Goal: Task Accomplishment & Management: Use online tool/utility

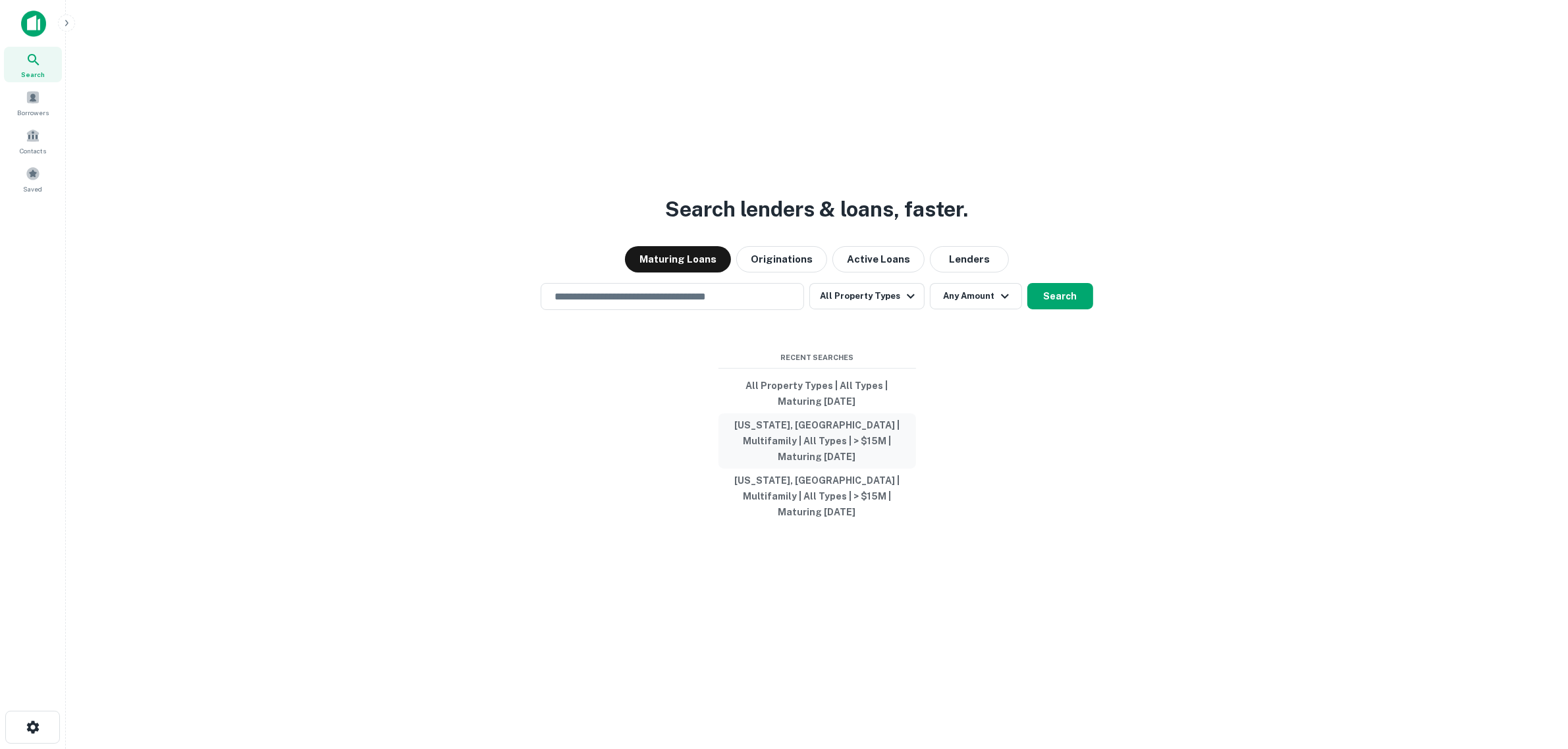
click at [767, 438] on button "[US_STATE], [GEOGRAPHIC_DATA] | Multifamily | All Types | > $15M | Maturing [DA…" at bounding box center [817, 441] width 198 height 55
type input "**********"
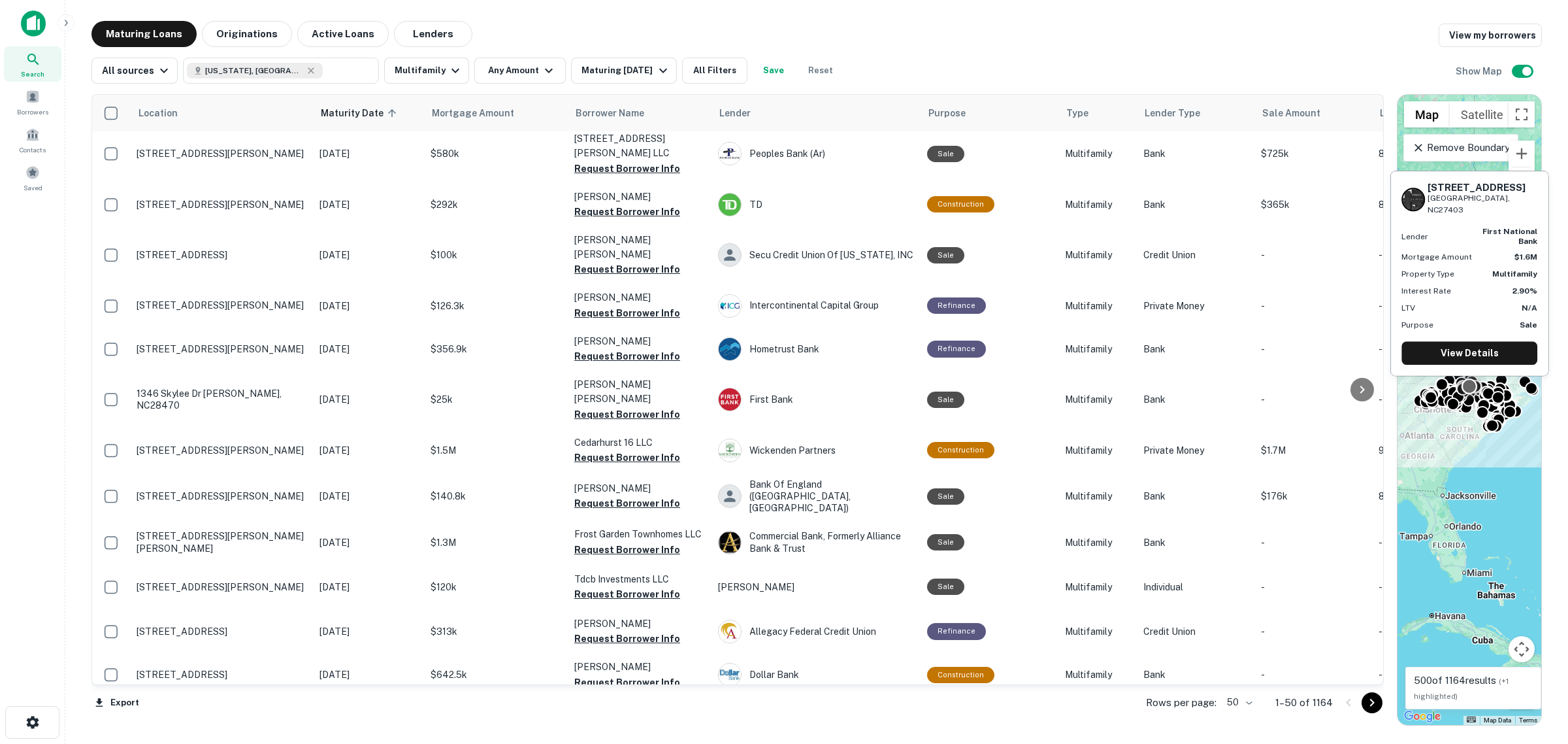
scroll to position [1714, 0]
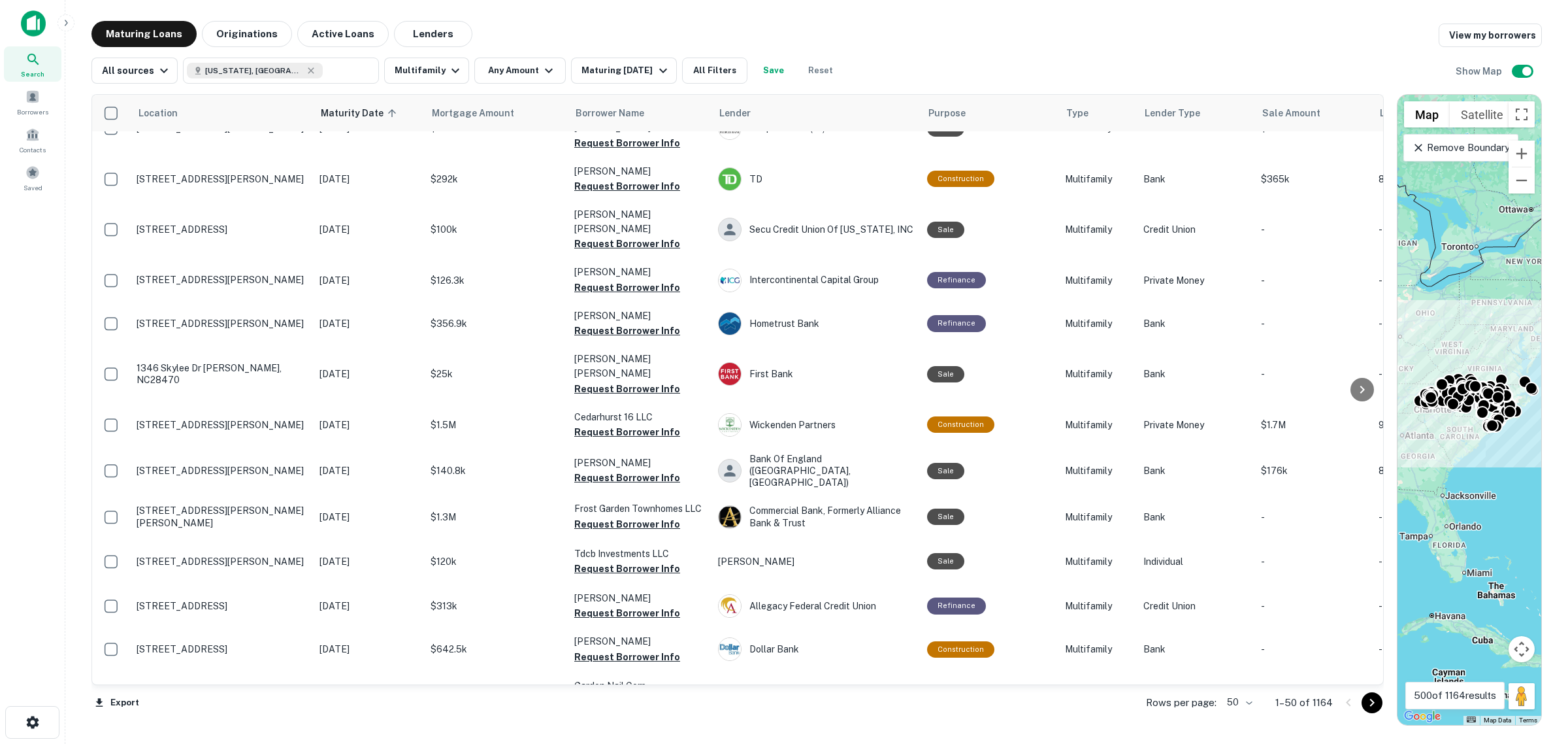
click at [1370, 704] on icon "Go to next page" at bounding box center [1372, 702] width 15 height 15
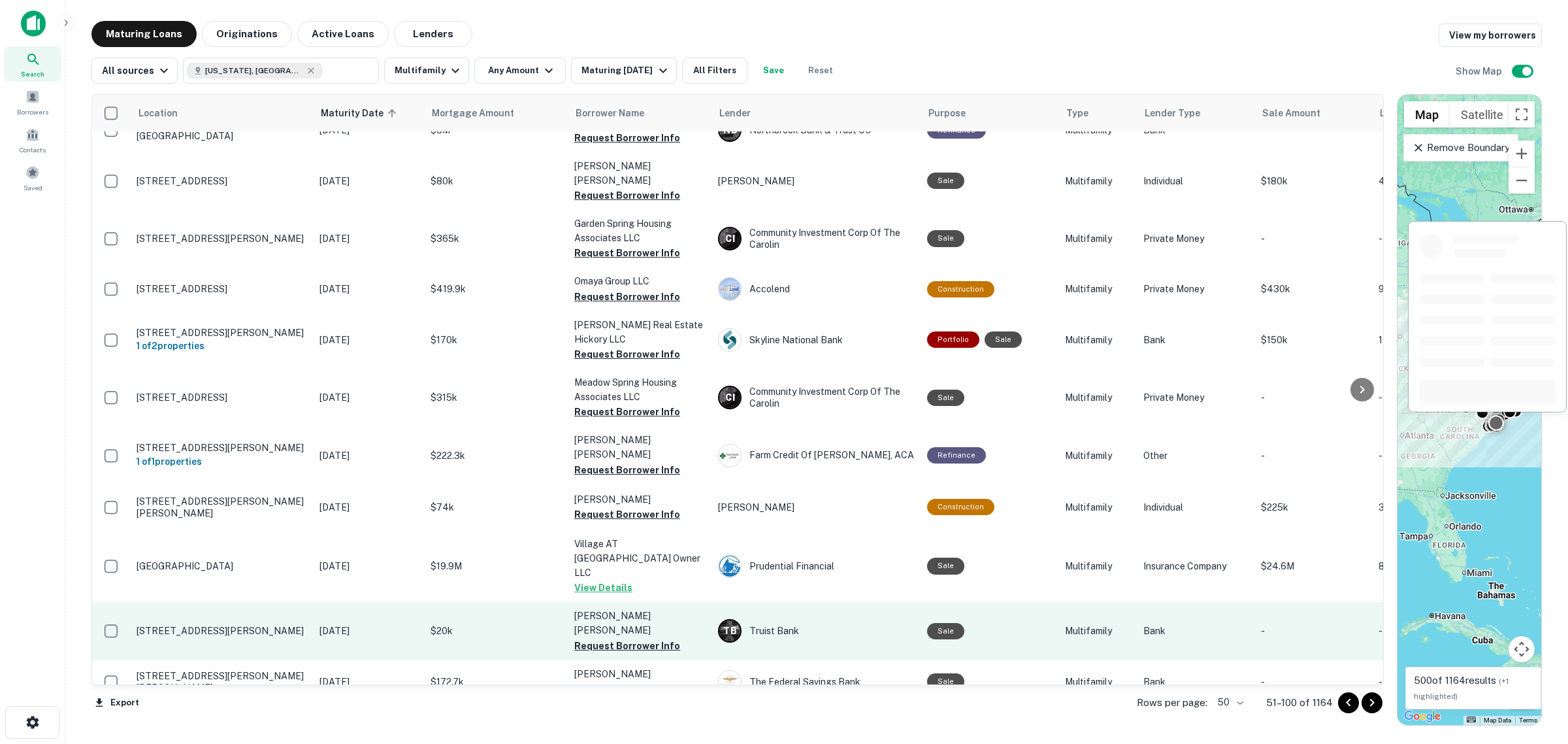
scroll to position [1787, 0]
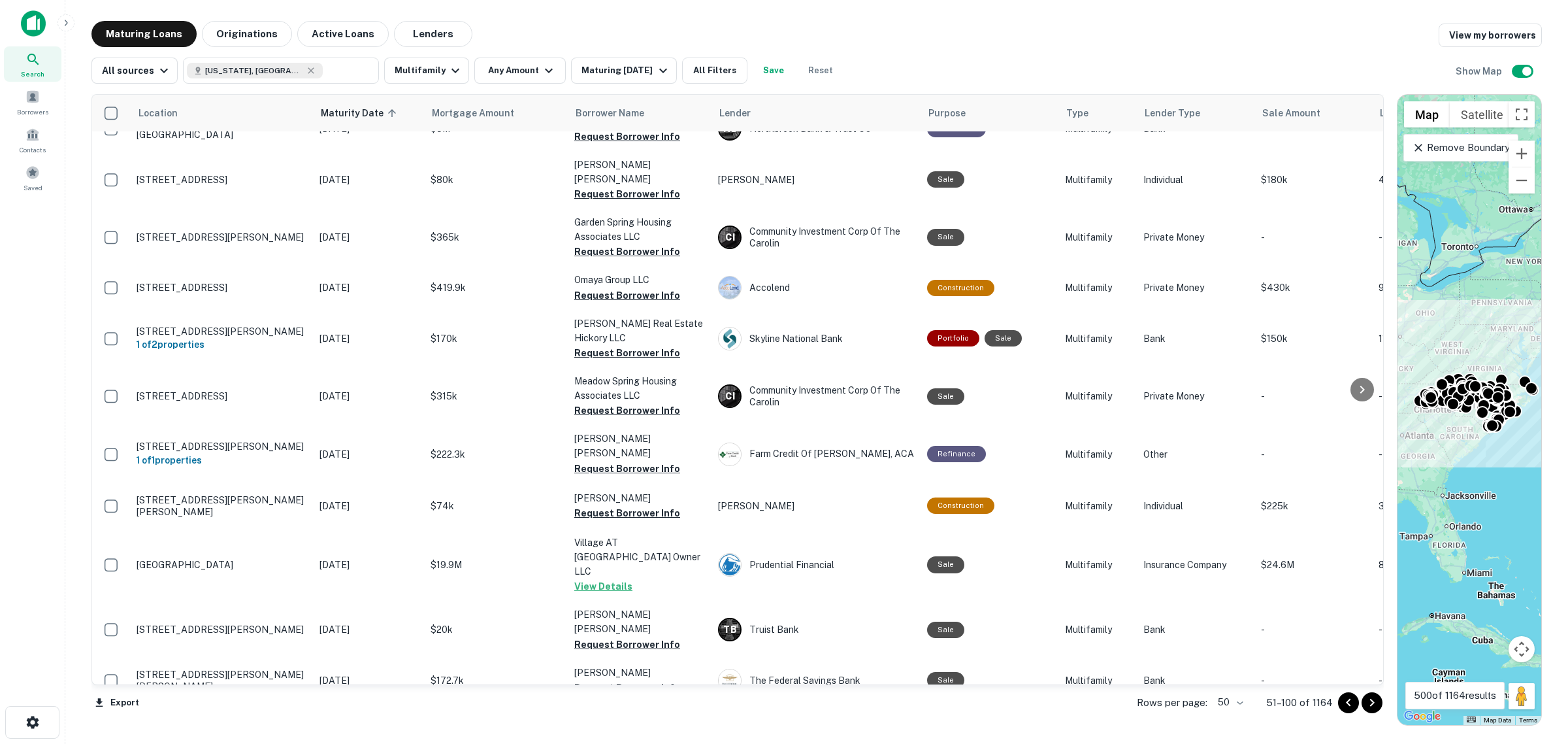
click at [1379, 705] on icon "Go to next page" at bounding box center [1372, 702] width 15 height 15
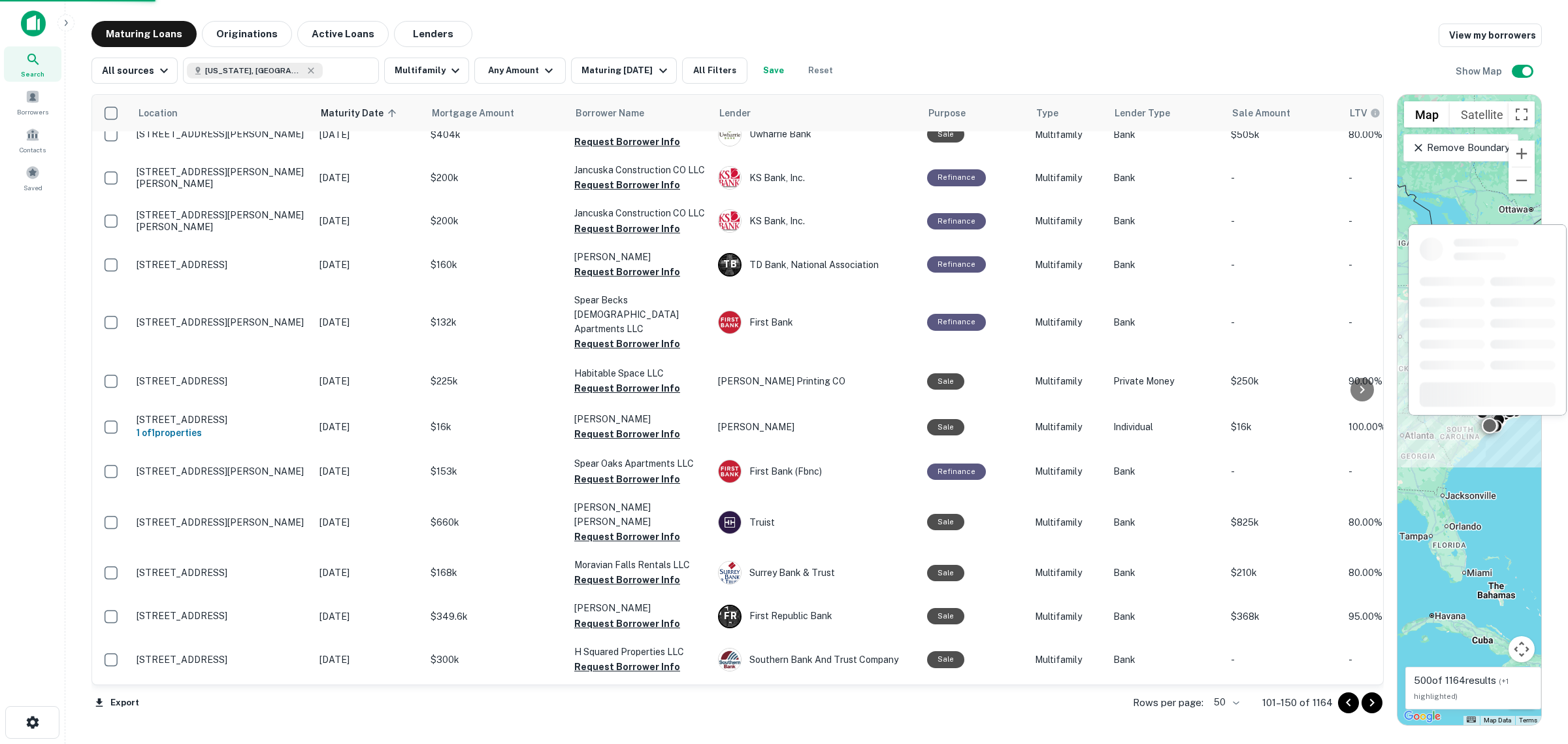
scroll to position [1684, 0]
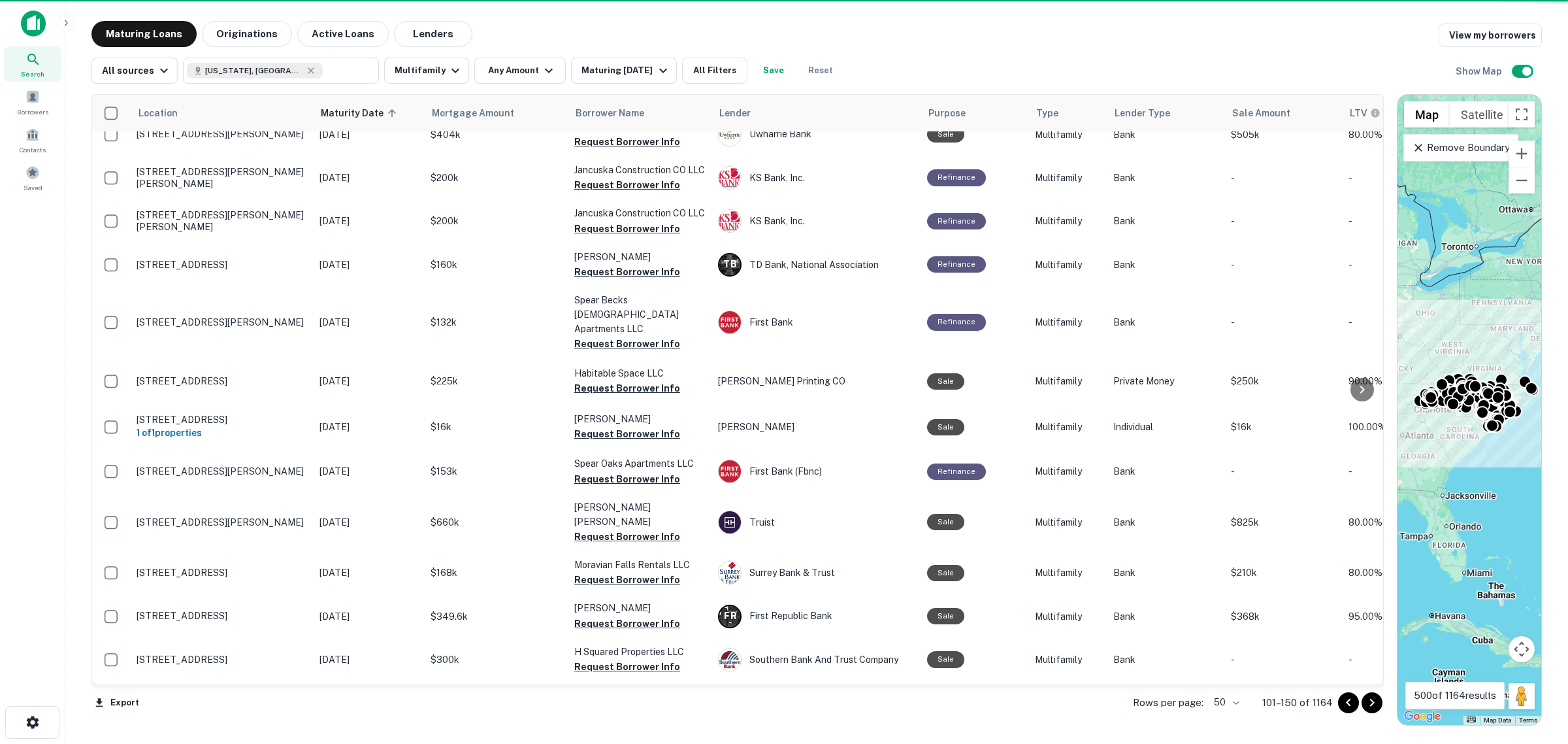
click at [1370, 704] on icon "Go to next page" at bounding box center [1372, 702] width 15 height 15
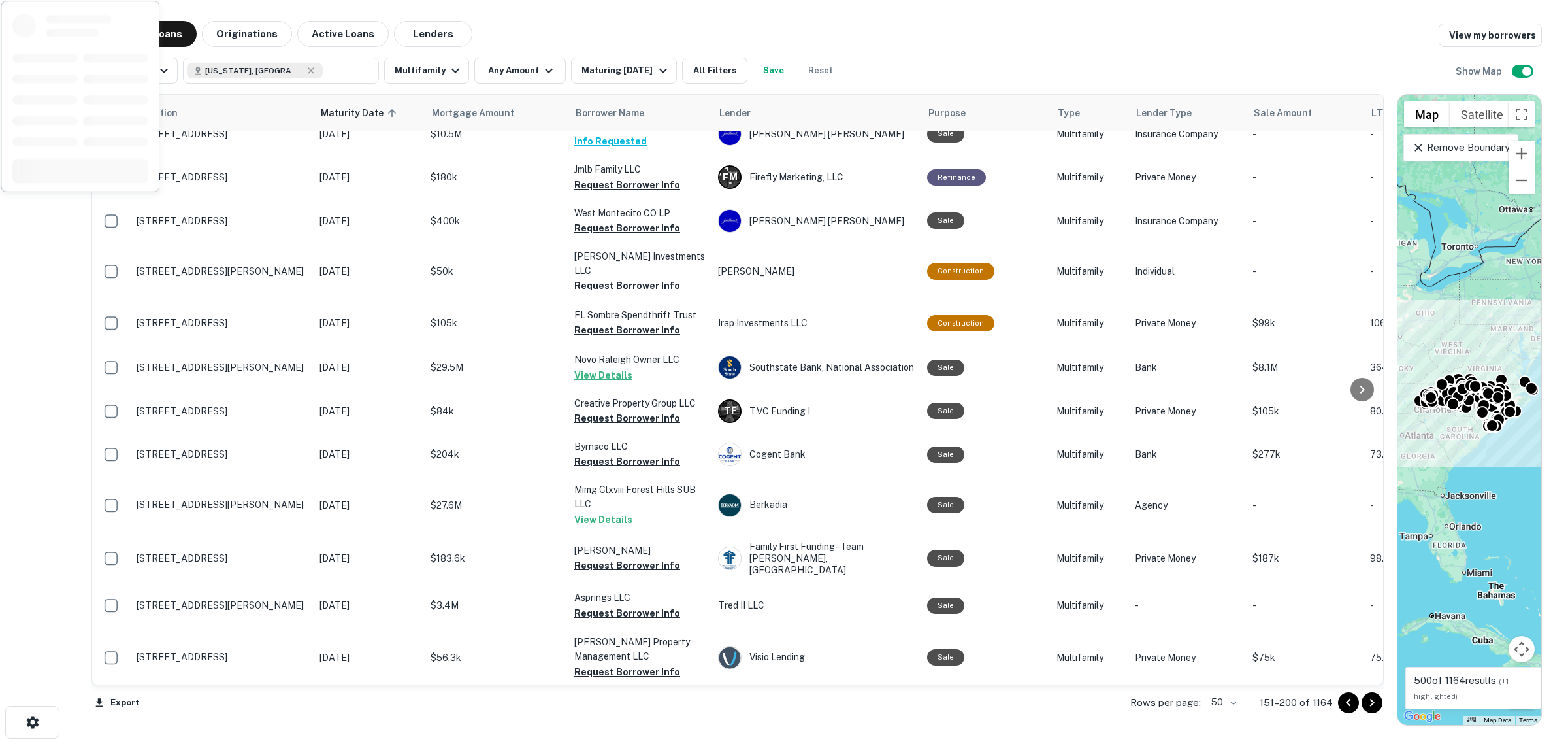
scroll to position [1734, 0]
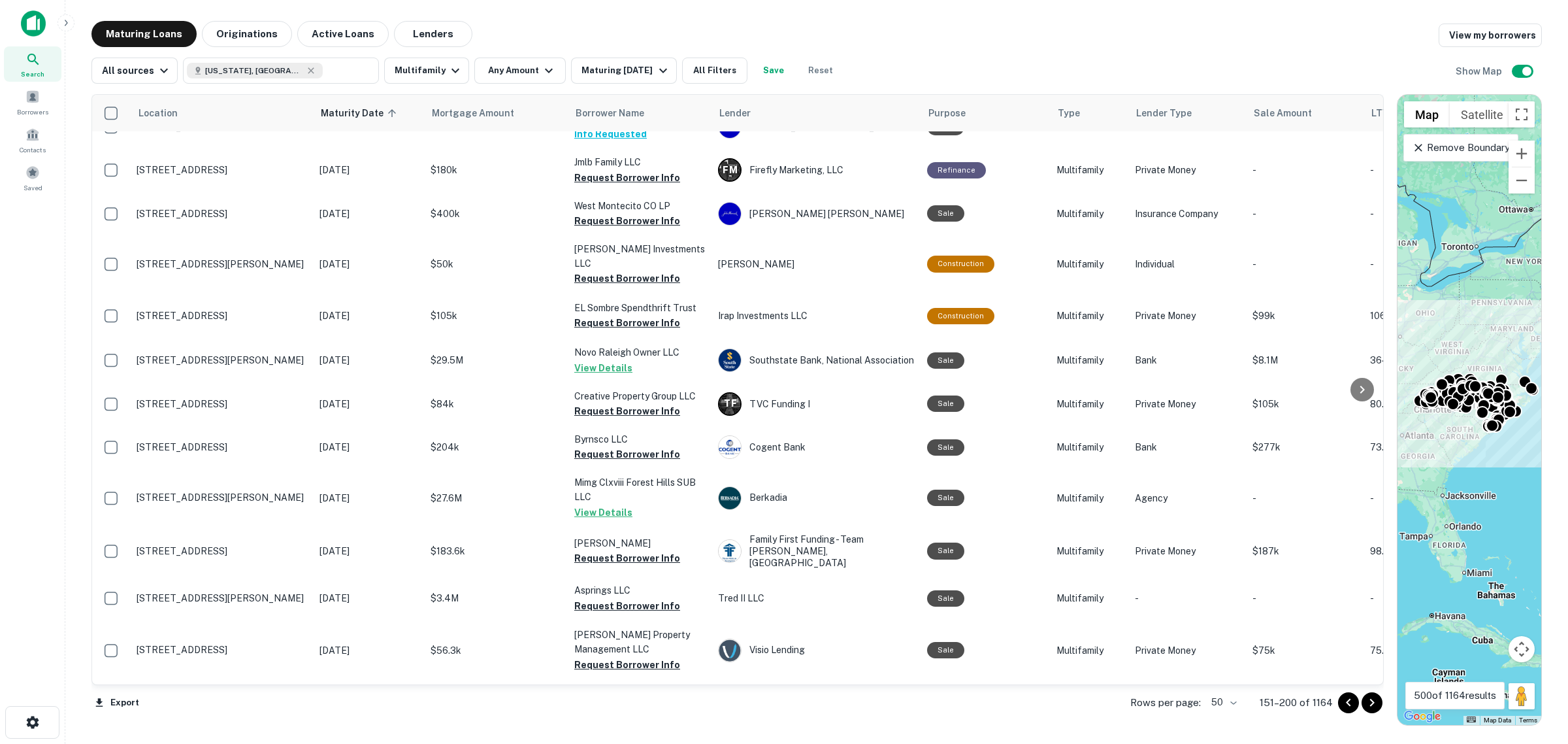
click at [1374, 702] on icon "Go to next page" at bounding box center [1372, 702] width 15 height 15
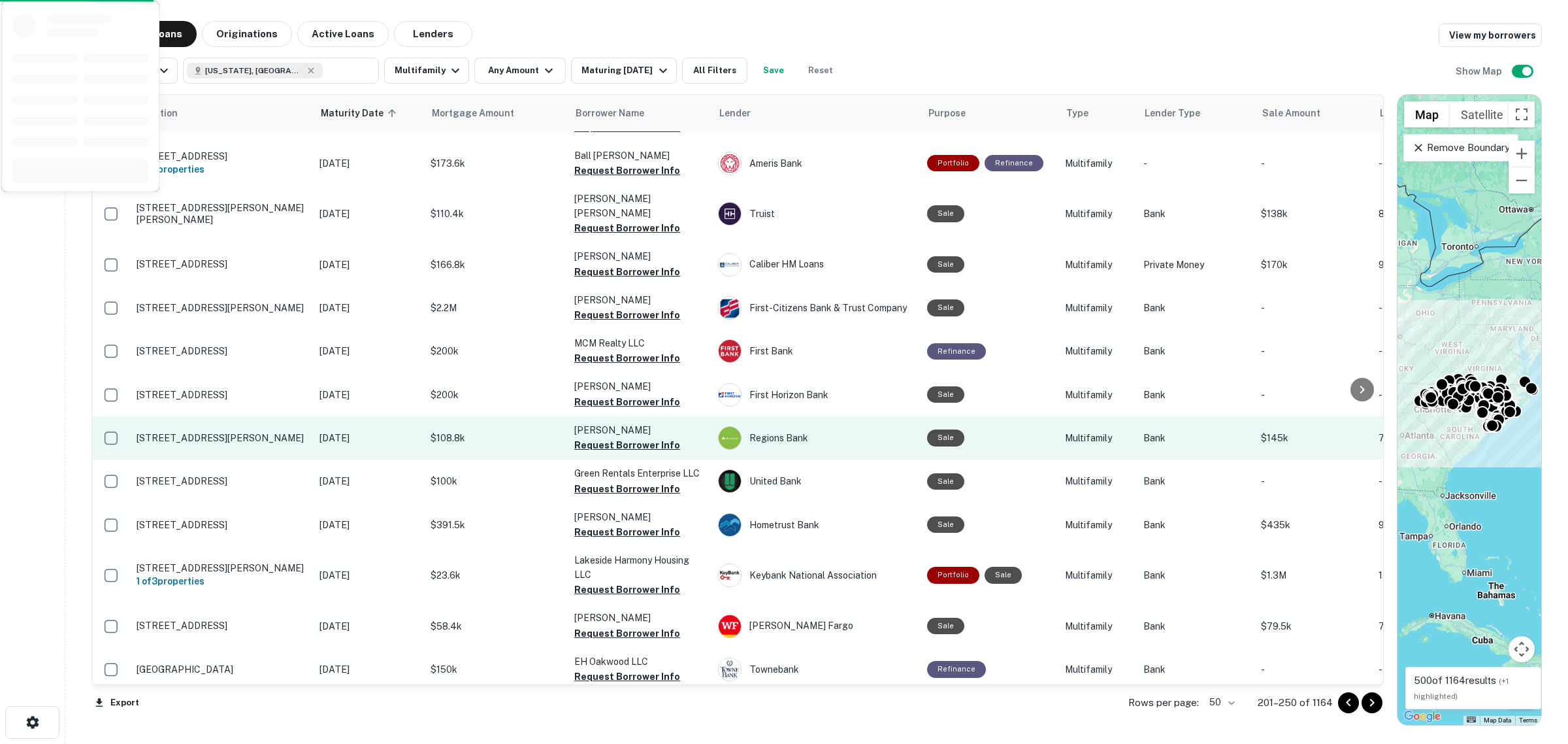
scroll to position [1739, 0]
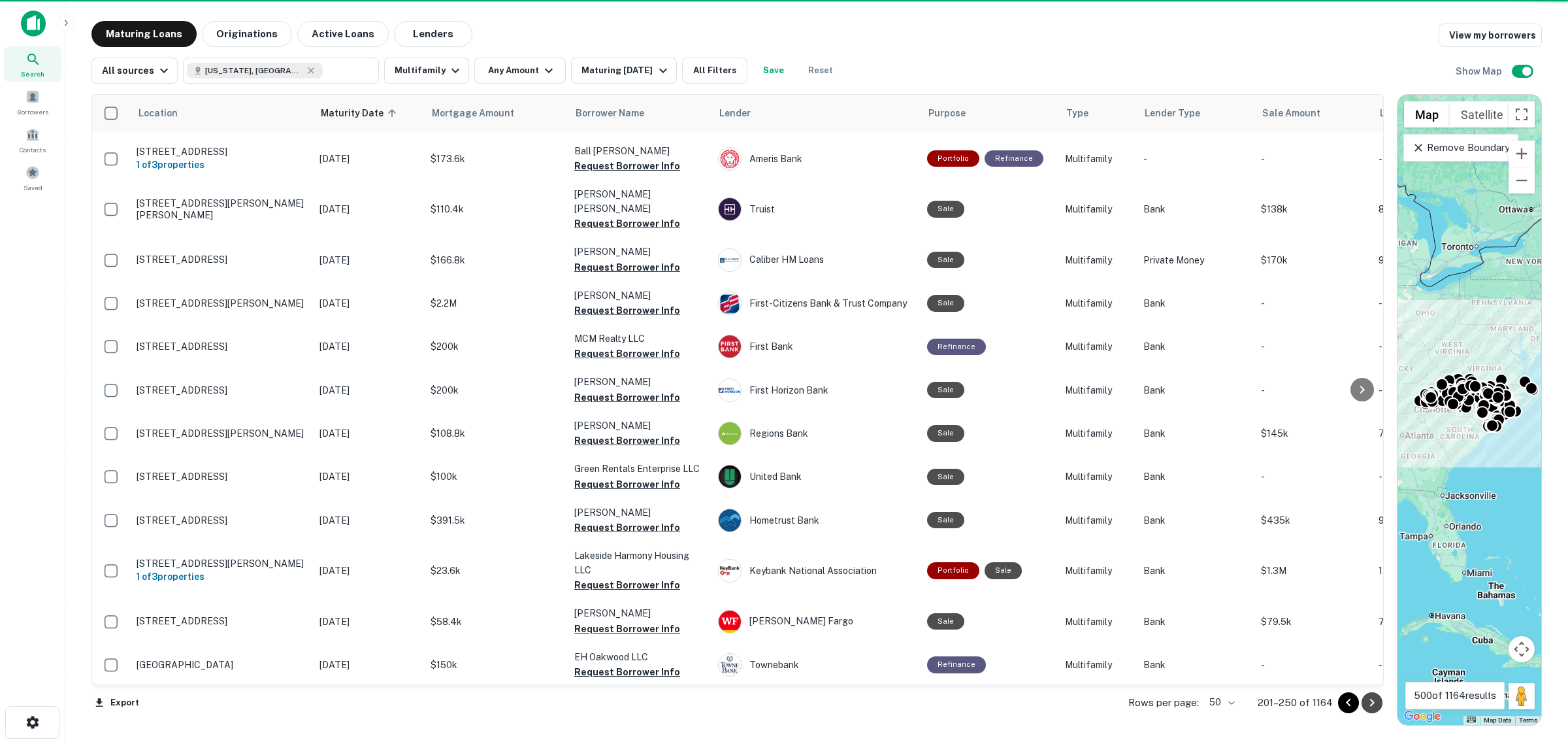
click at [1374, 702] on icon "Go to next page" at bounding box center [1372, 702] width 15 height 15
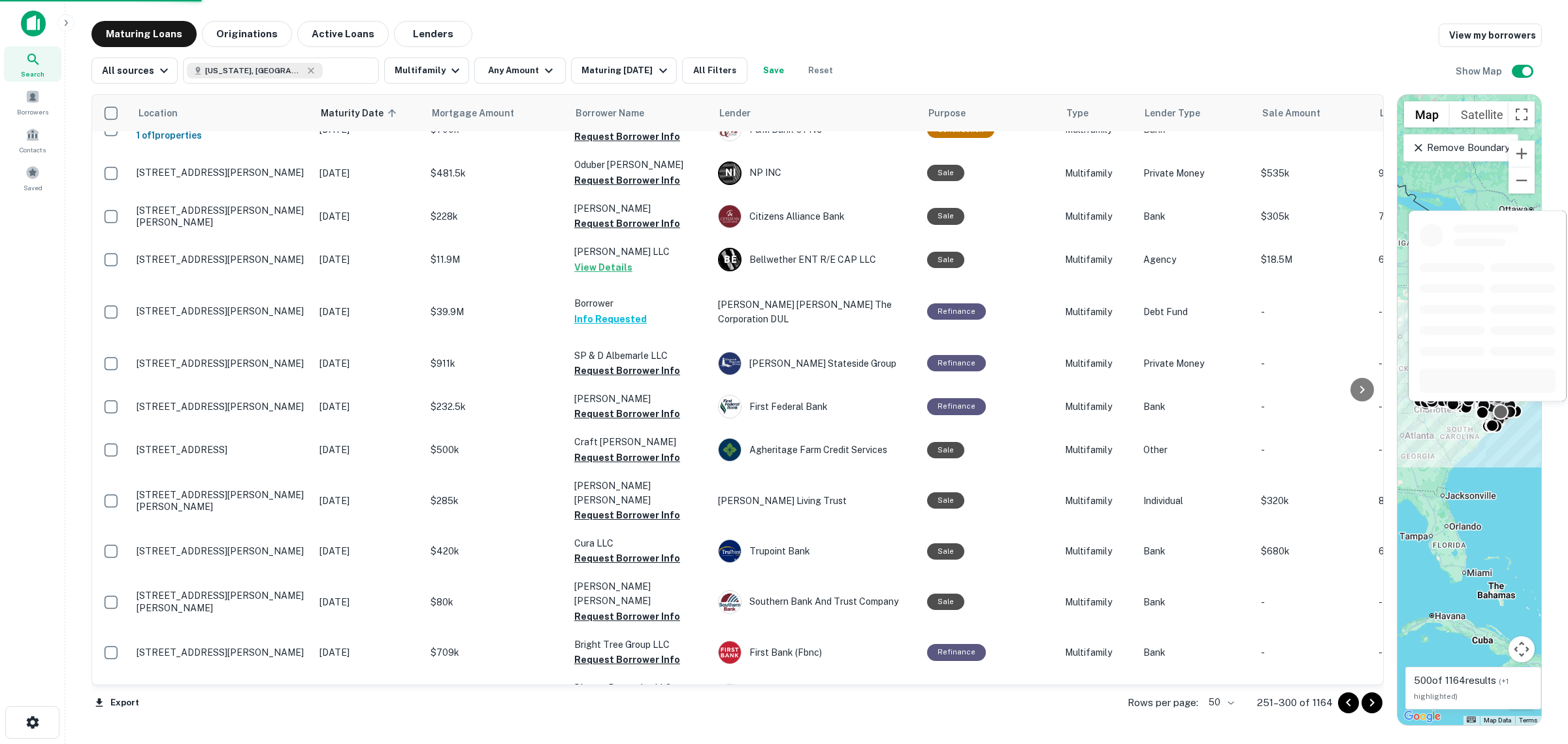
scroll to position [1701, 0]
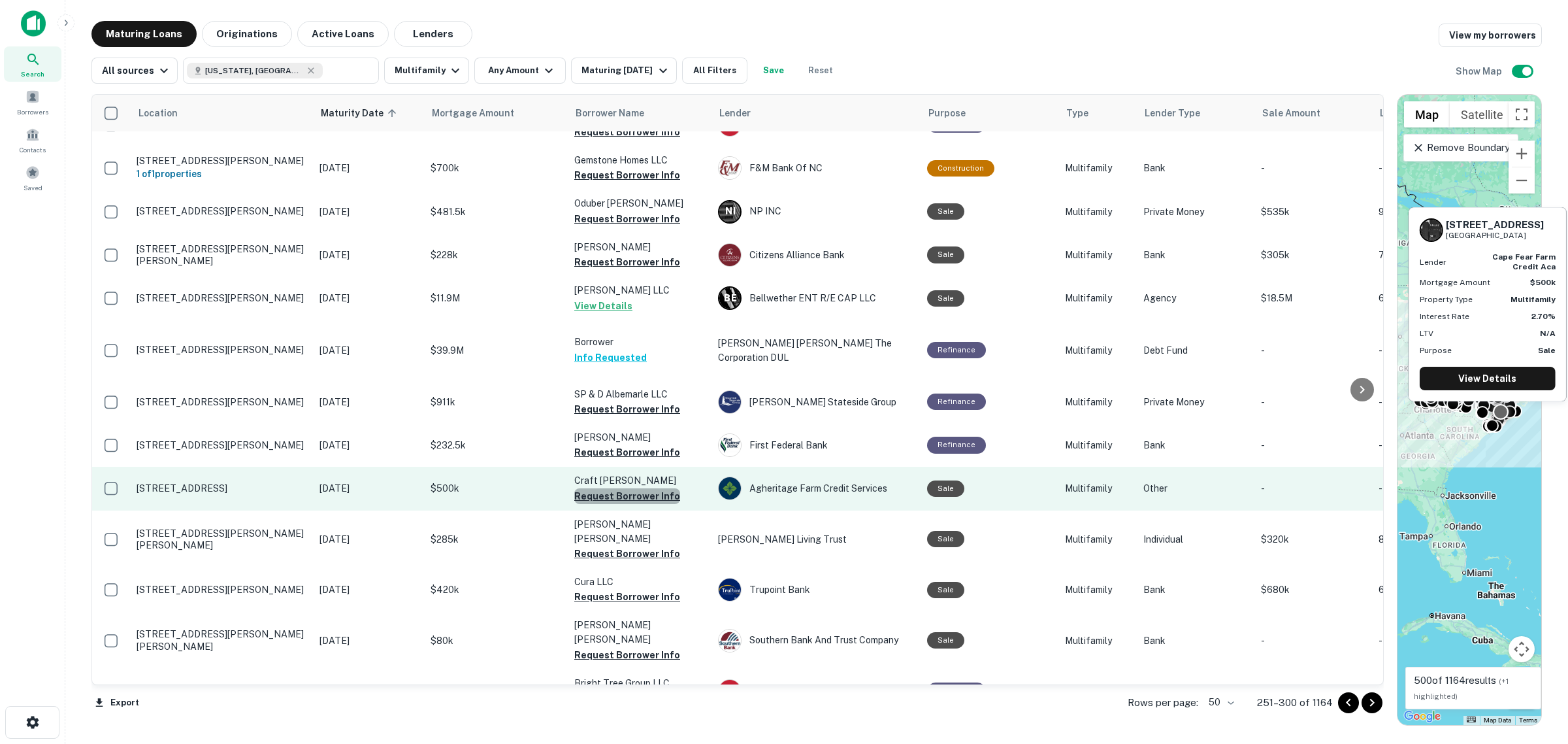
click at [654, 488] on button "Request Borrower Info" at bounding box center [627, 496] width 106 height 15
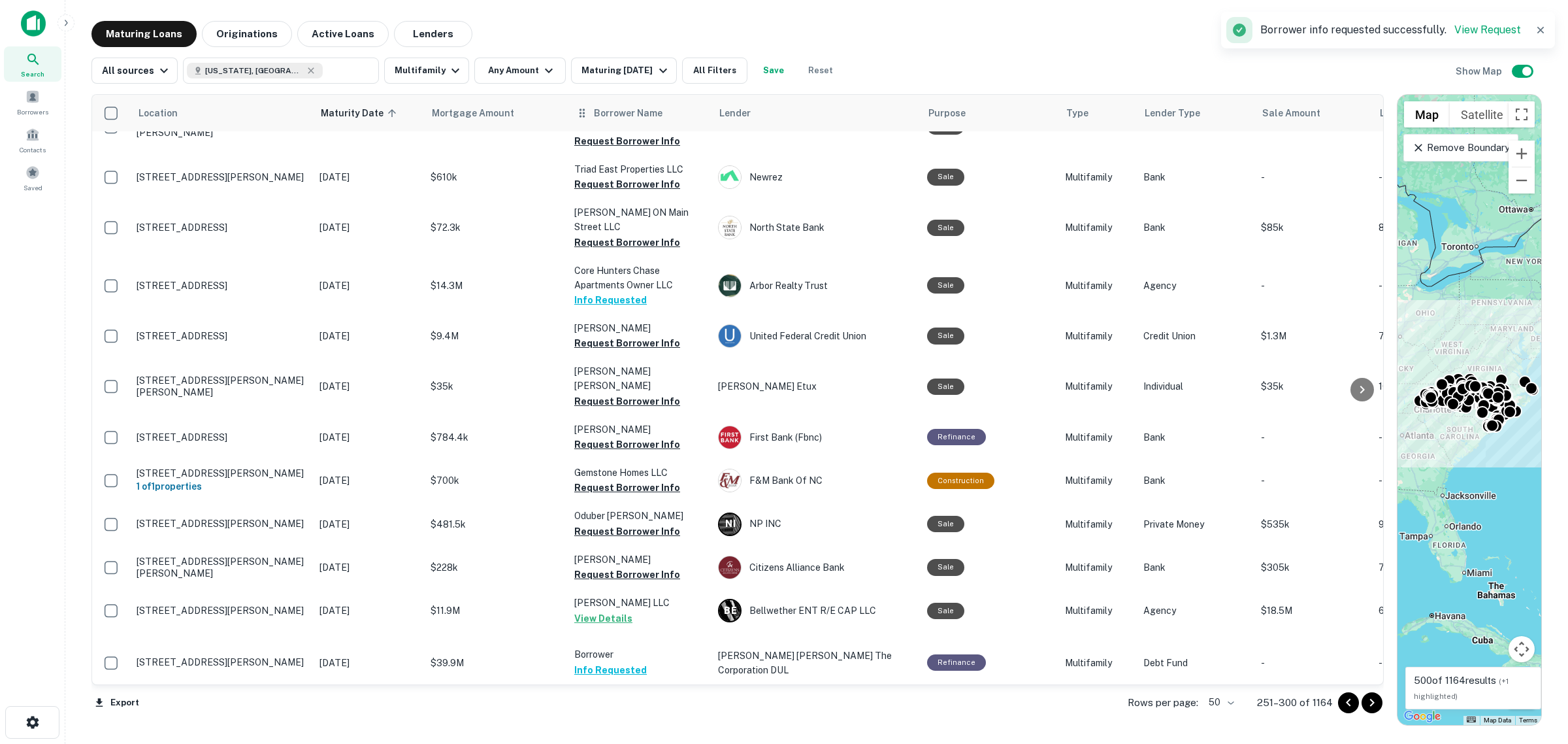
scroll to position [1210, 0]
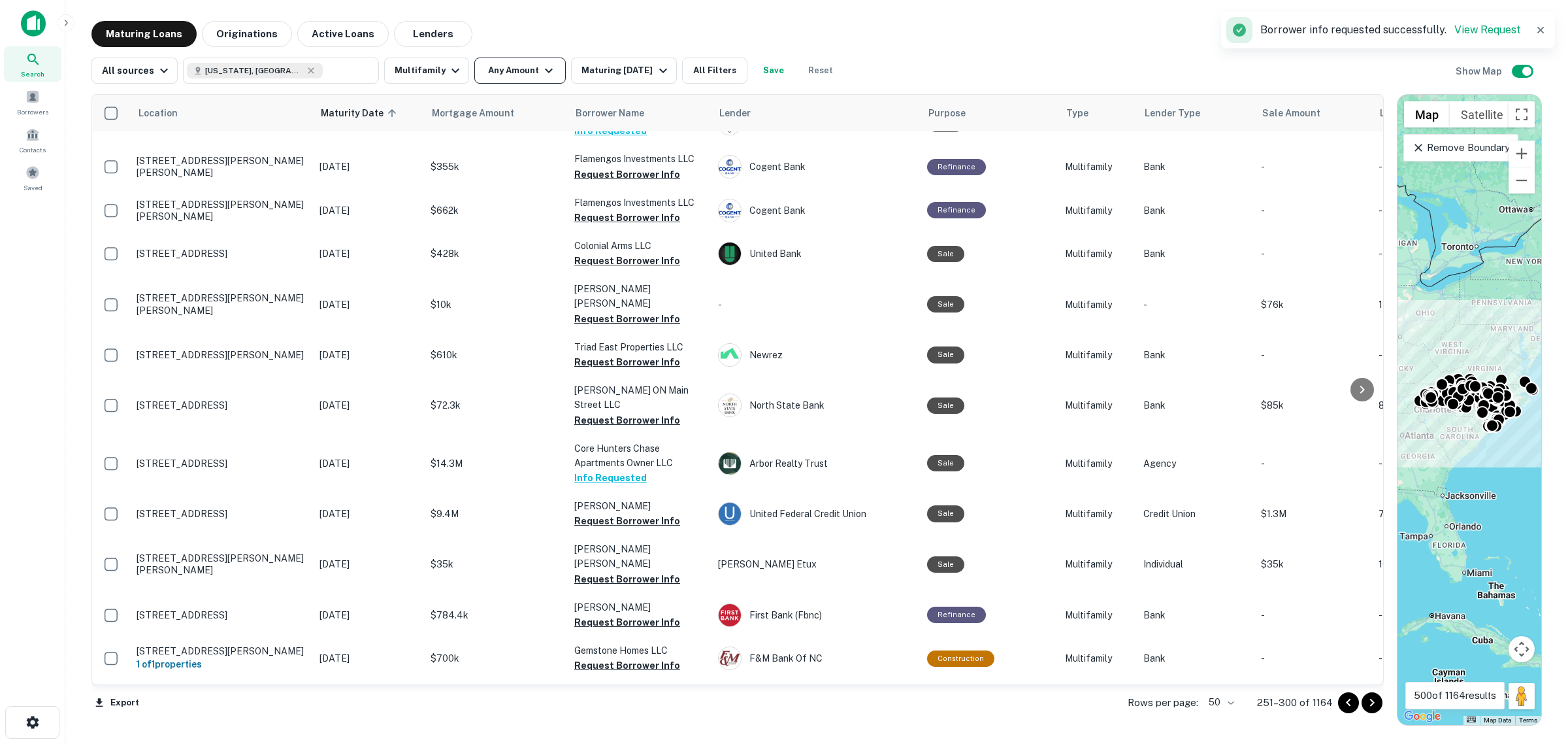
click at [527, 75] on button "Any Amount" at bounding box center [520, 70] width 92 height 26
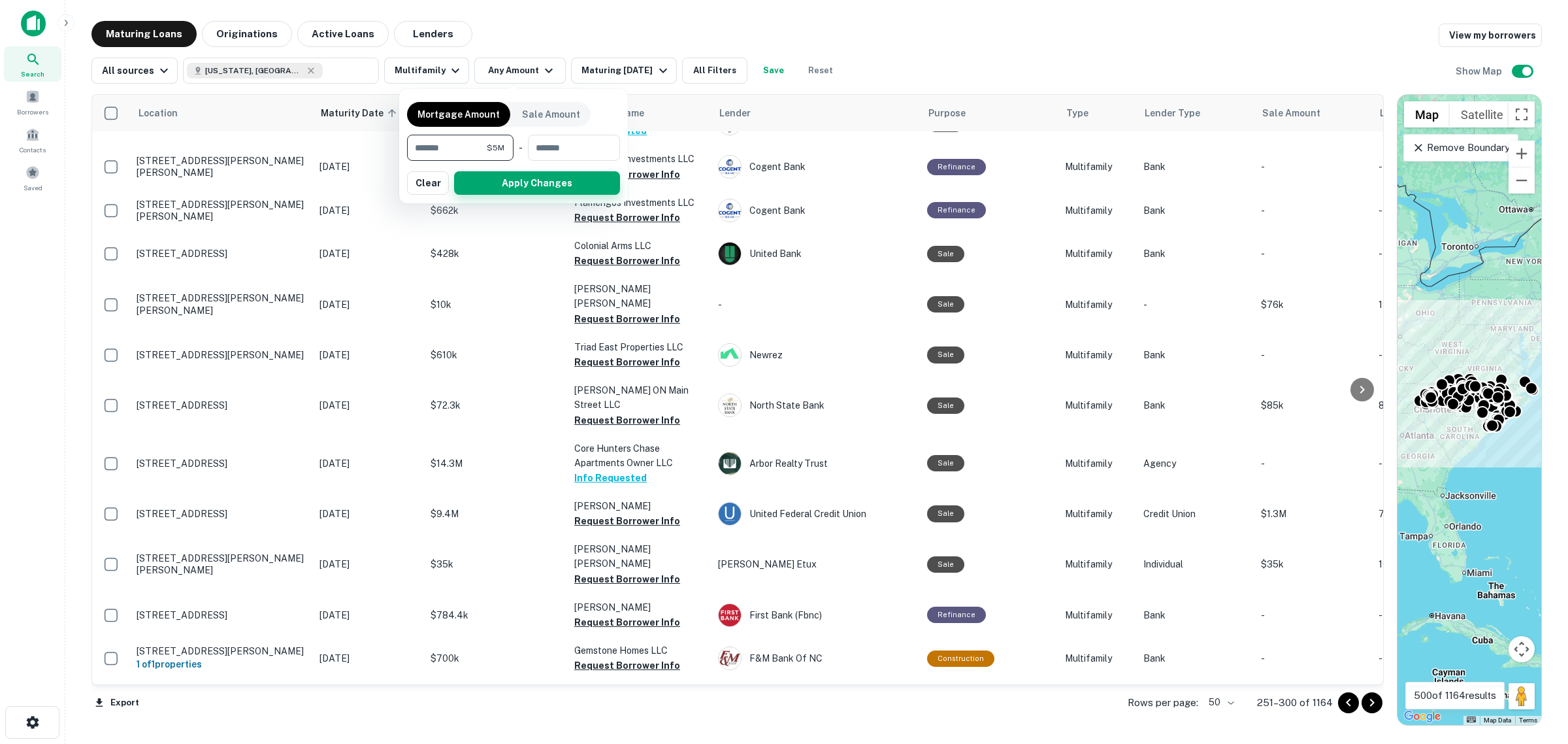
type input "*******"
click at [485, 174] on button "Apply Changes" at bounding box center [537, 183] width 166 height 23
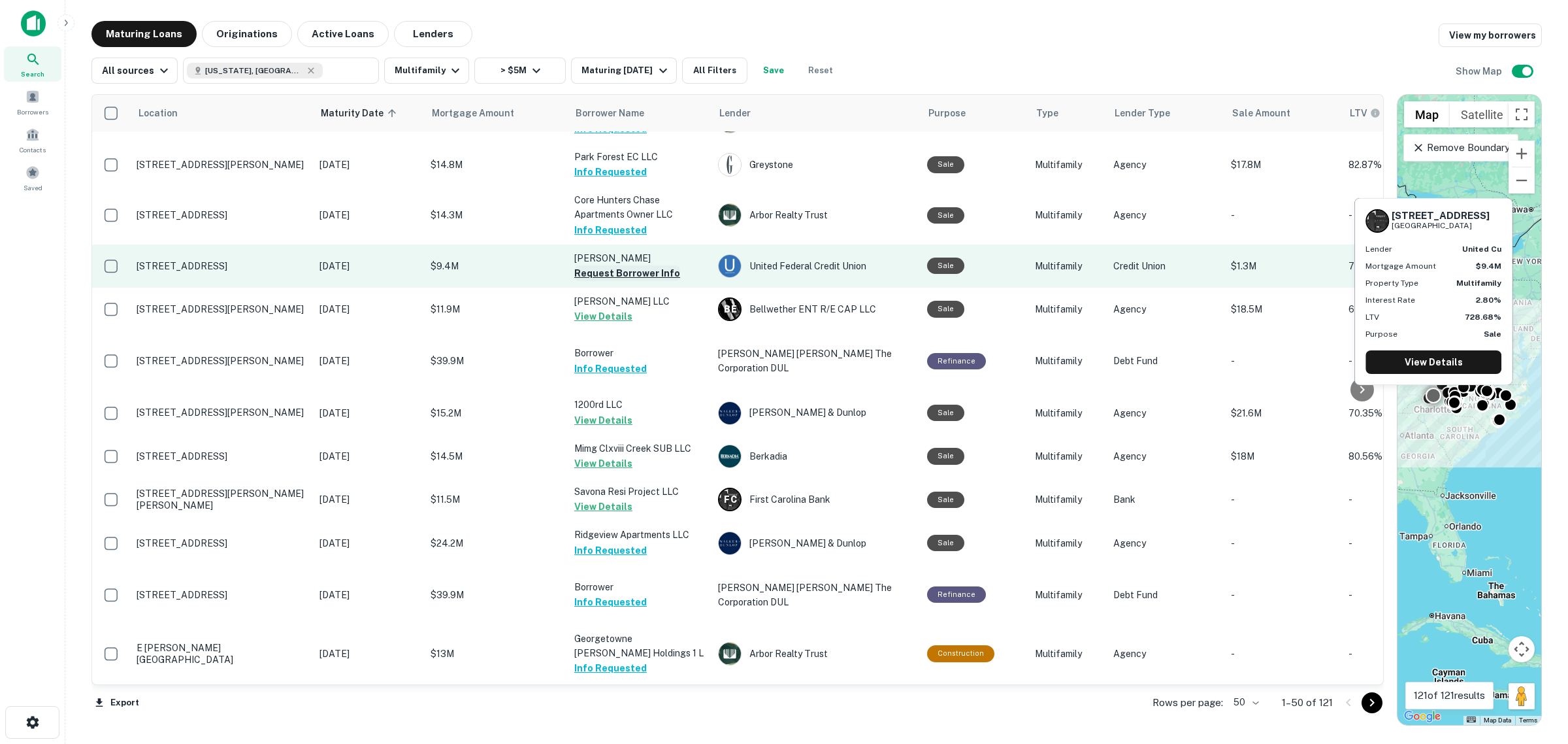
click at [624, 265] on button "Request Borrower Info" at bounding box center [627, 273] width 106 height 15
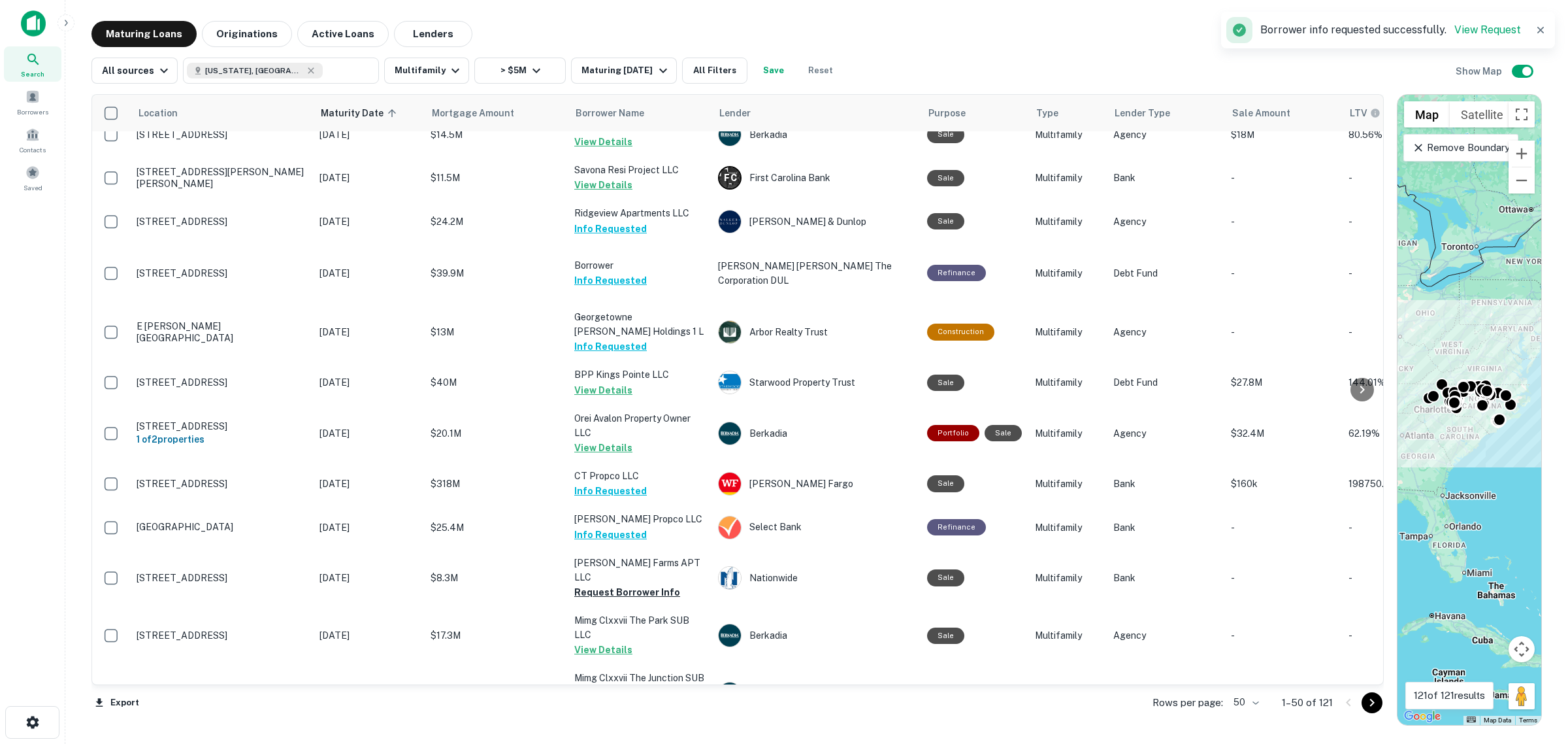
scroll to position [1783, 0]
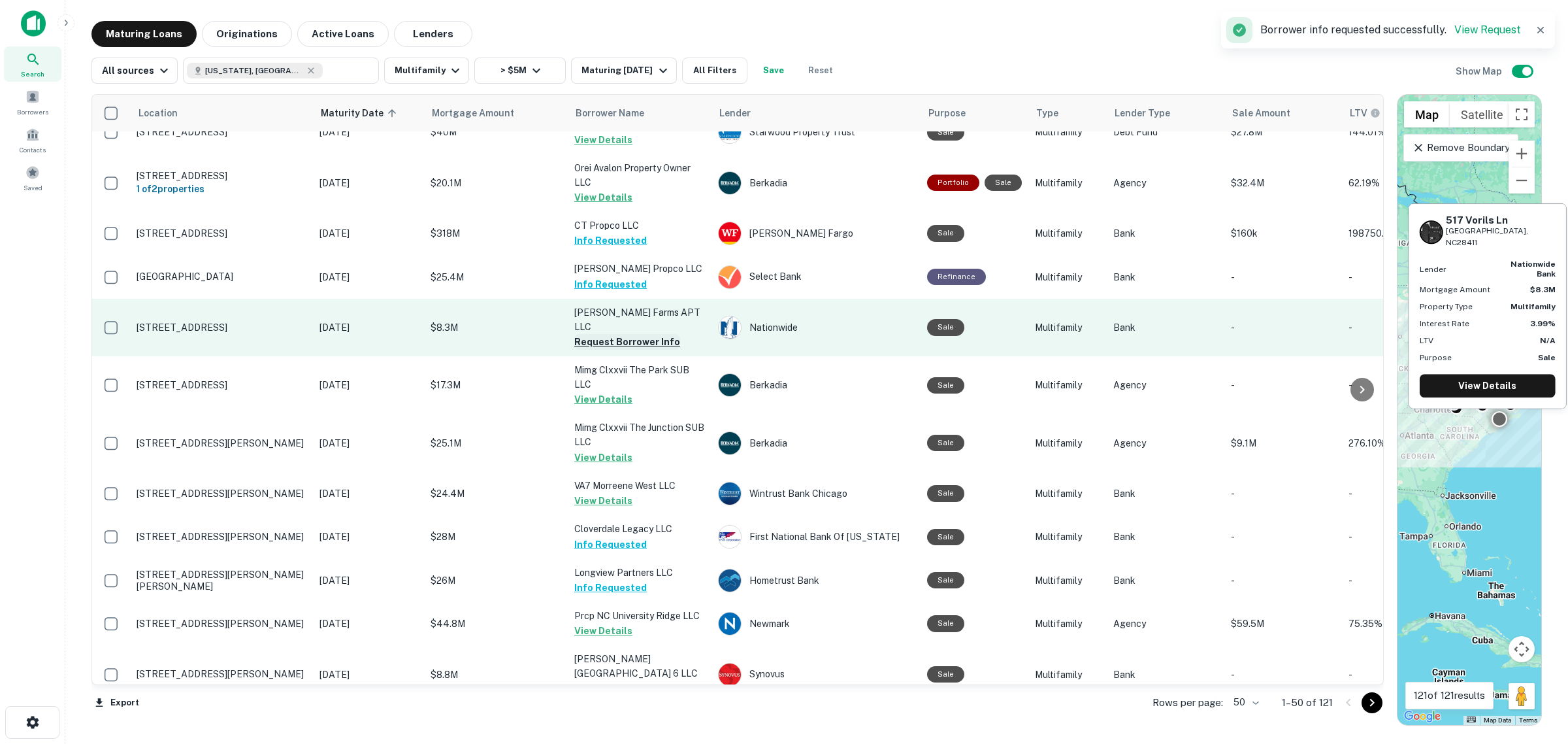
click at [635, 334] on button "Request Borrower Info" at bounding box center [627, 342] width 106 height 15
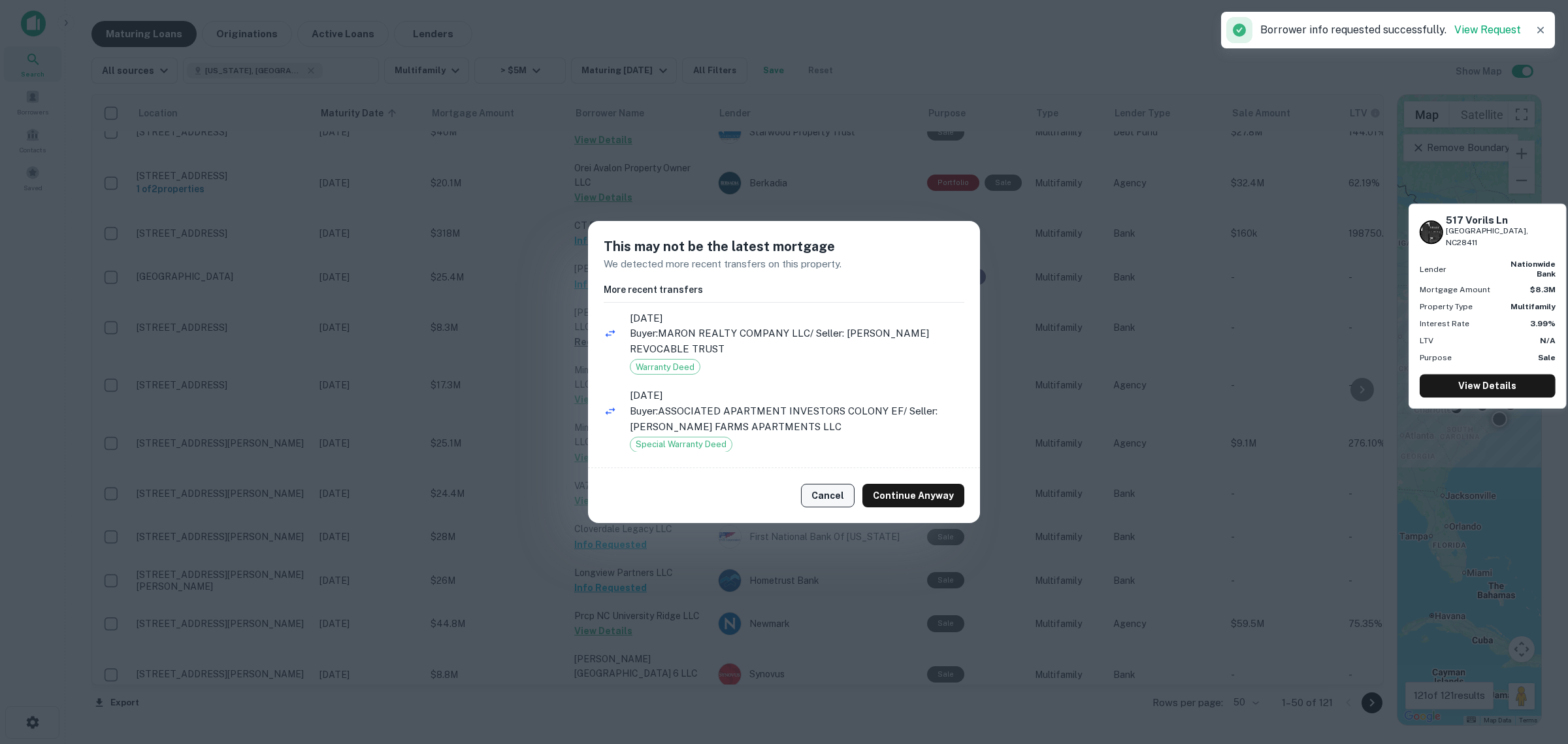
click at [849, 494] on button "Cancel" at bounding box center [828, 496] width 54 height 23
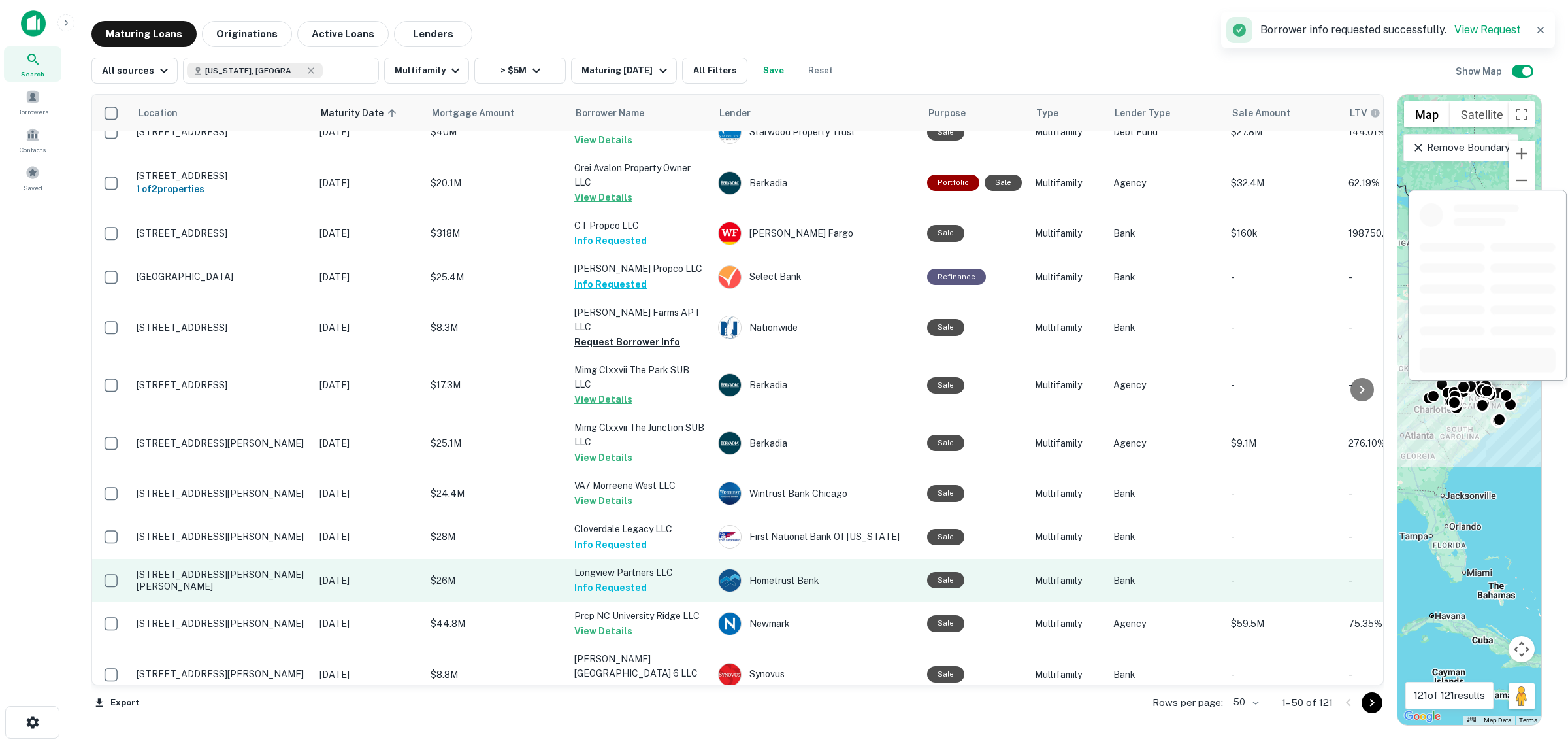
scroll to position [1807, 0]
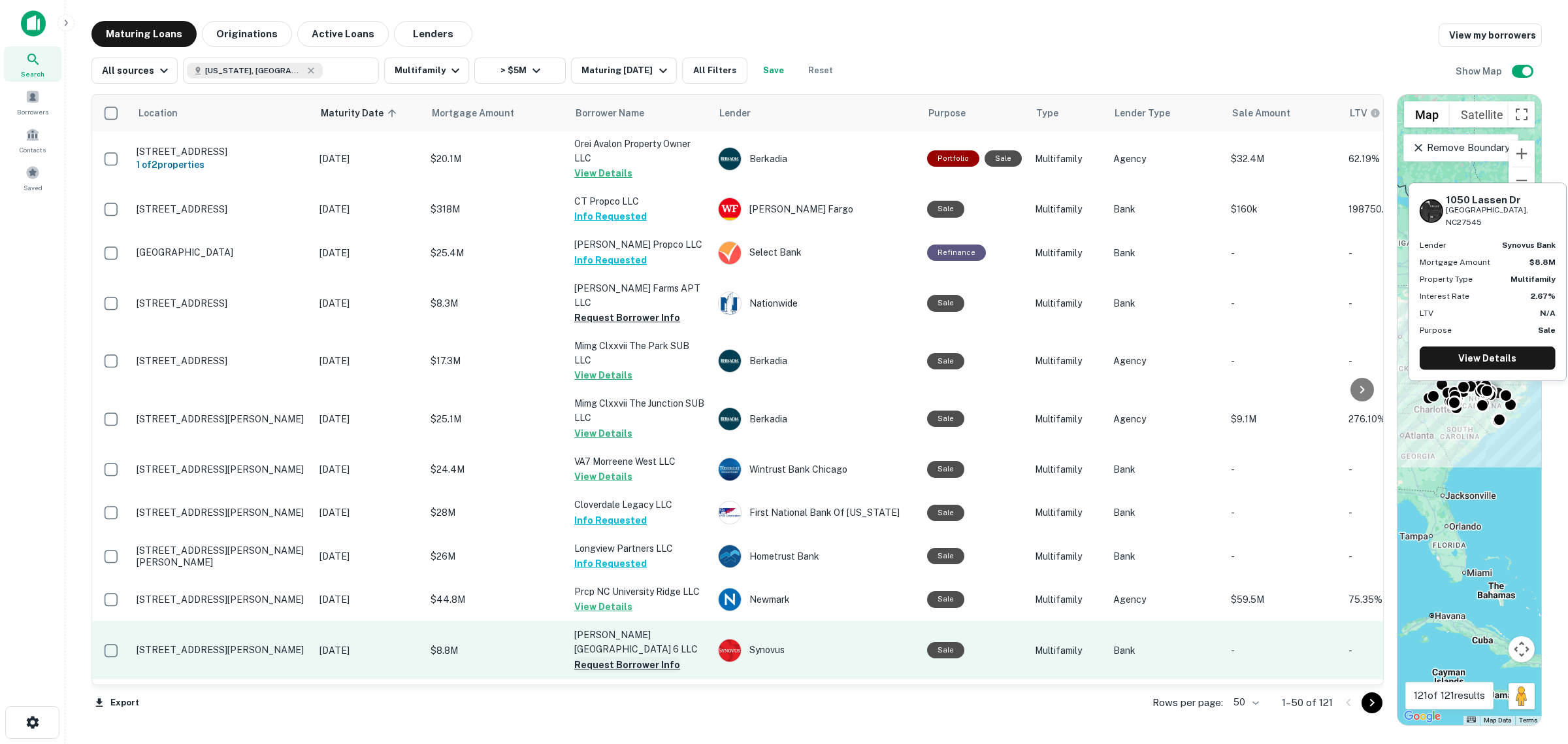
click at [639, 657] on button "Request Borrower Info" at bounding box center [627, 664] width 106 height 15
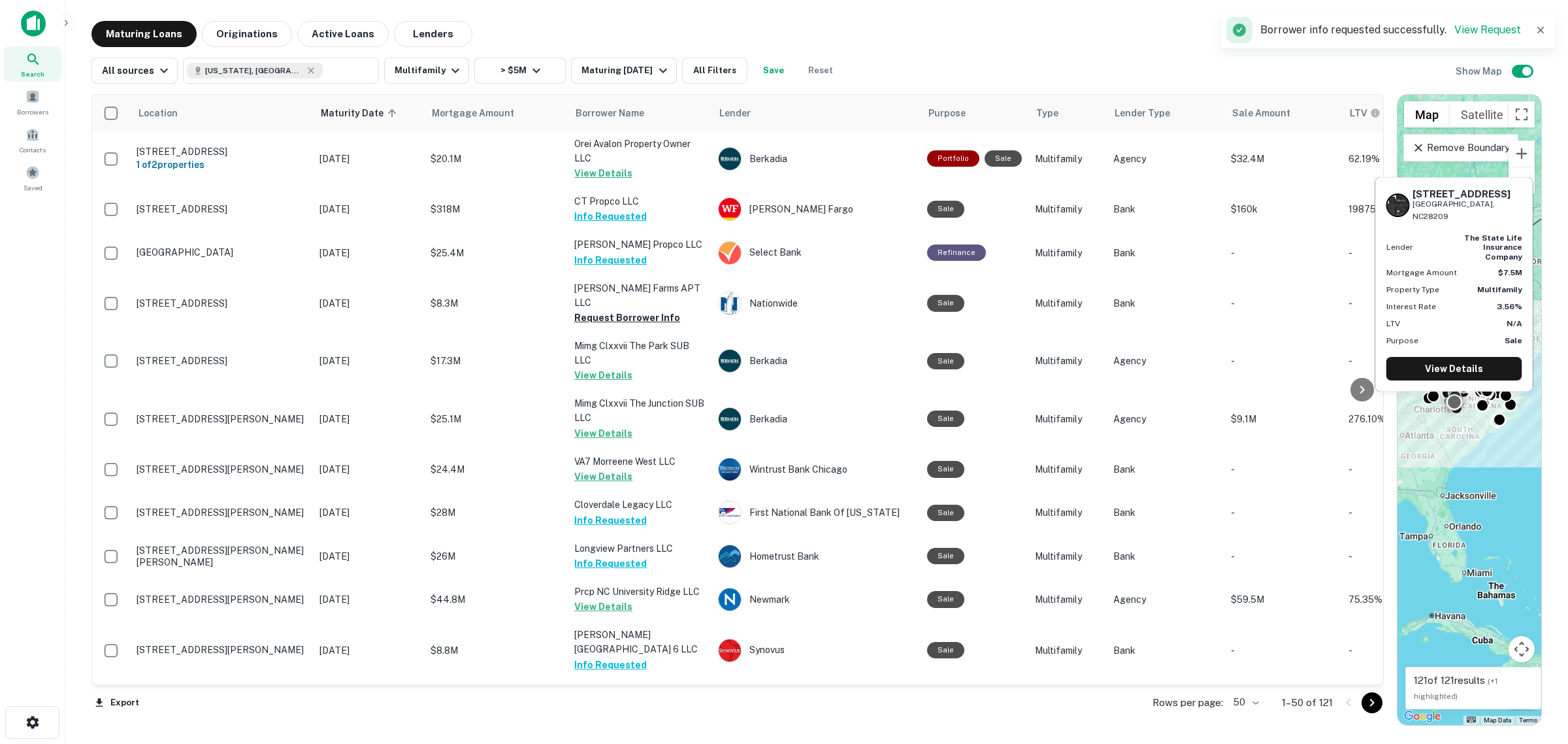
click at [638, 743] on button "Request Borrower Info" at bounding box center [627, 751] width 106 height 15
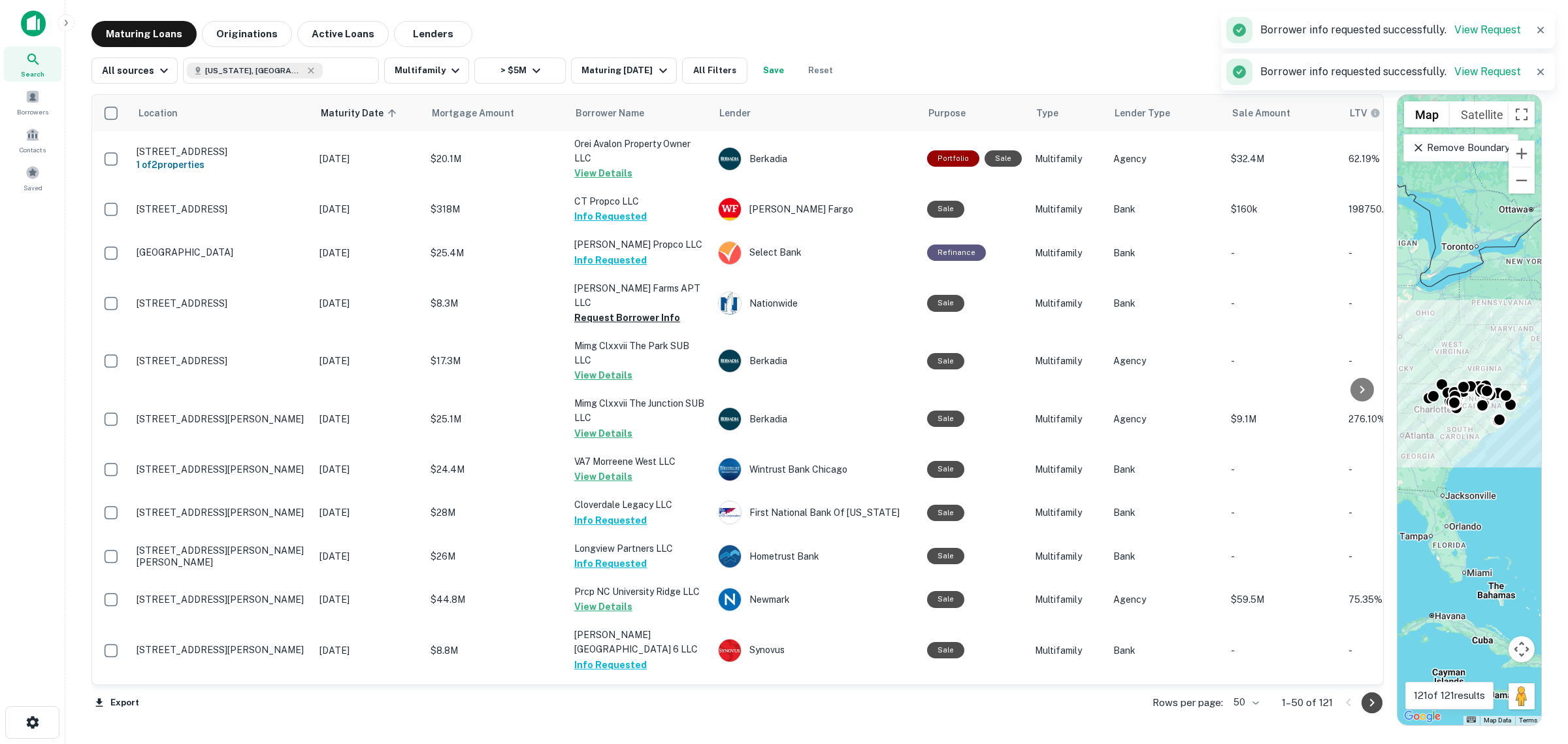
click at [1373, 702] on icon "Go to next page" at bounding box center [1372, 702] width 15 height 15
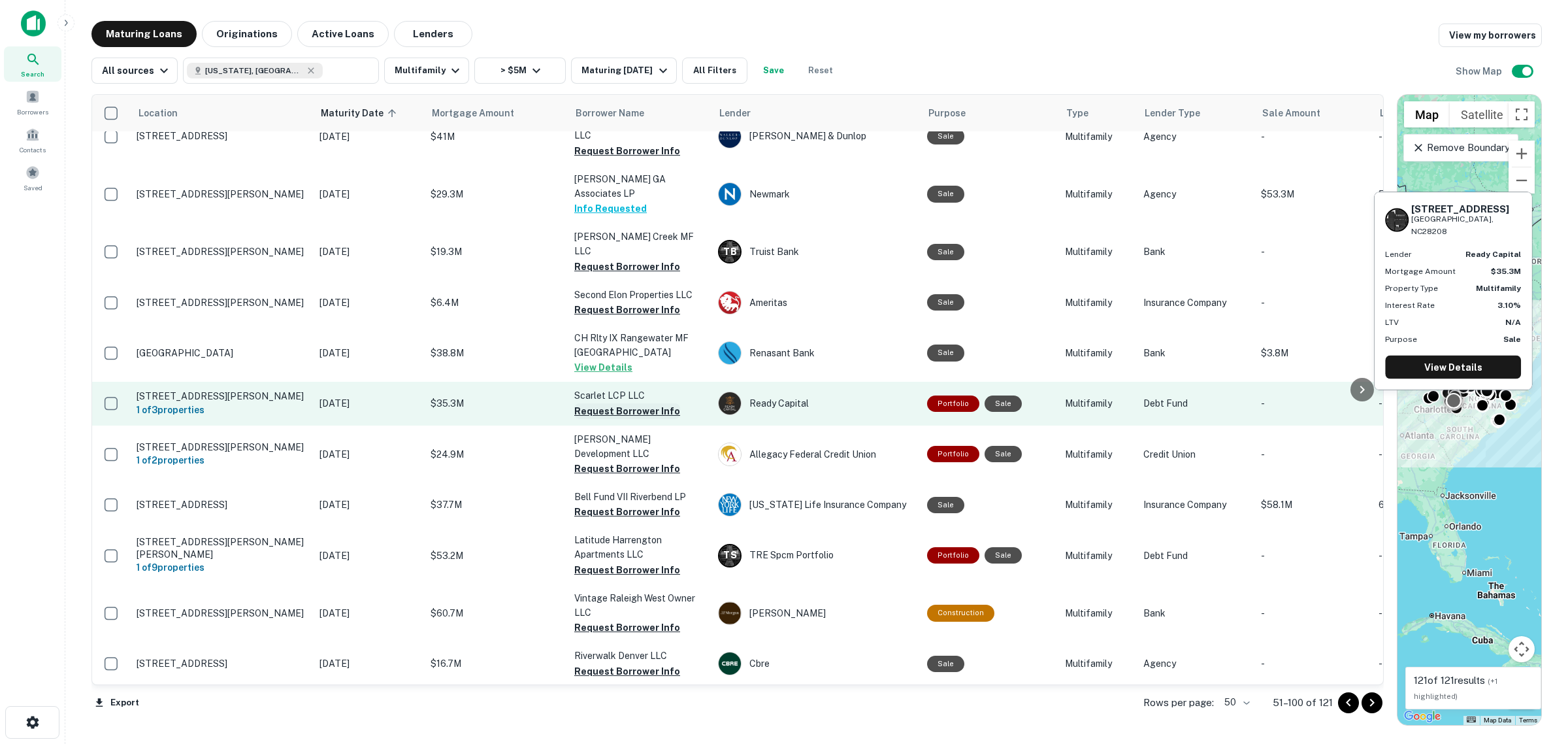
click at [622, 403] on button "Request Borrower Info" at bounding box center [627, 411] width 106 height 15
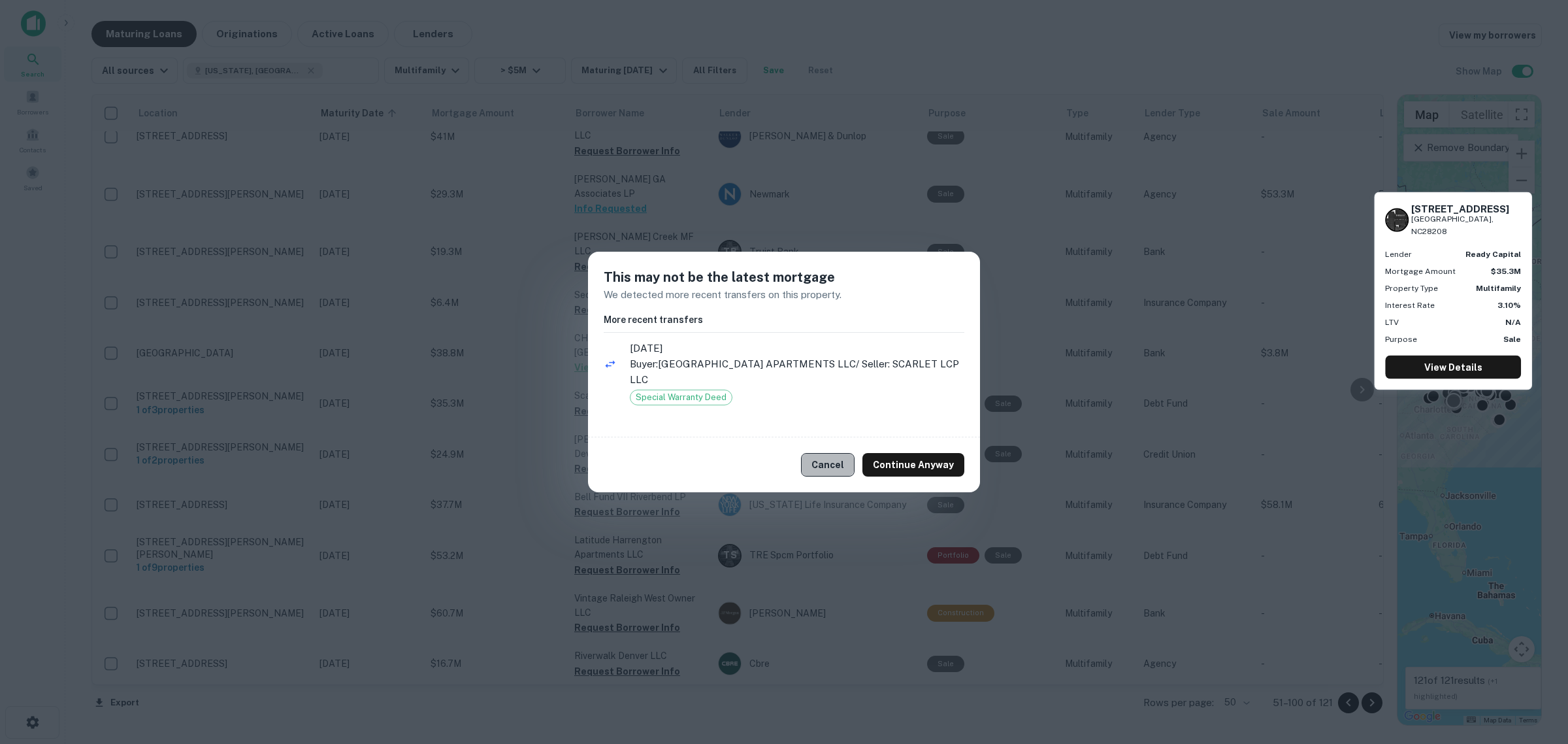
click at [828, 465] on button "Cancel" at bounding box center [828, 465] width 54 height 23
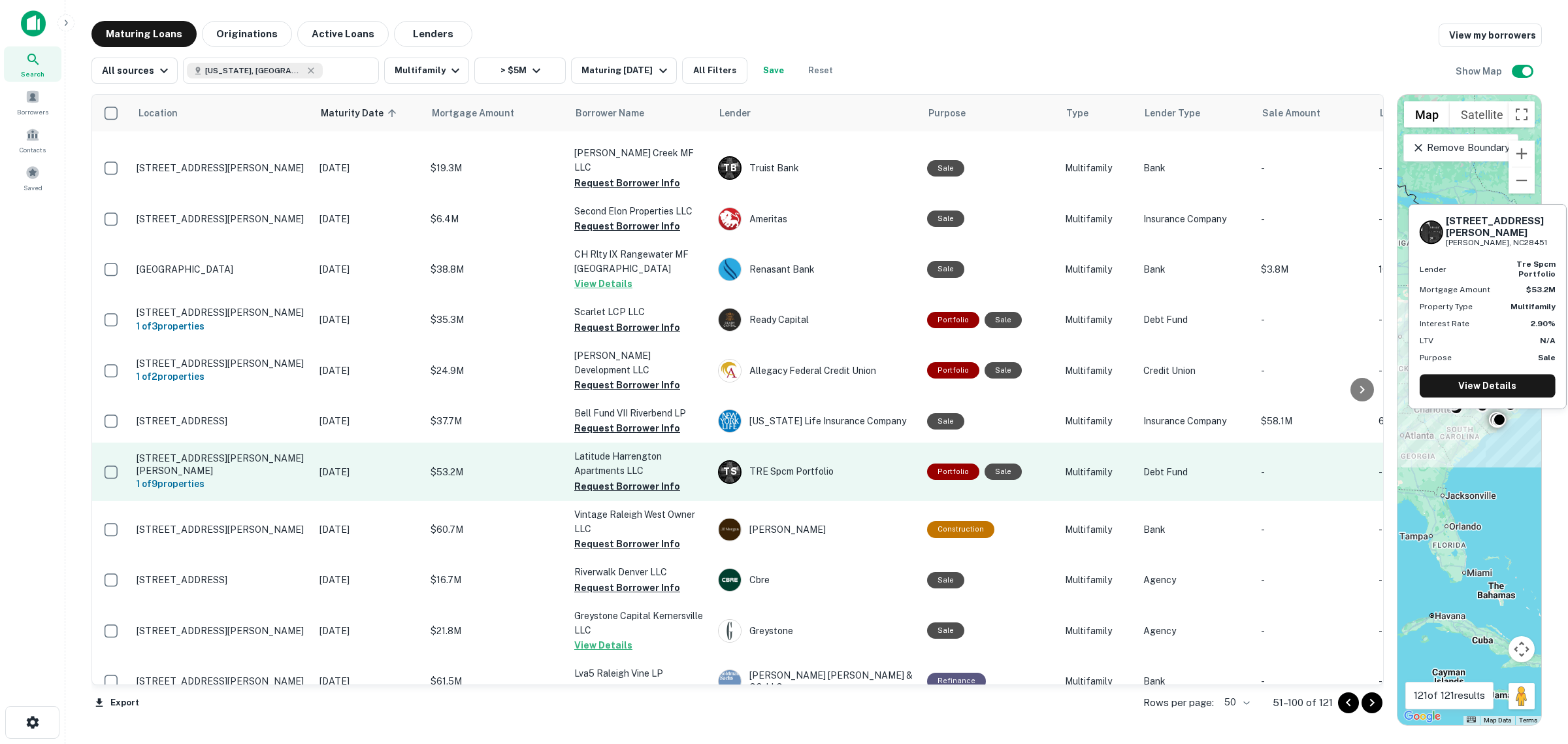
scroll to position [1894, 0]
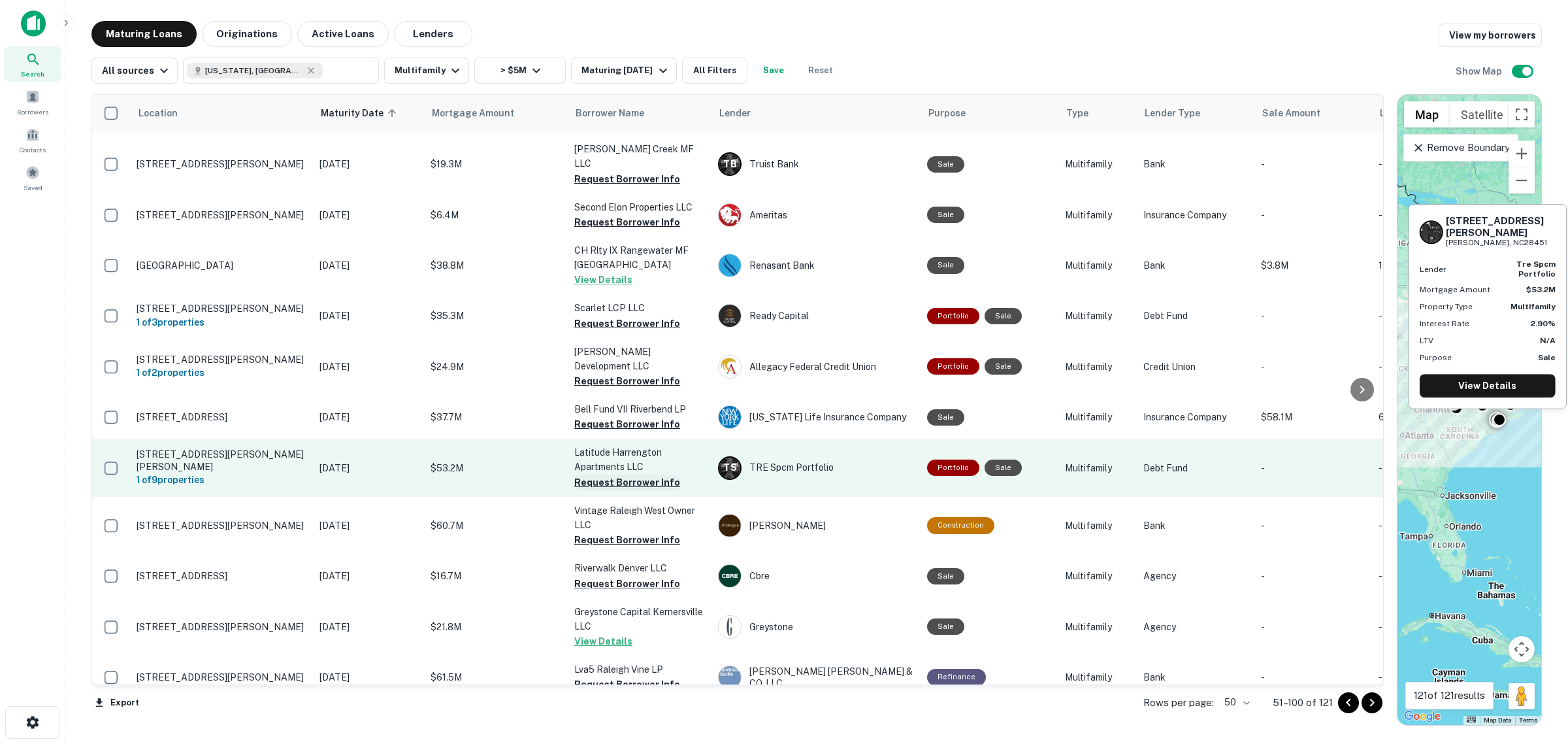
click at [625, 475] on button "Request Borrower Info" at bounding box center [627, 482] width 106 height 15
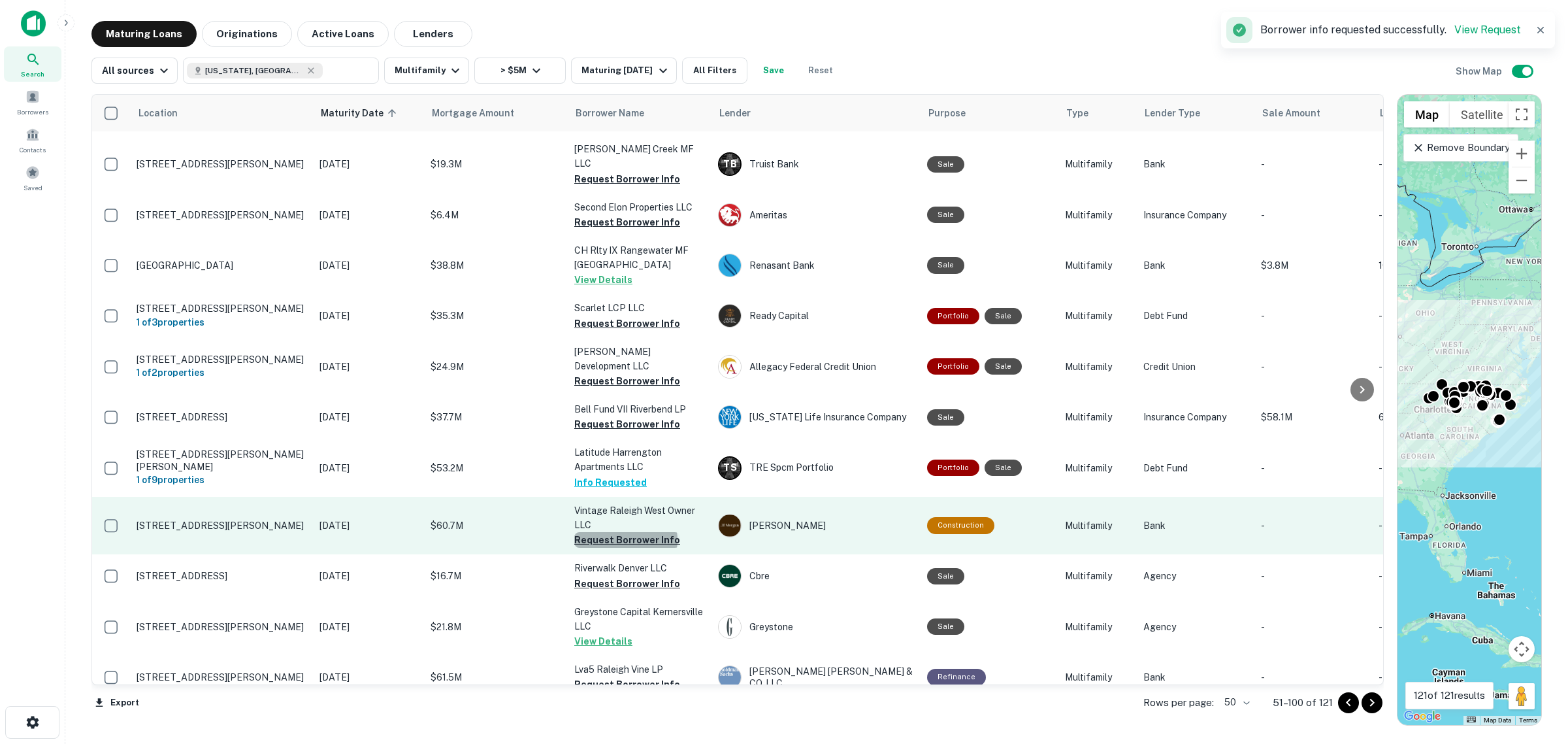
click at [625, 532] on button "Request Borrower Info" at bounding box center [627, 540] width 106 height 15
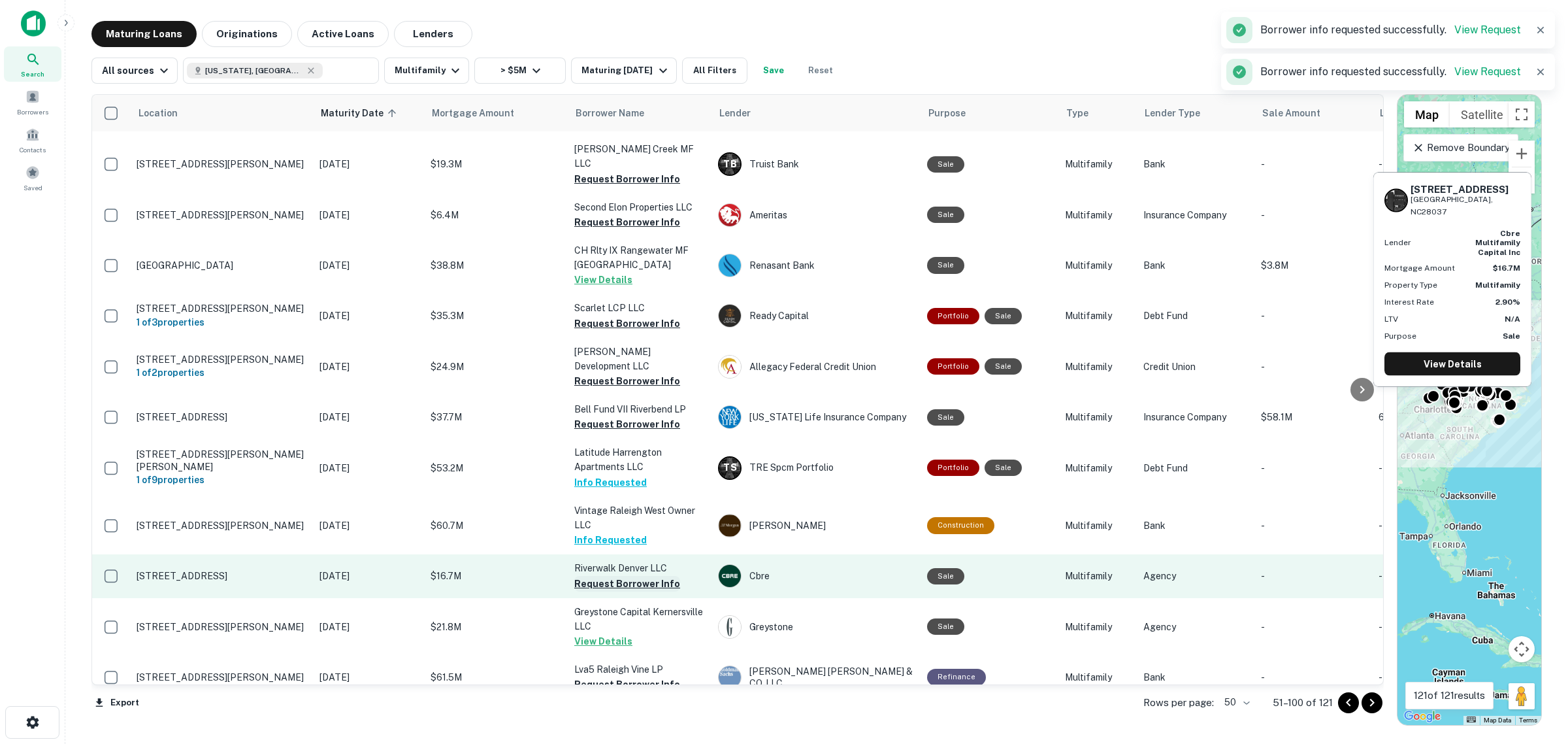
click at [634, 576] on button "Request Borrower Info" at bounding box center [627, 583] width 106 height 15
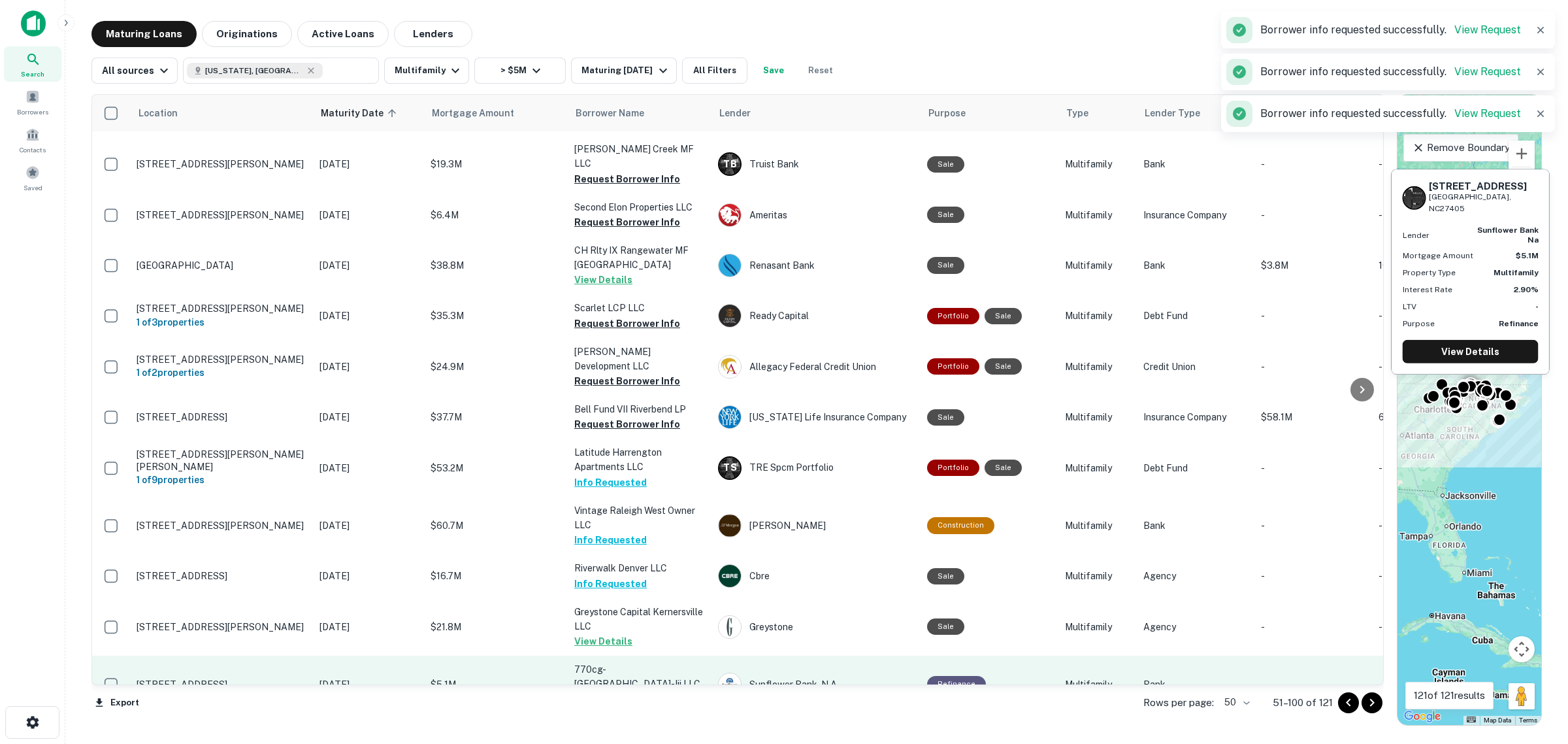
click at [624, 691] on button "Request Borrower Info" at bounding box center [627, 698] width 106 height 15
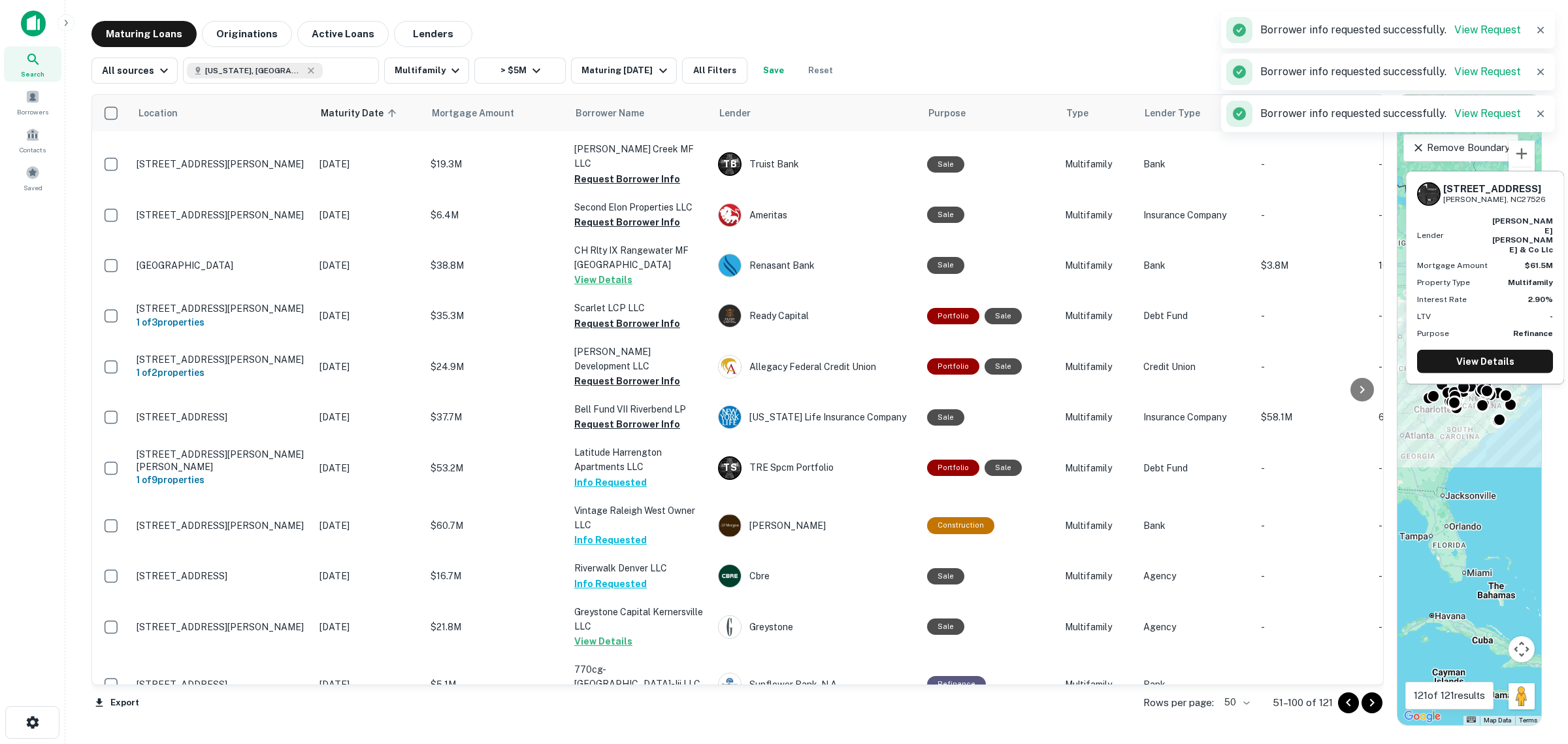
click at [638, 735] on button "Request Borrower Info" at bounding box center [627, 742] width 106 height 15
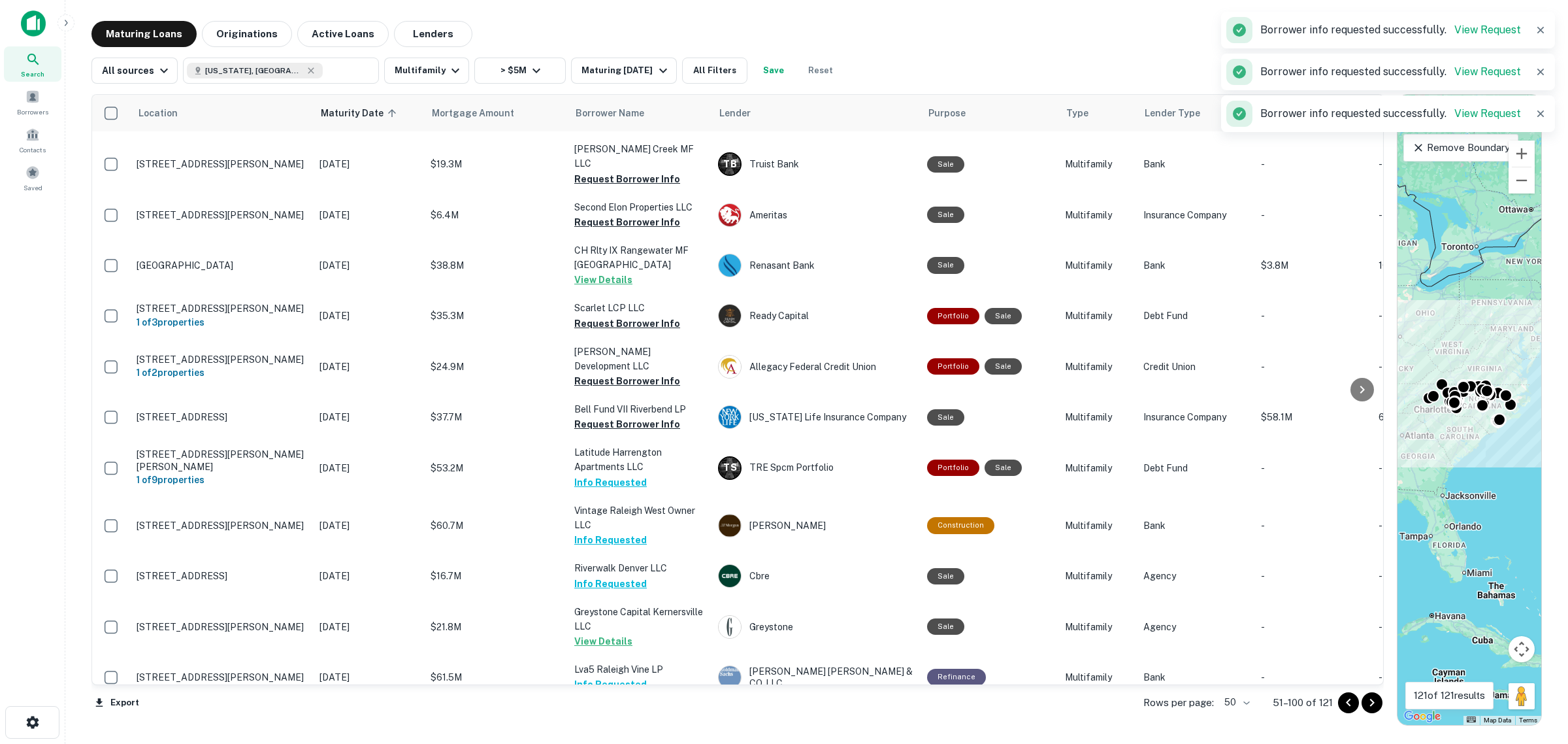
click at [1375, 704] on icon "Go to next page" at bounding box center [1372, 702] width 15 height 15
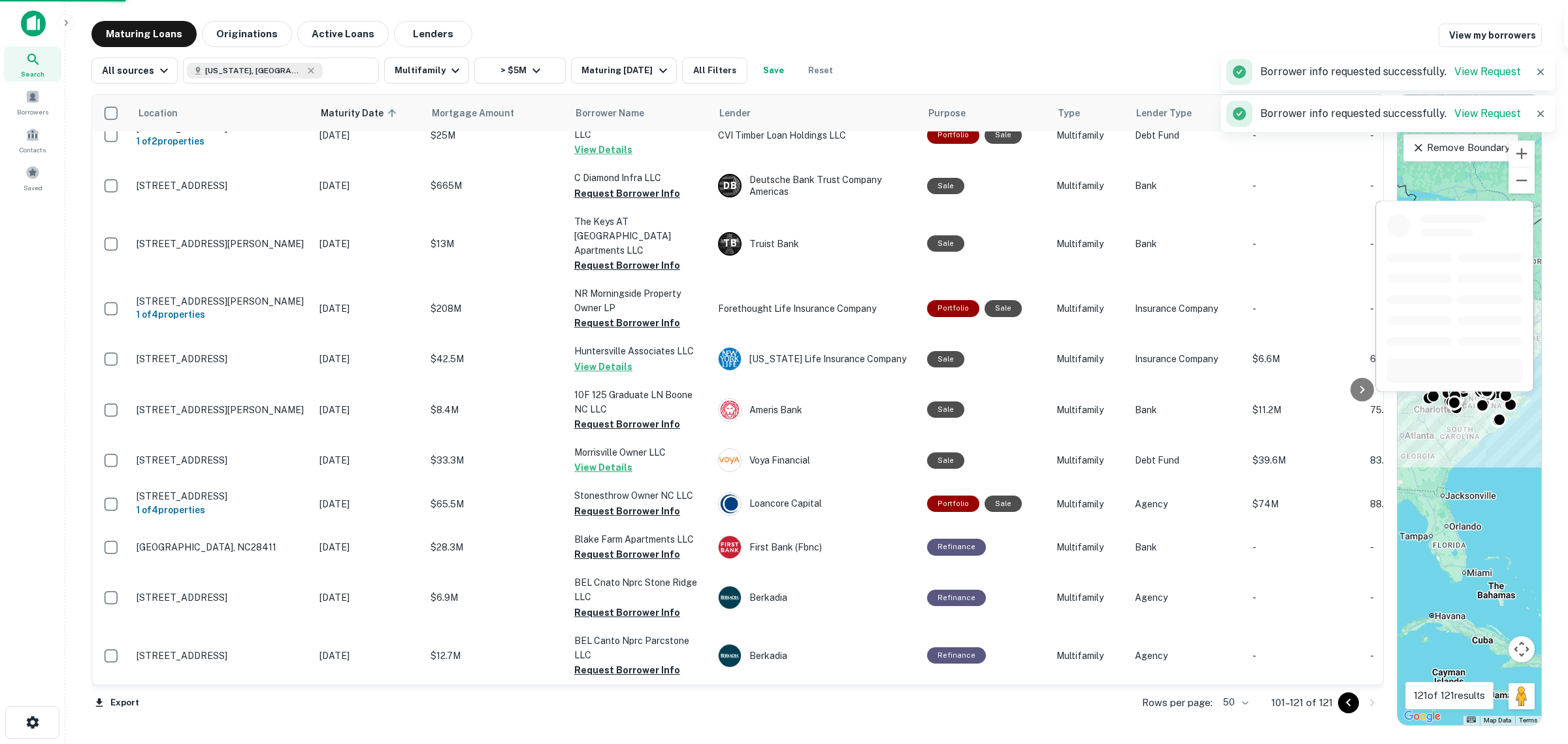
scroll to position [459, 0]
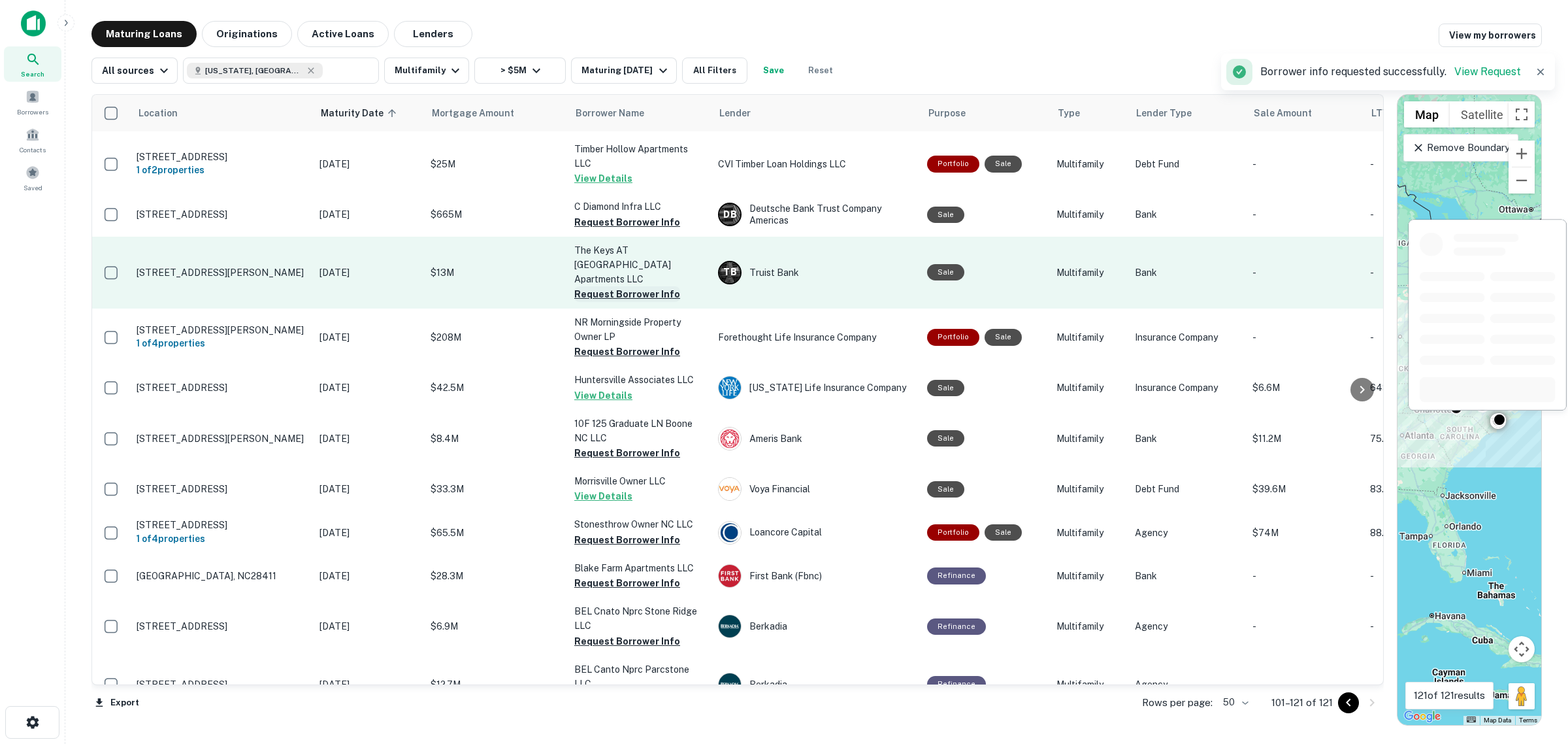
click at [613, 287] on button "Request Borrower Info" at bounding box center [627, 294] width 106 height 15
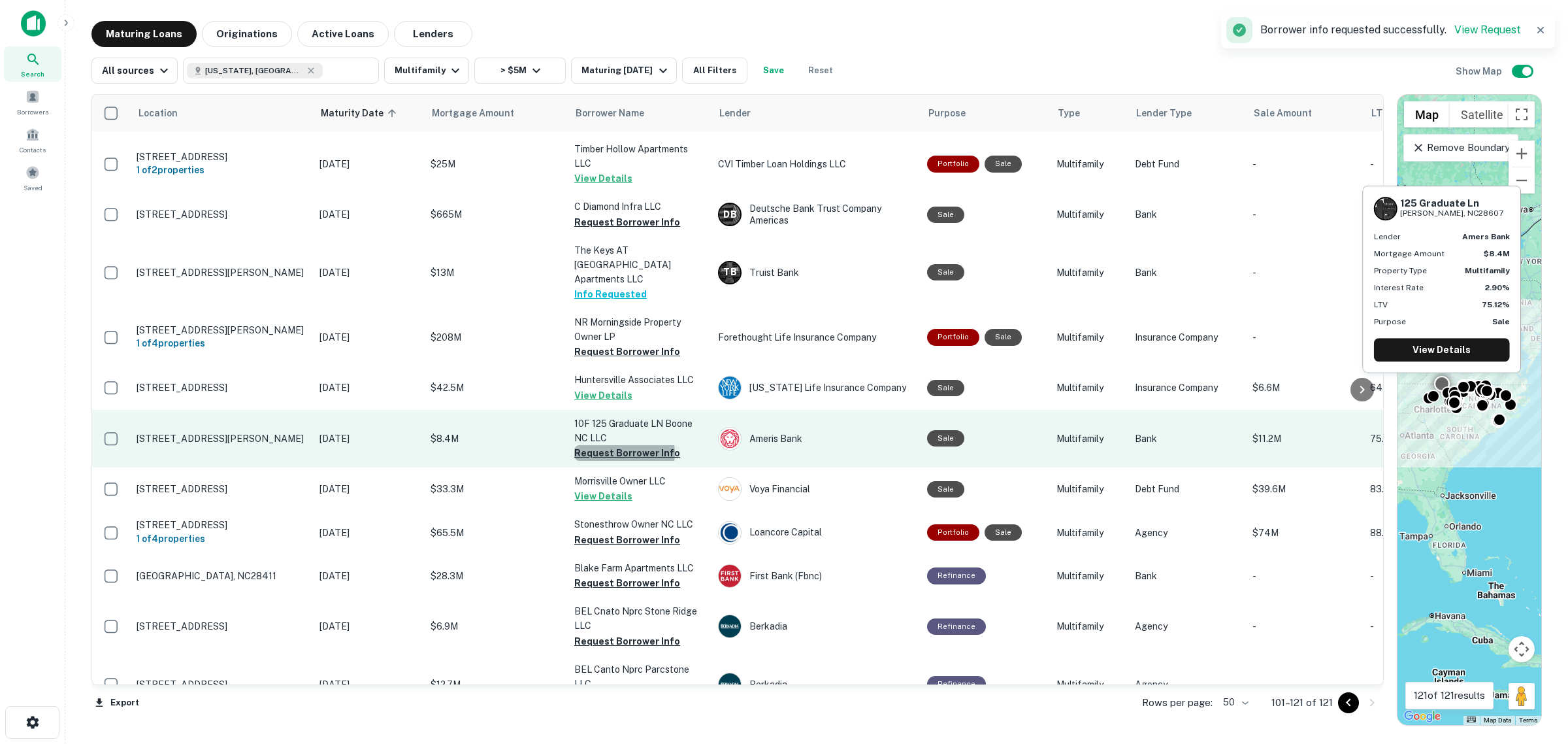
click at [624, 445] on button "Request Borrower Info" at bounding box center [627, 453] width 106 height 15
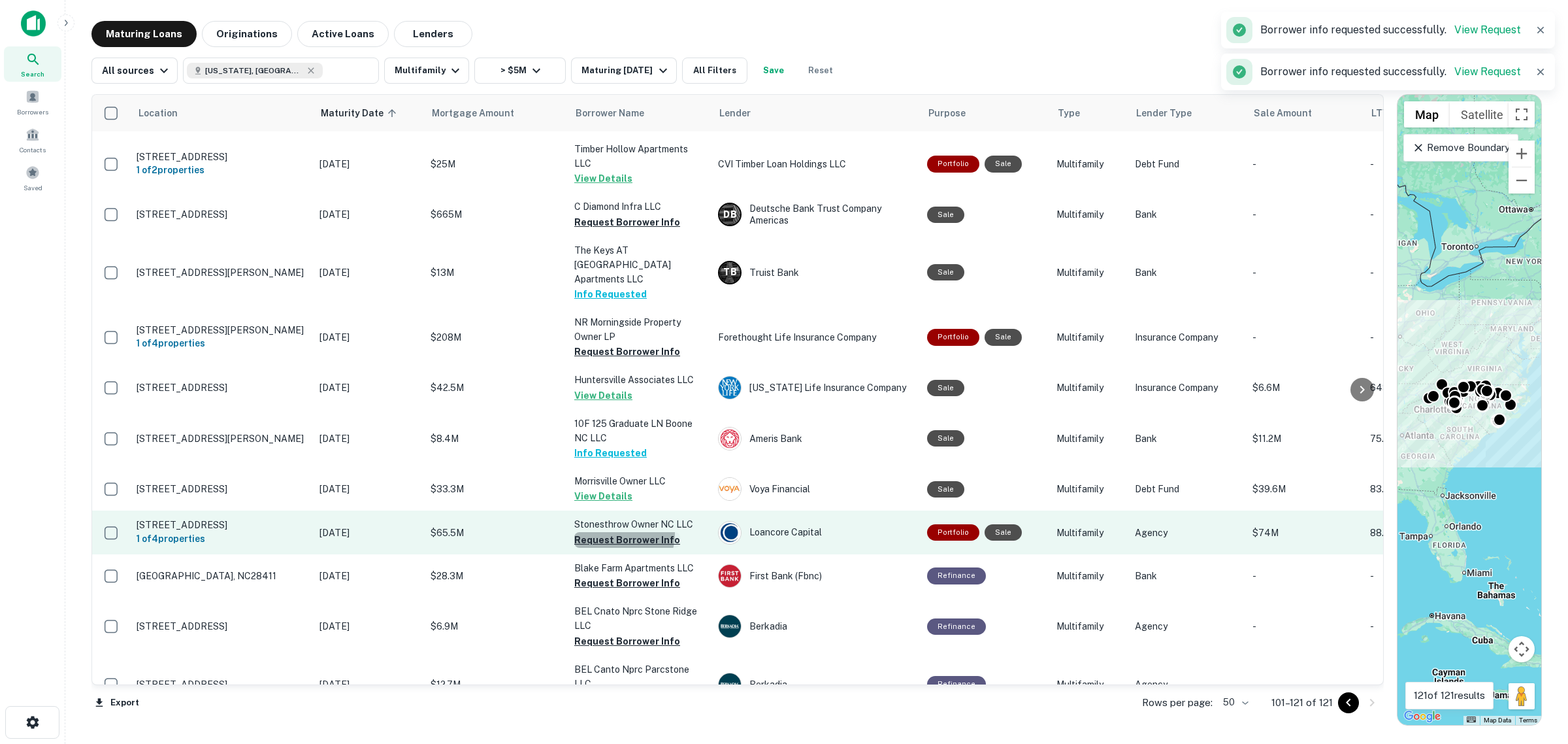
click at [618, 532] on button "Request Borrower Info" at bounding box center [627, 540] width 106 height 15
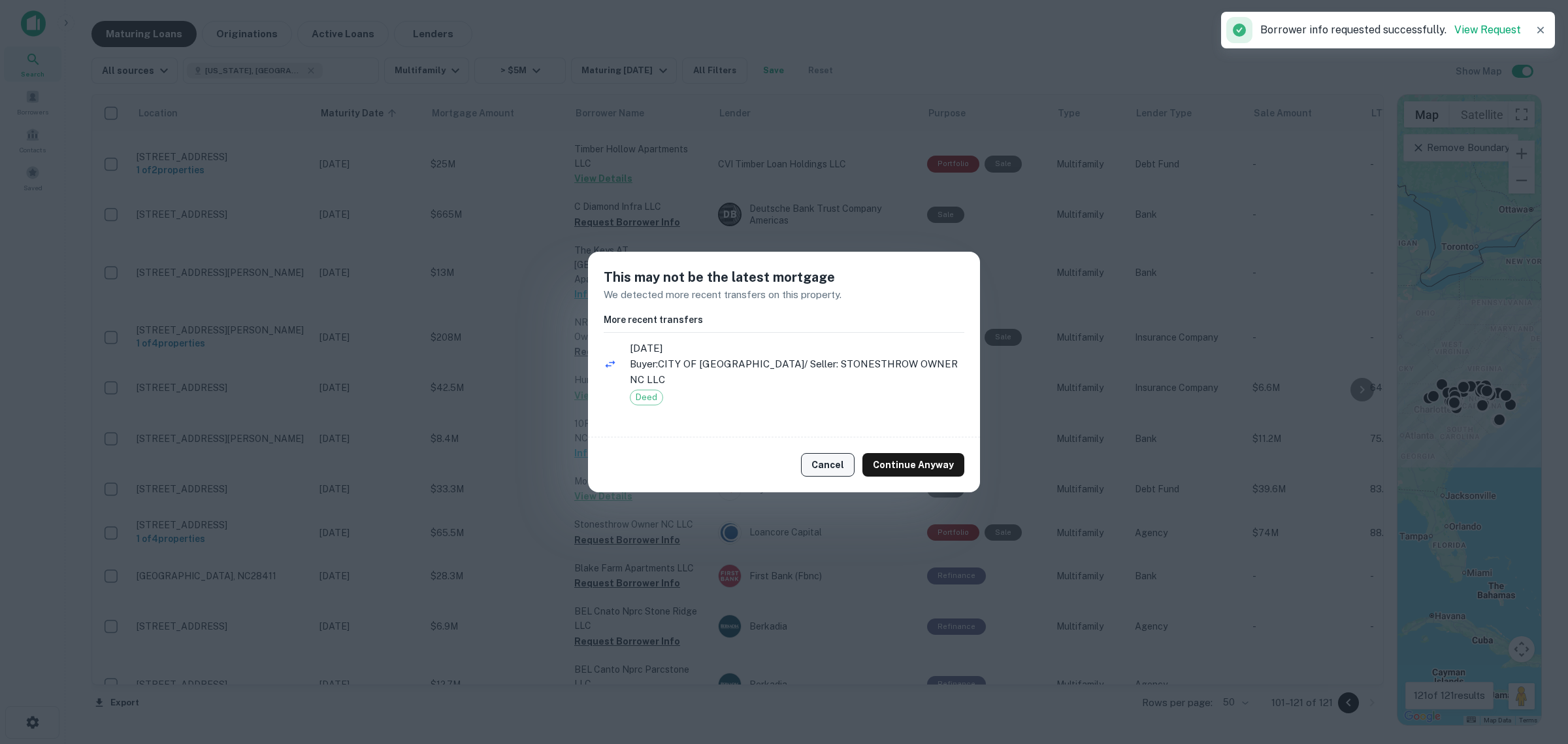
click at [814, 463] on button "Cancel" at bounding box center [828, 465] width 54 height 23
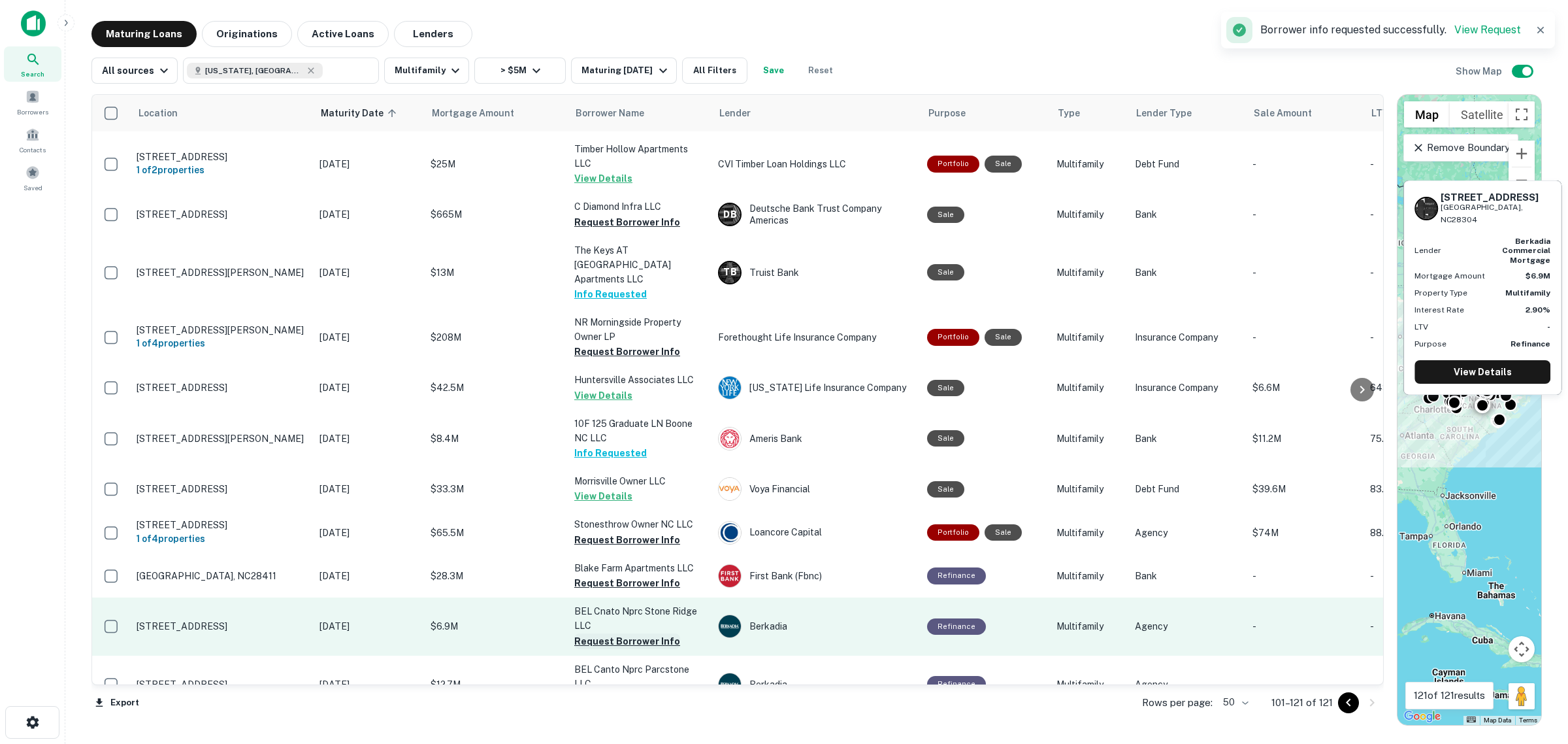
click at [634, 634] on button "Request Borrower Info" at bounding box center [627, 641] width 106 height 15
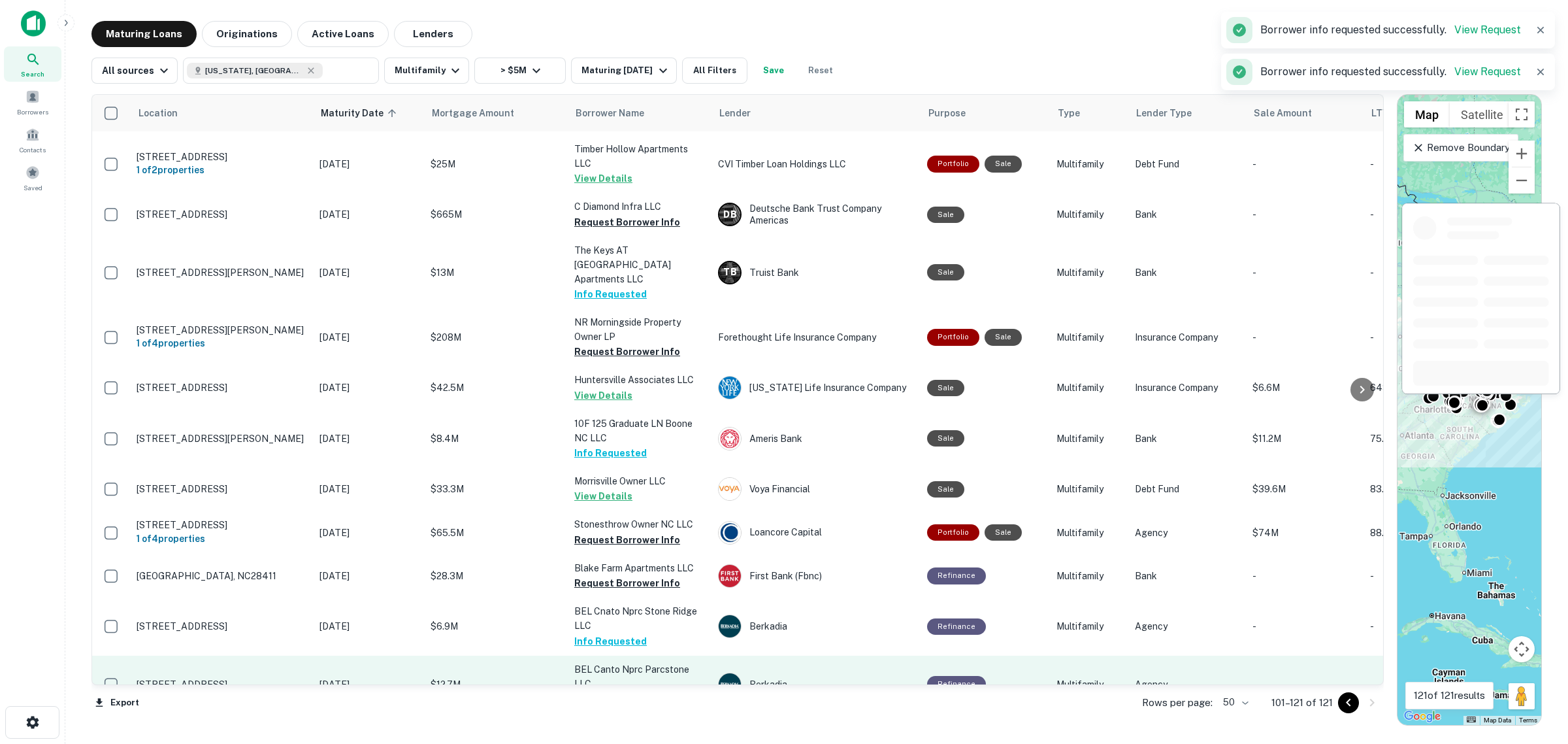
click at [634, 691] on button "Request Borrower Info" at bounding box center [627, 698] width 106 height 15
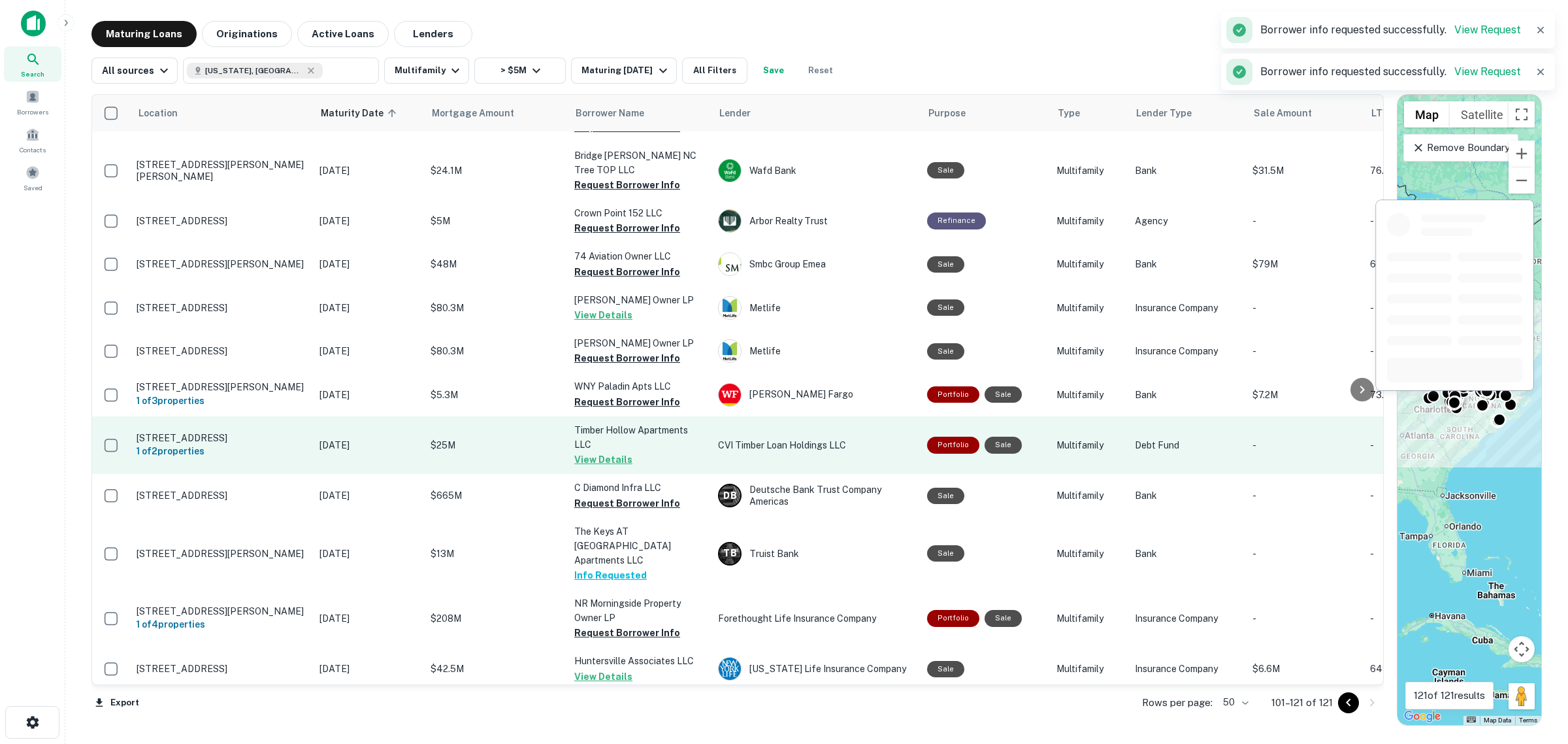
scroll to position [0, 0]
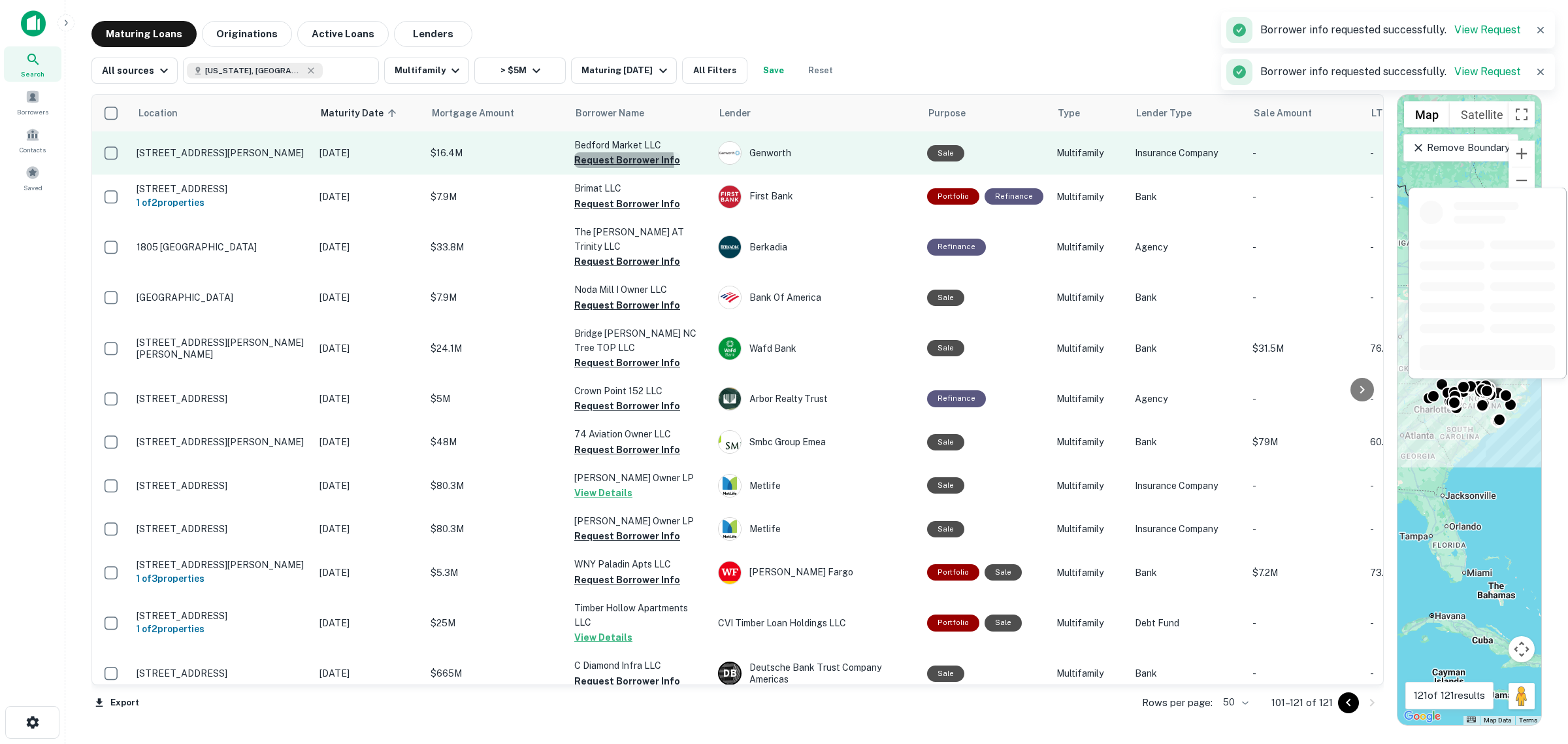
click at [618, 162] on button "Request Borrower Info" at bounding box center [627, 160] width 106 height 15
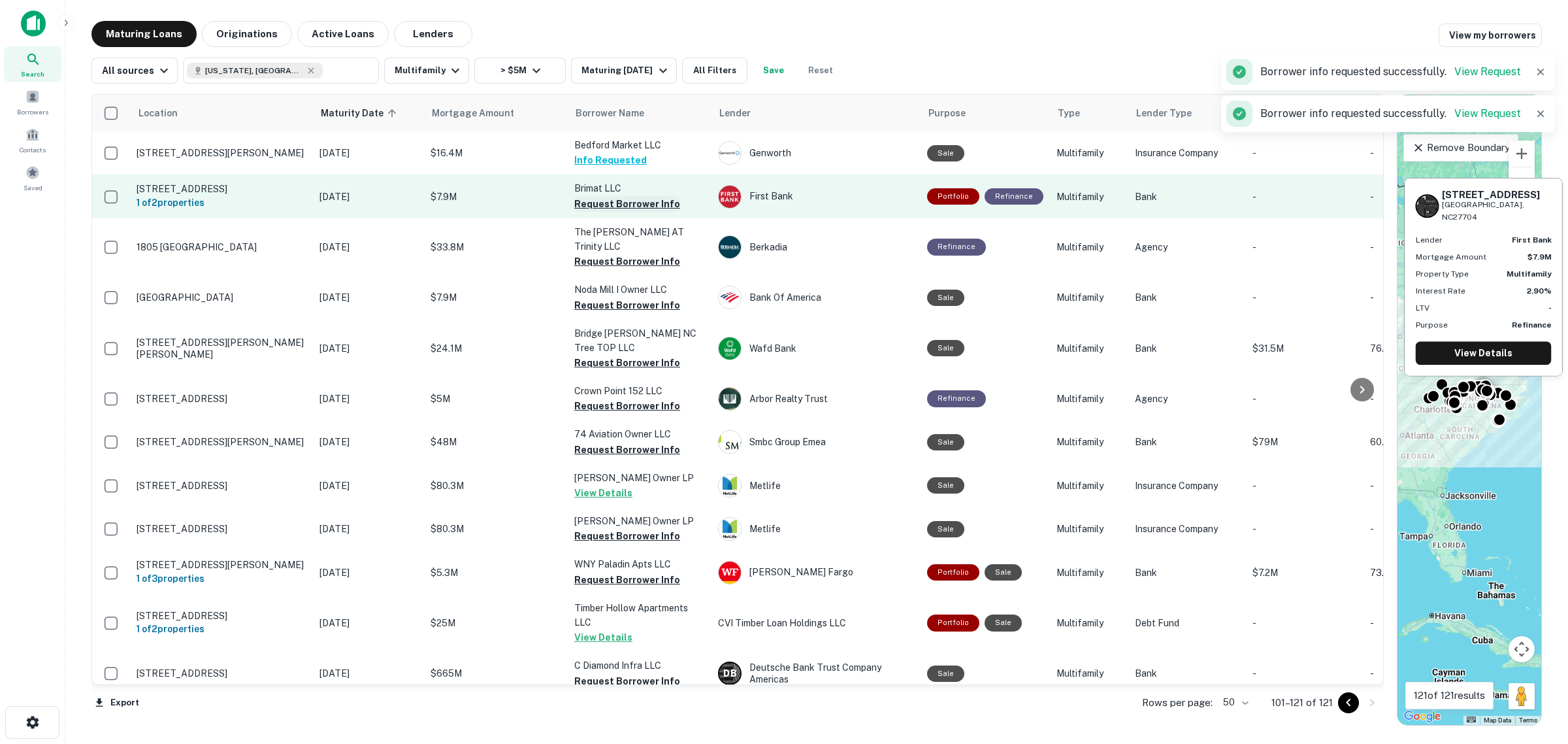
click at [609, 203] on button "Request Borrower Info" at bounding box center [627, 204] width 106 height 15
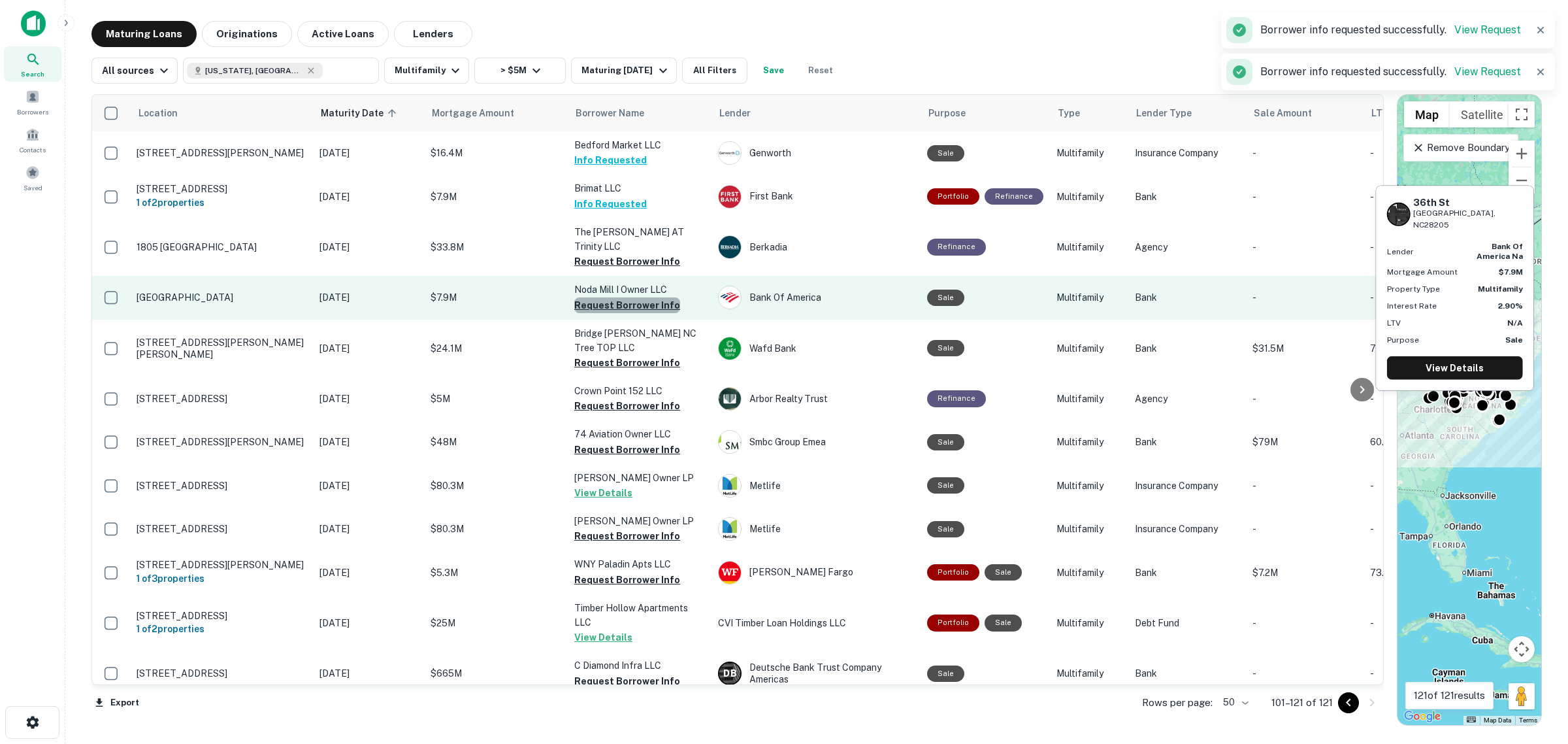
click at [632, 297] on button "Request Borrower Info" at bounding box center [627, 305] width 106 height 15
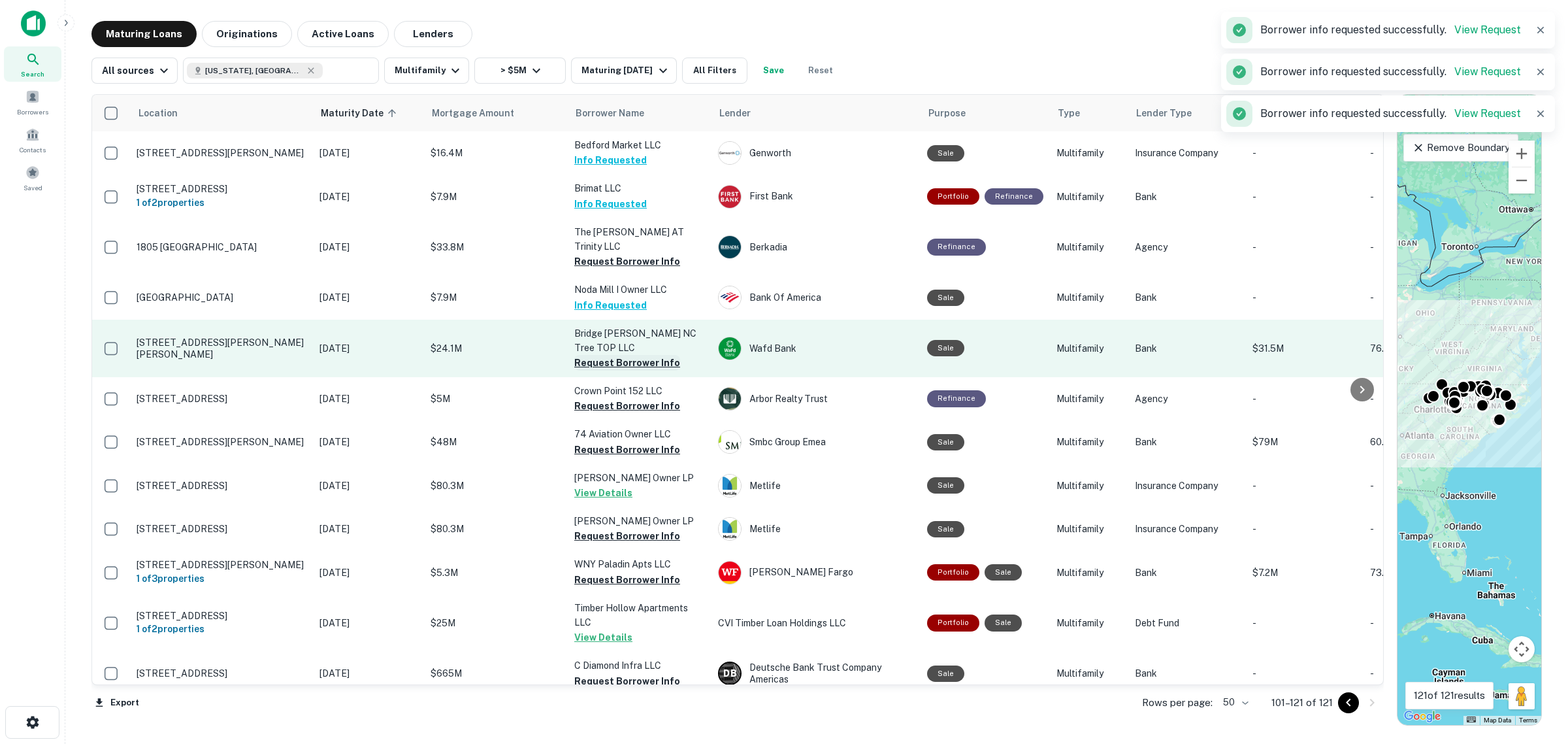
click at [649, 355] on button "Request Borrower Info" at bounding box center [627, 362] width 106 height 15
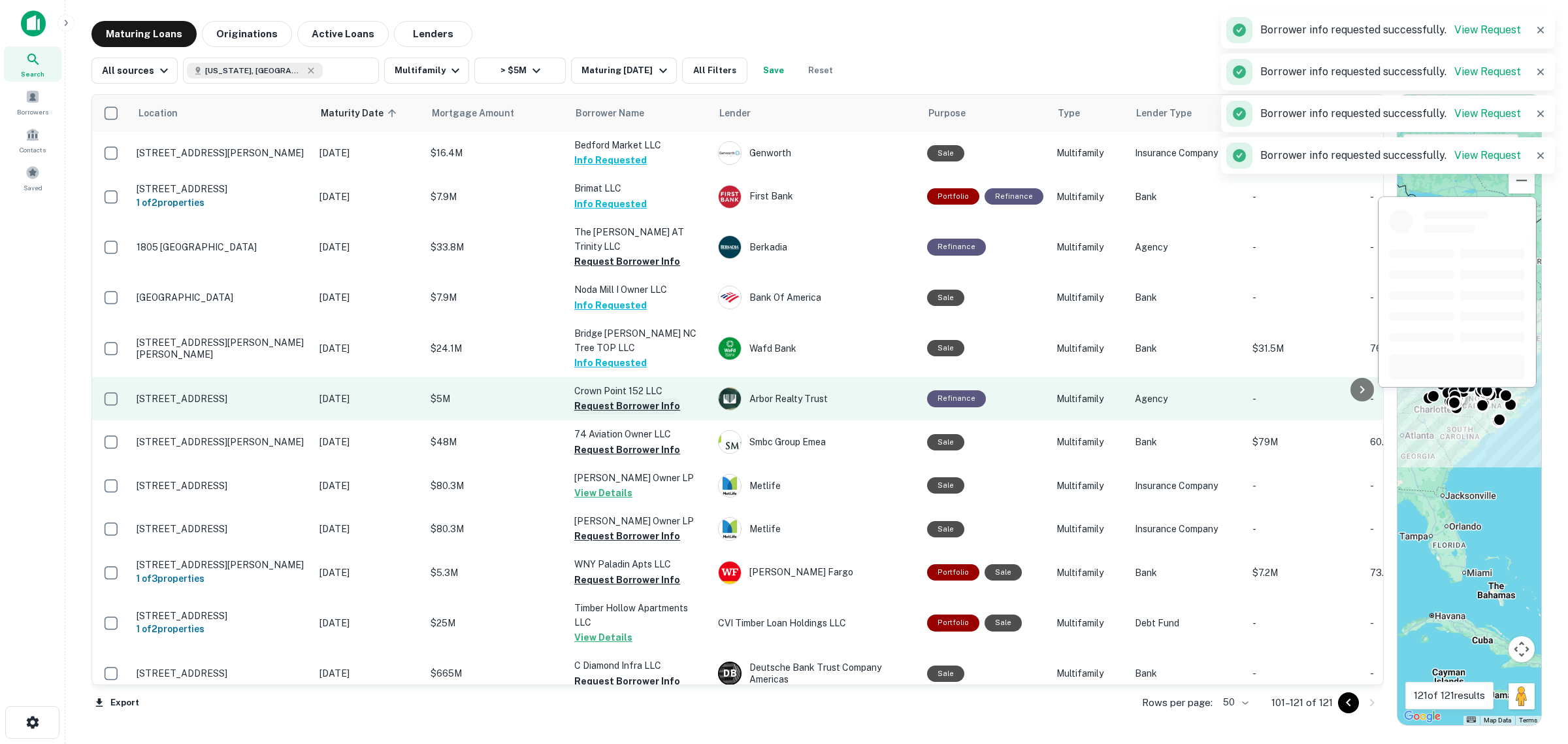
click at [646, 398] on button "Request Borrower Info" at bounding box center [627, 406] width 106 height 15
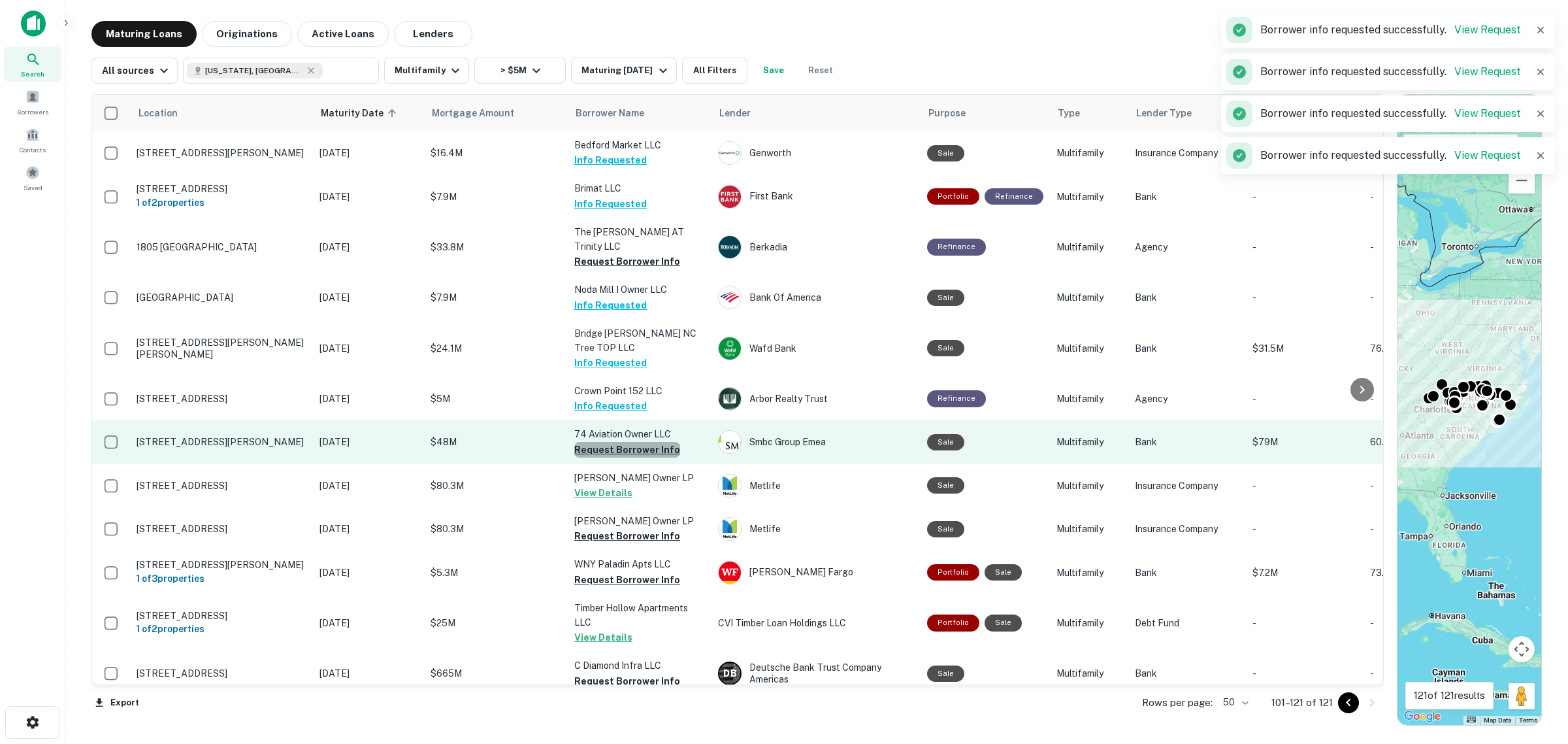
click at [635, 442] on button "Request Borrower Info" at bounding box center [627, 449] width 106 height 15
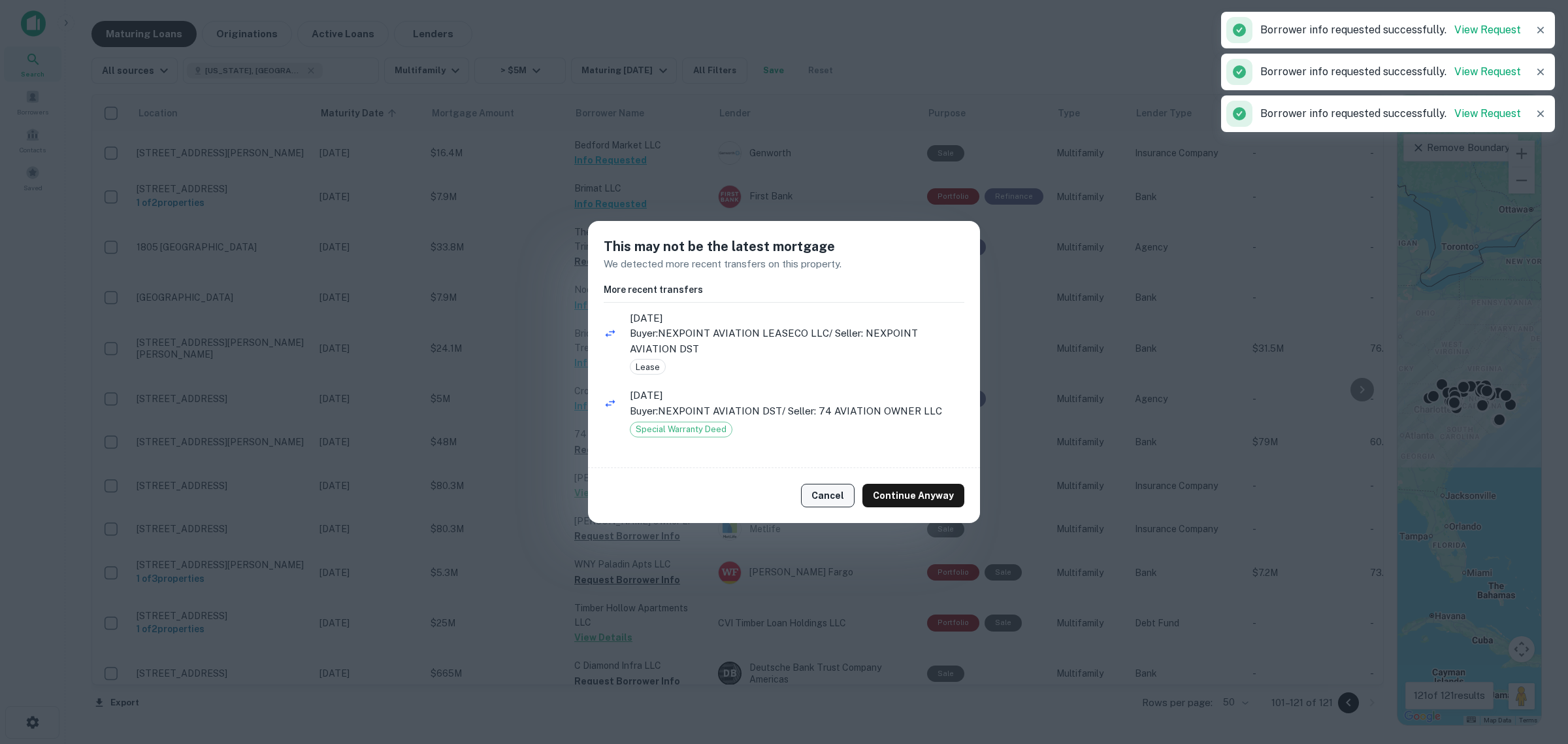
click at [811, 491] on button "Cancel" at bounding box center [828, 496] width 54 height 23
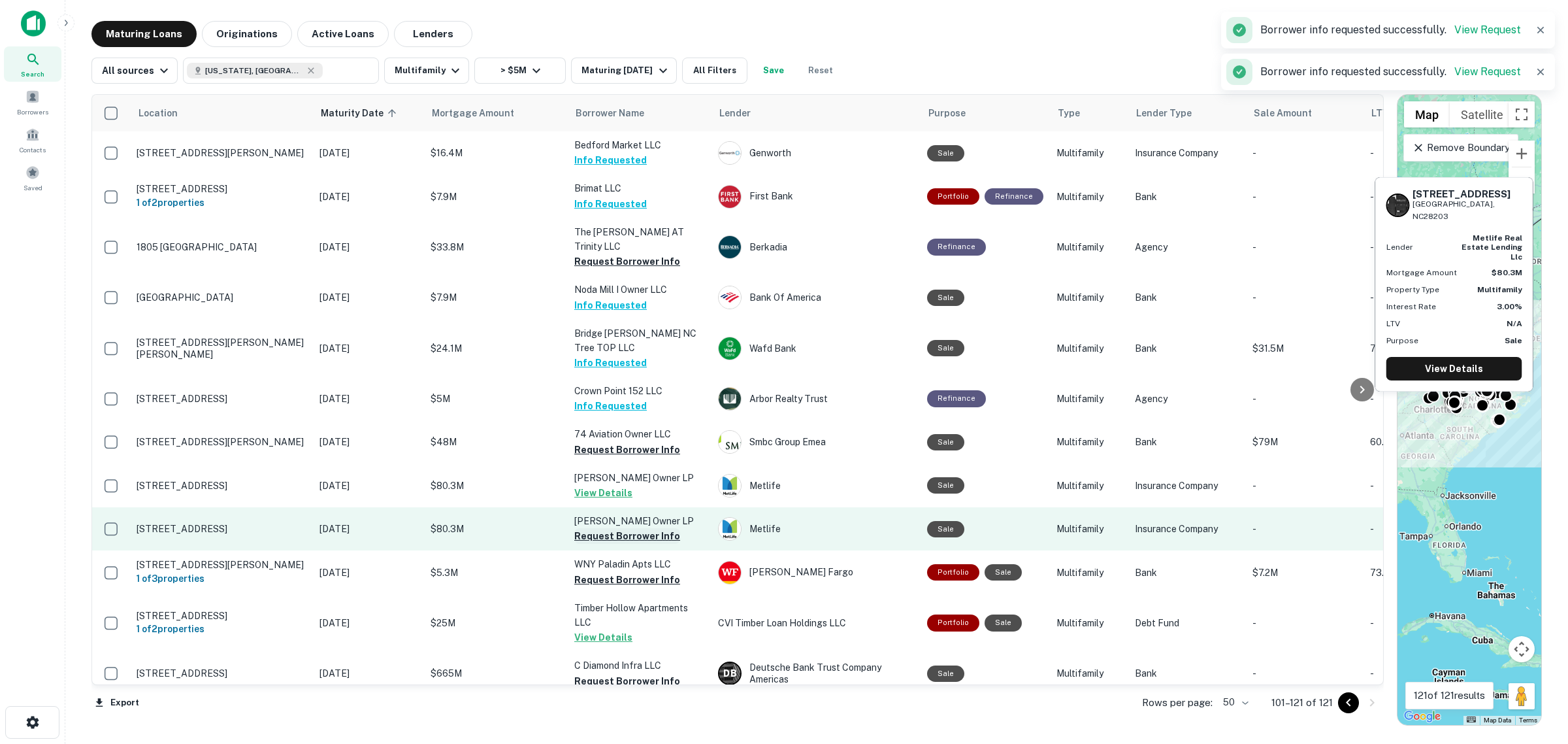
click at [649, 528] on button "Request Borrower Info" at bounding box center [627, 536] width 106 height 15
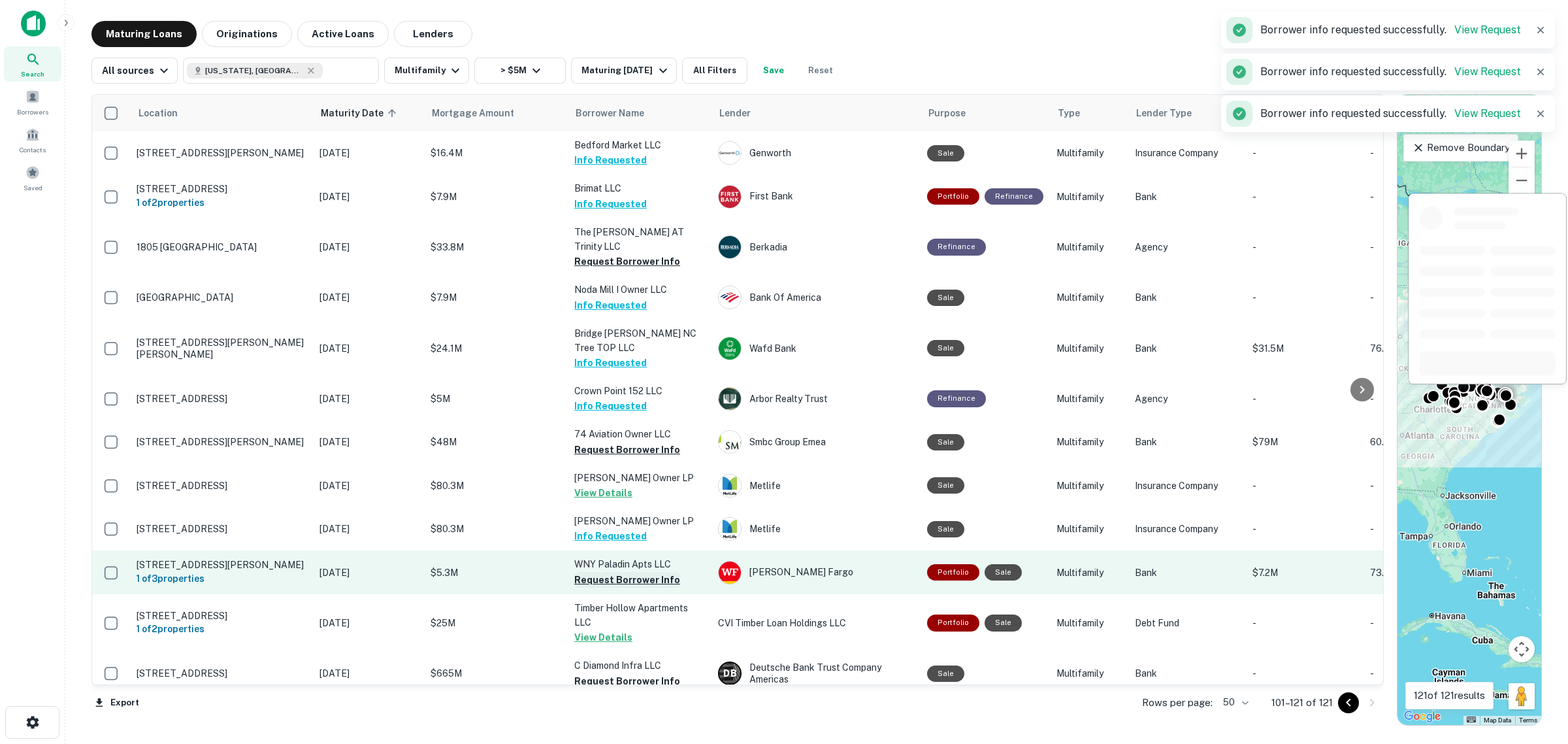
click at [632, 572] on button "Request Borrower Info" at bounding box center [627, 579] width 106 height 15
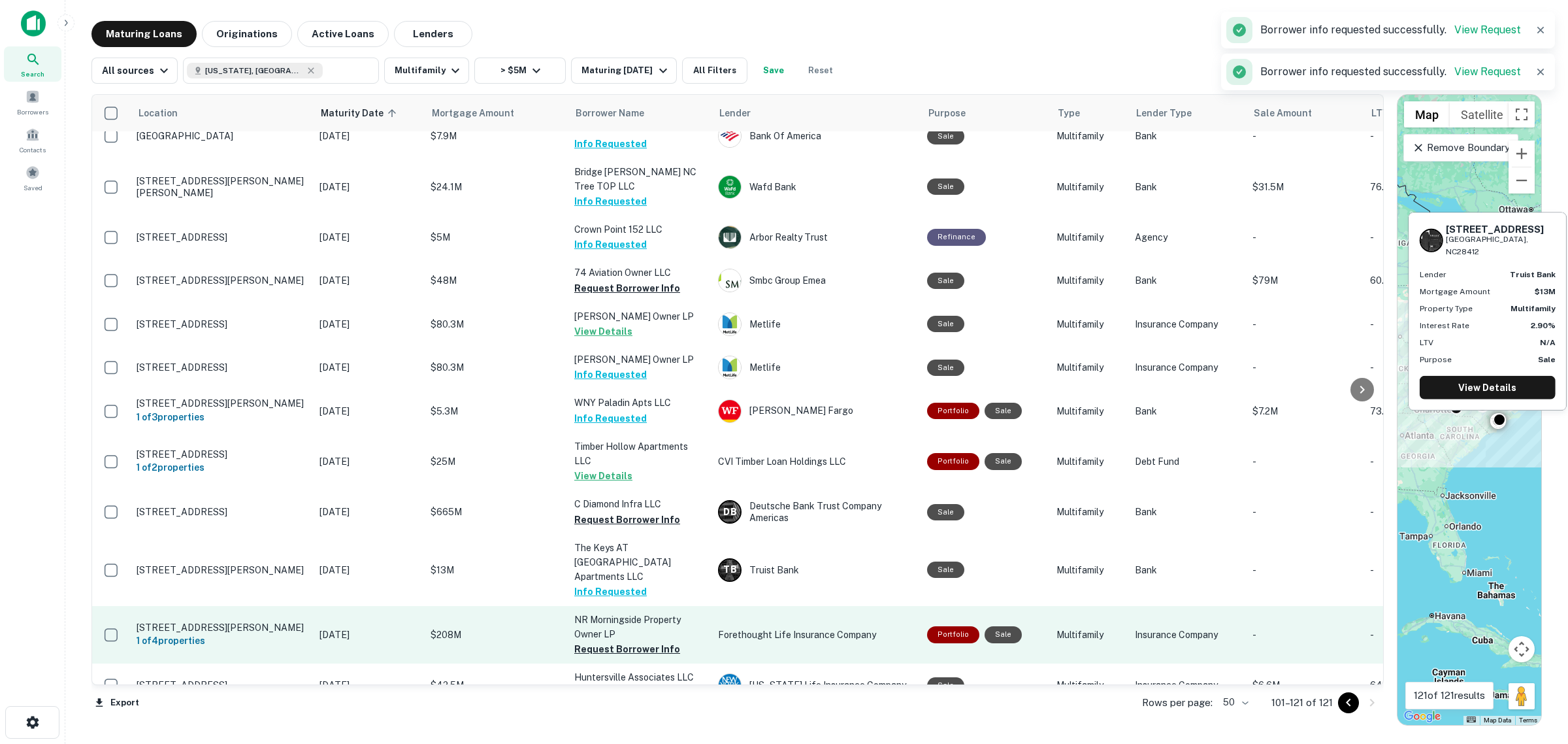
scroll to position [163, 0]
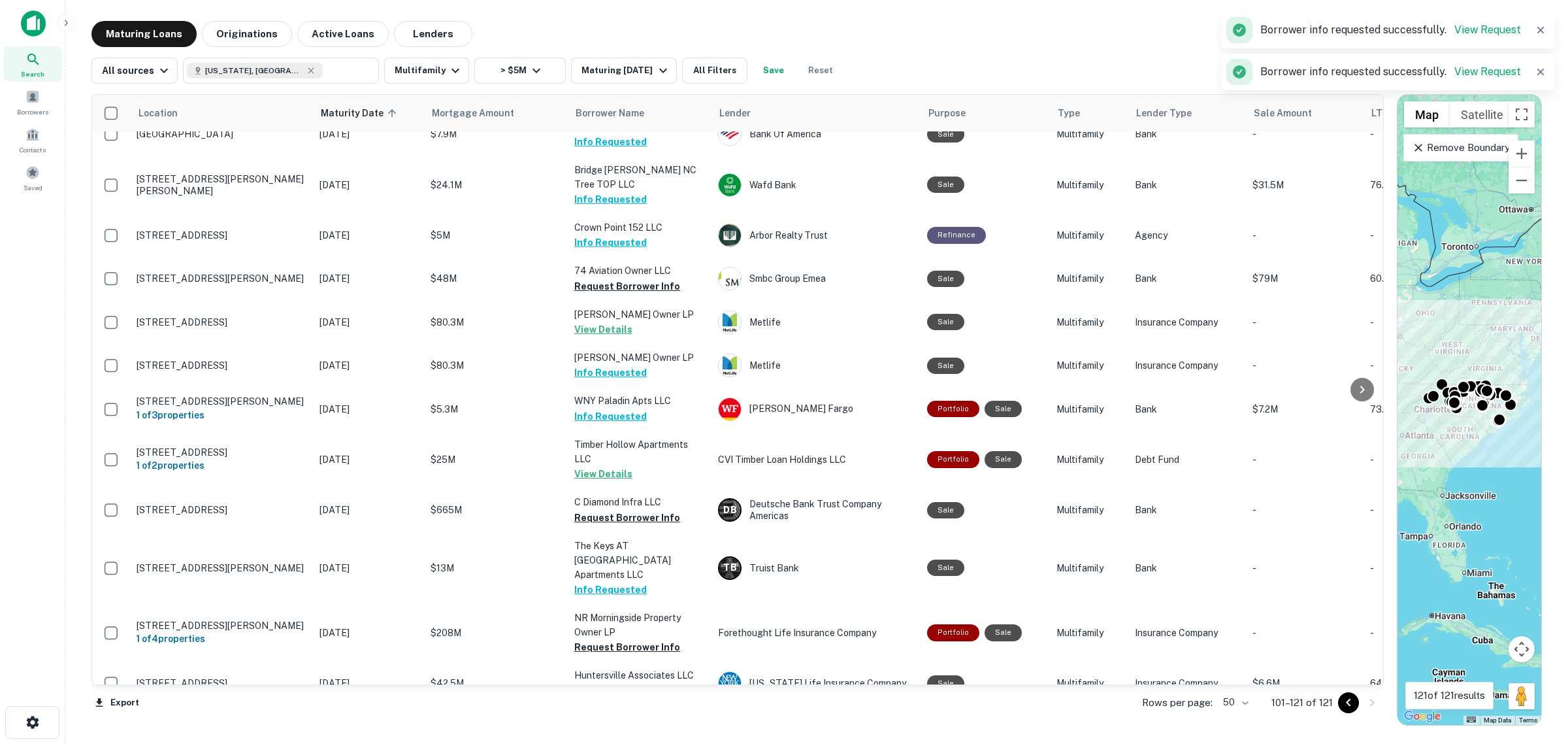
click at [1338, 704] on button "Go to previous page" at bounding box center [1348, 702] width 21 height 21
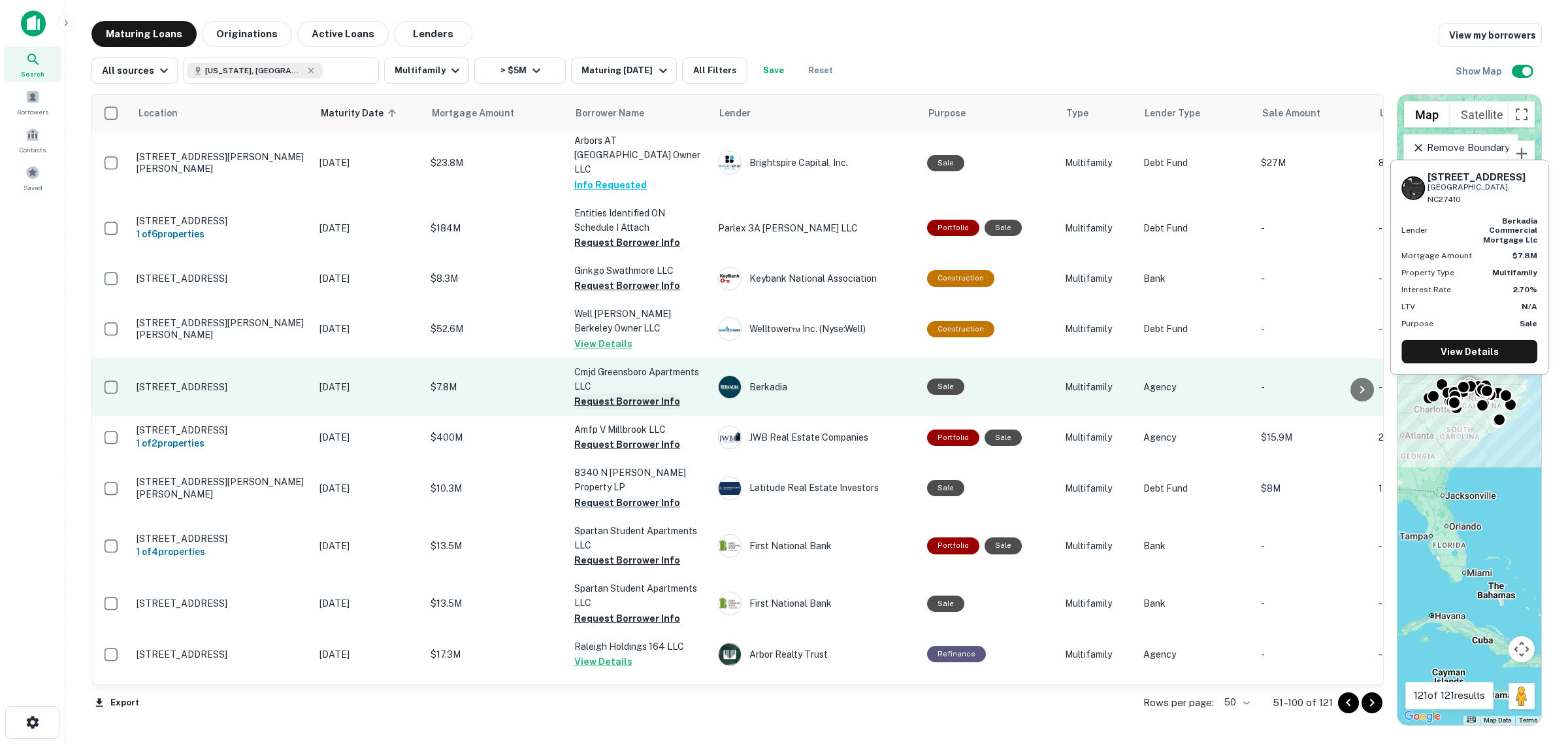
click at [613, 394] on button "Request Borrower Info" at bounding box center [627, 401] width 106 height 15
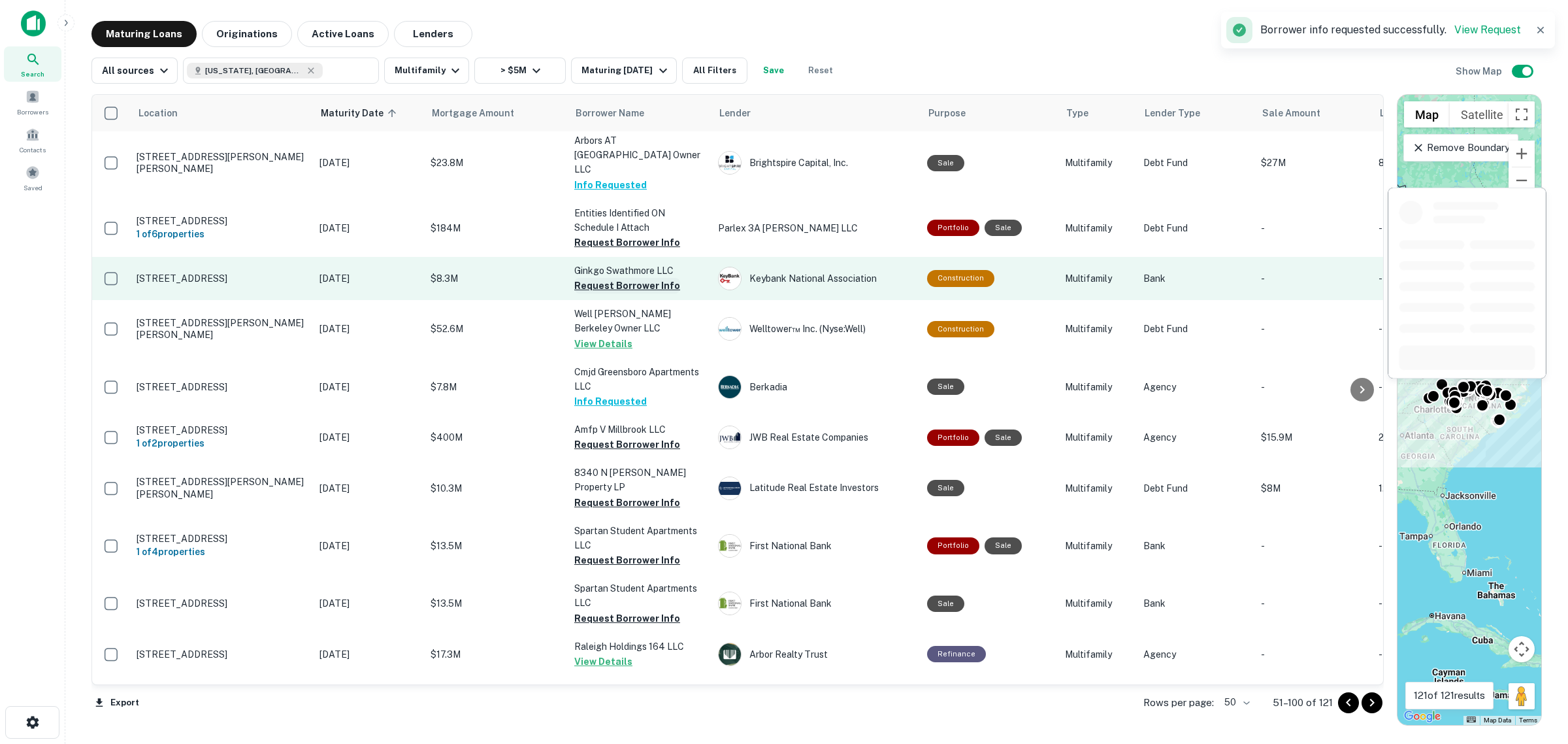
click at [626, 278] on button "Request Borrower Info" at bounding box center [627, 285] width 106 height 15
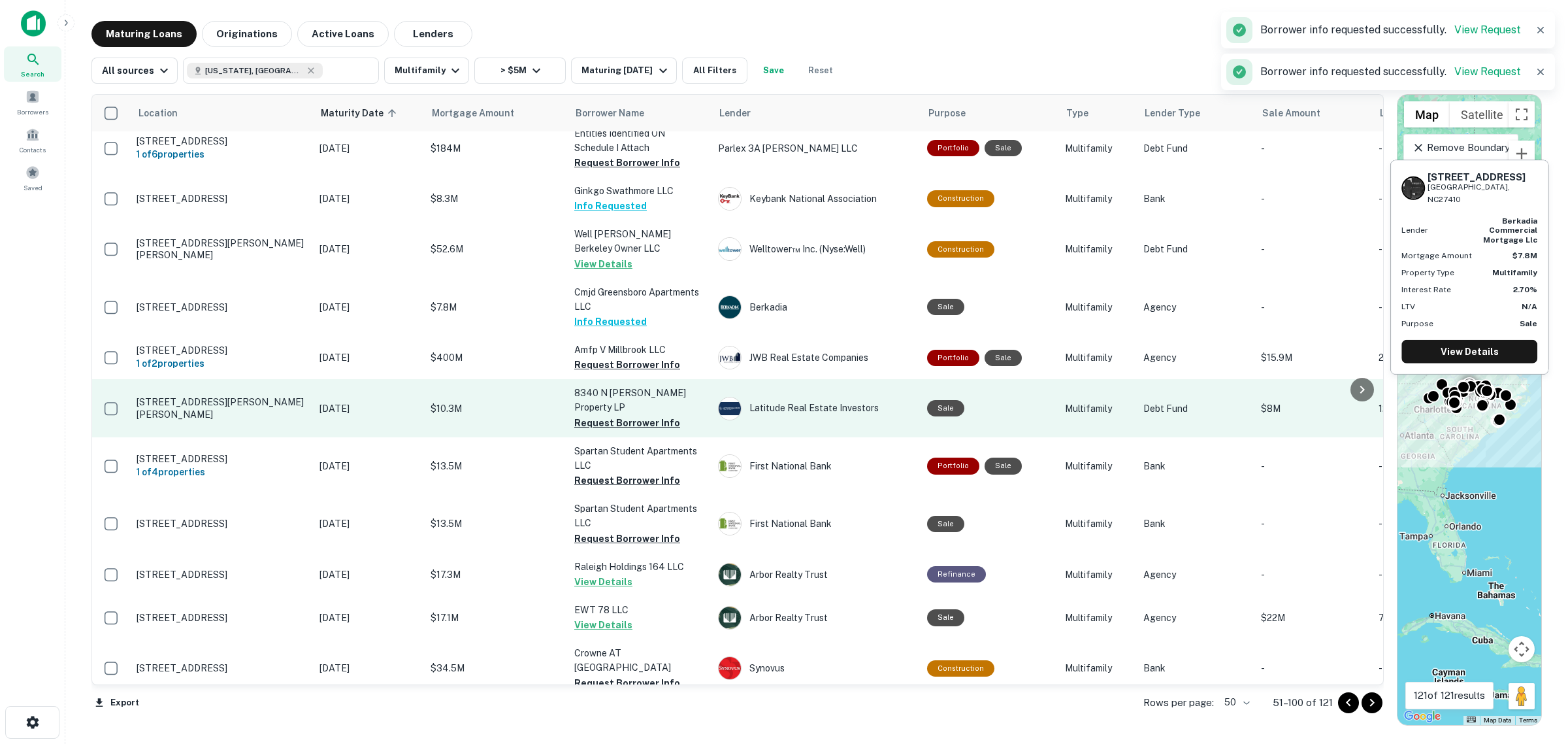
scroll to position [245, 0]
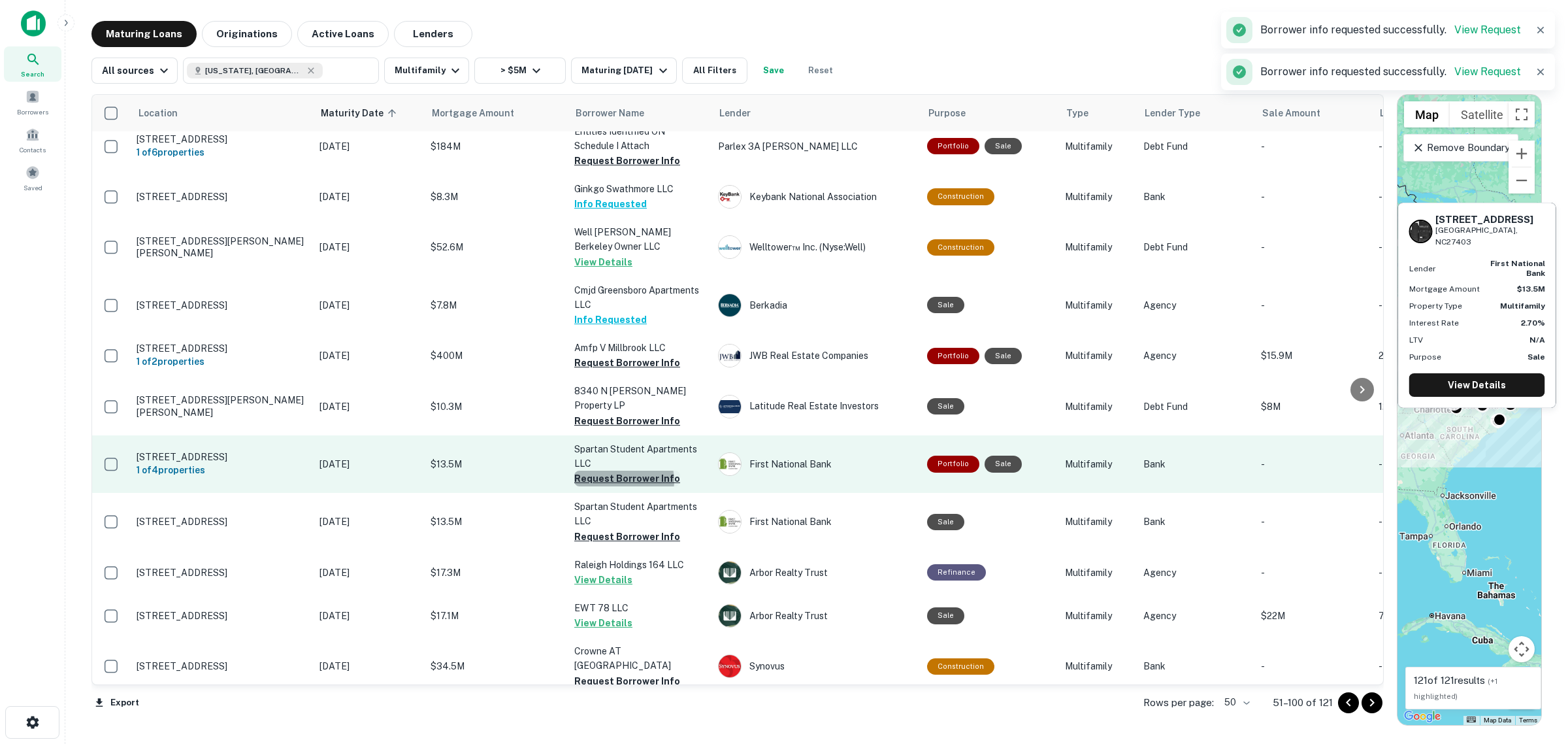
click at [623, 471] on button "Request Borrower Info" at bounding box center [627, 478] width 106 height 15
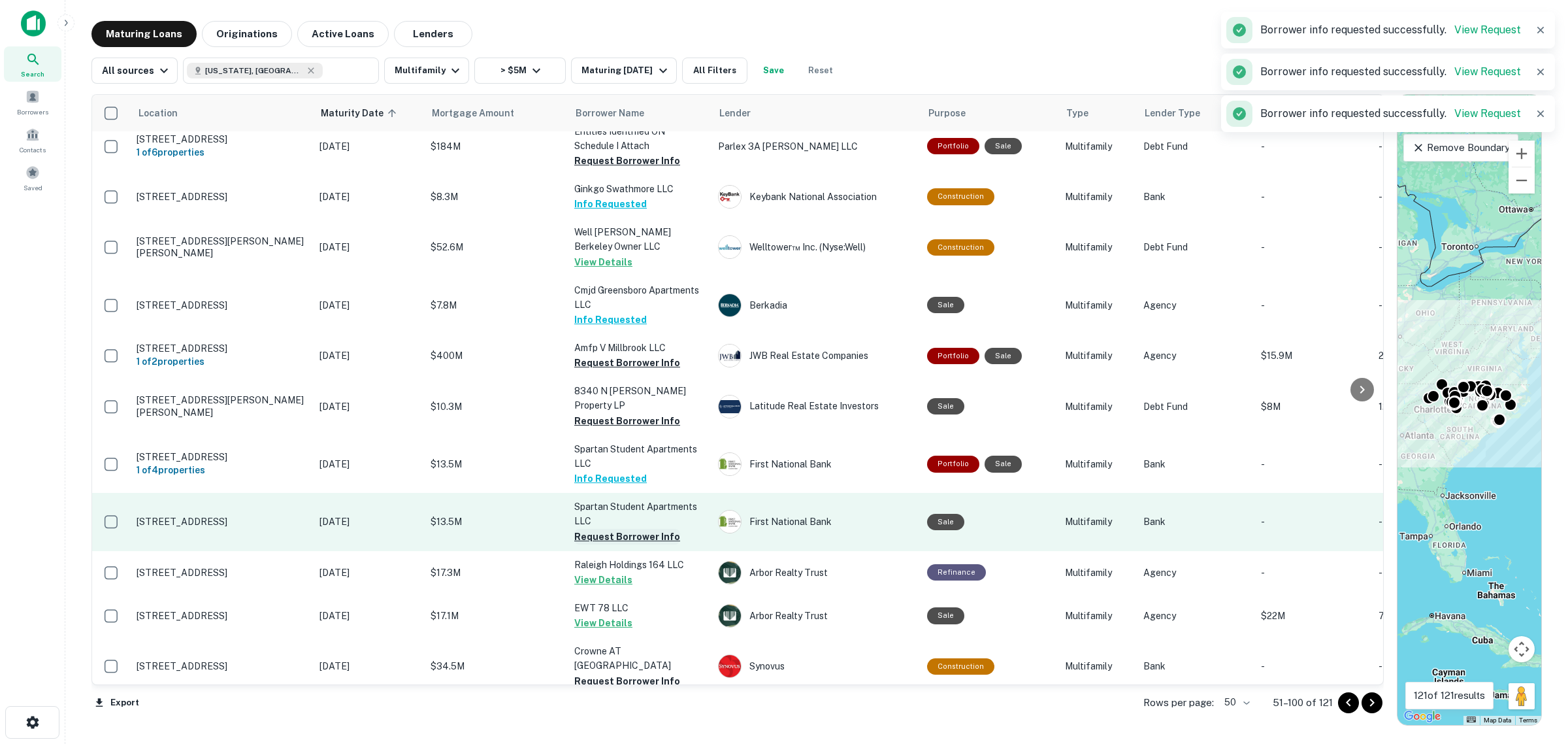
click at [619, 529] on button "Request Borrower Info" at bounding box center [627, 536] width 106 height 15
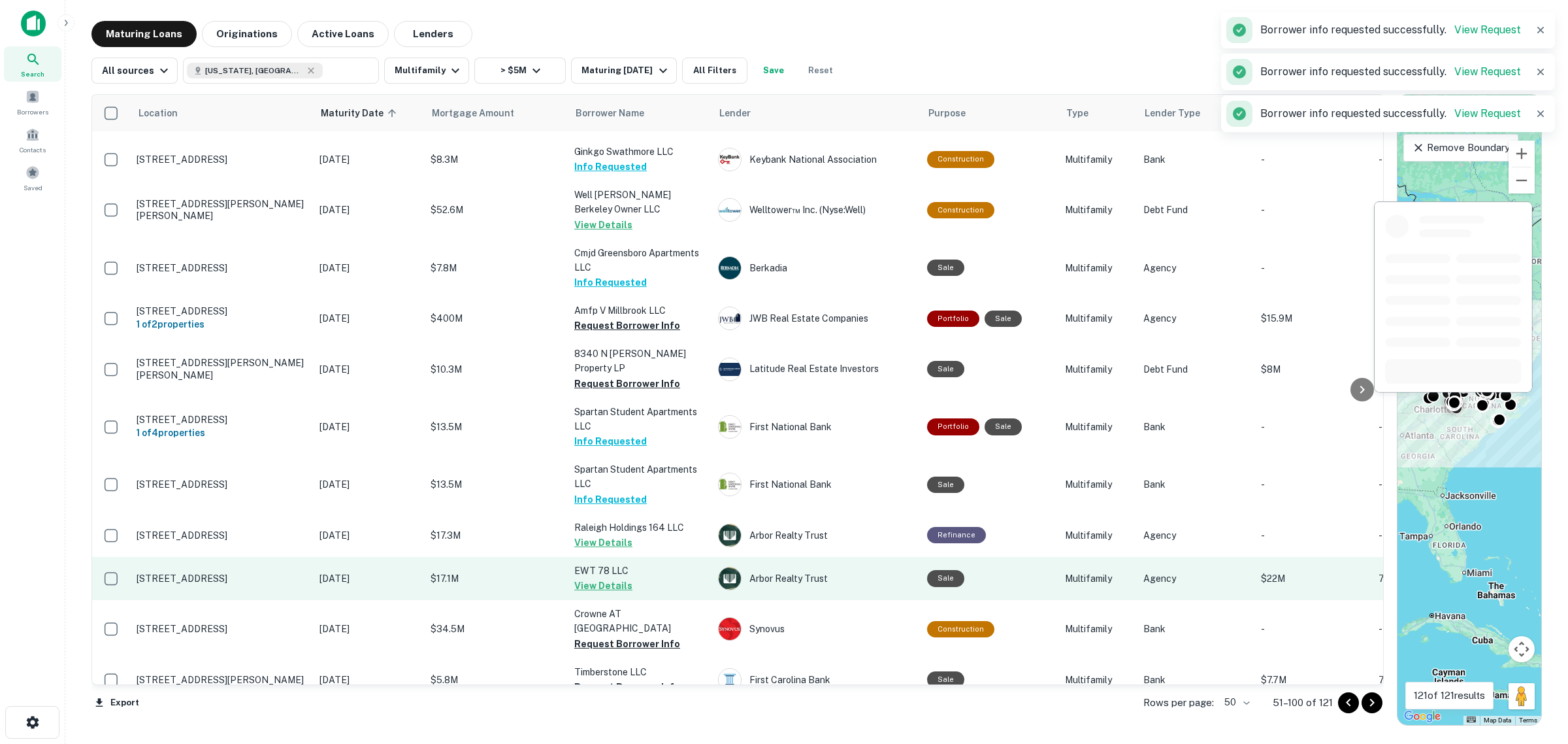
scroll to position [408, 0]
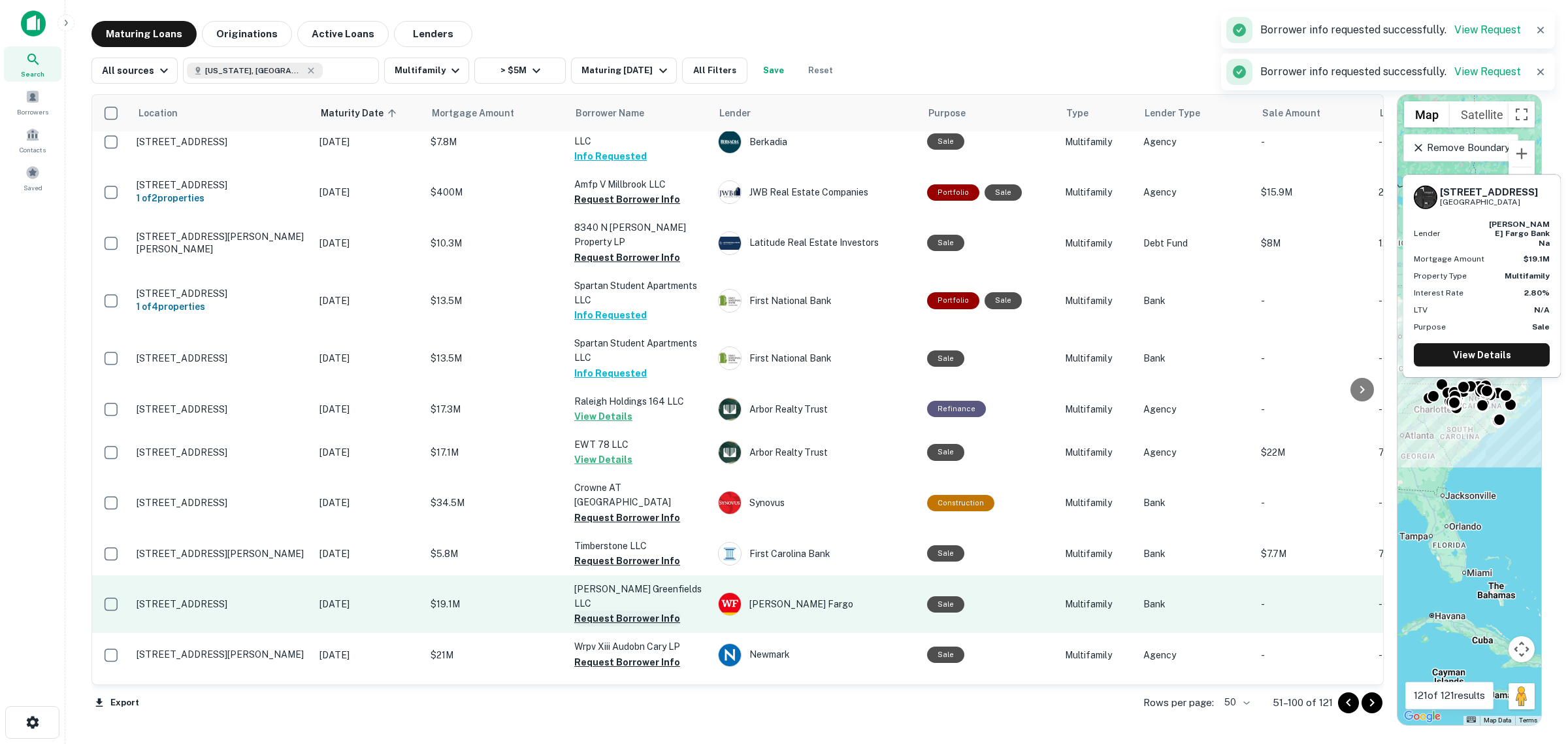
click at [624, 611] on button "Request Borrower Info" at bounding box center [627, 618] width 106 height 15
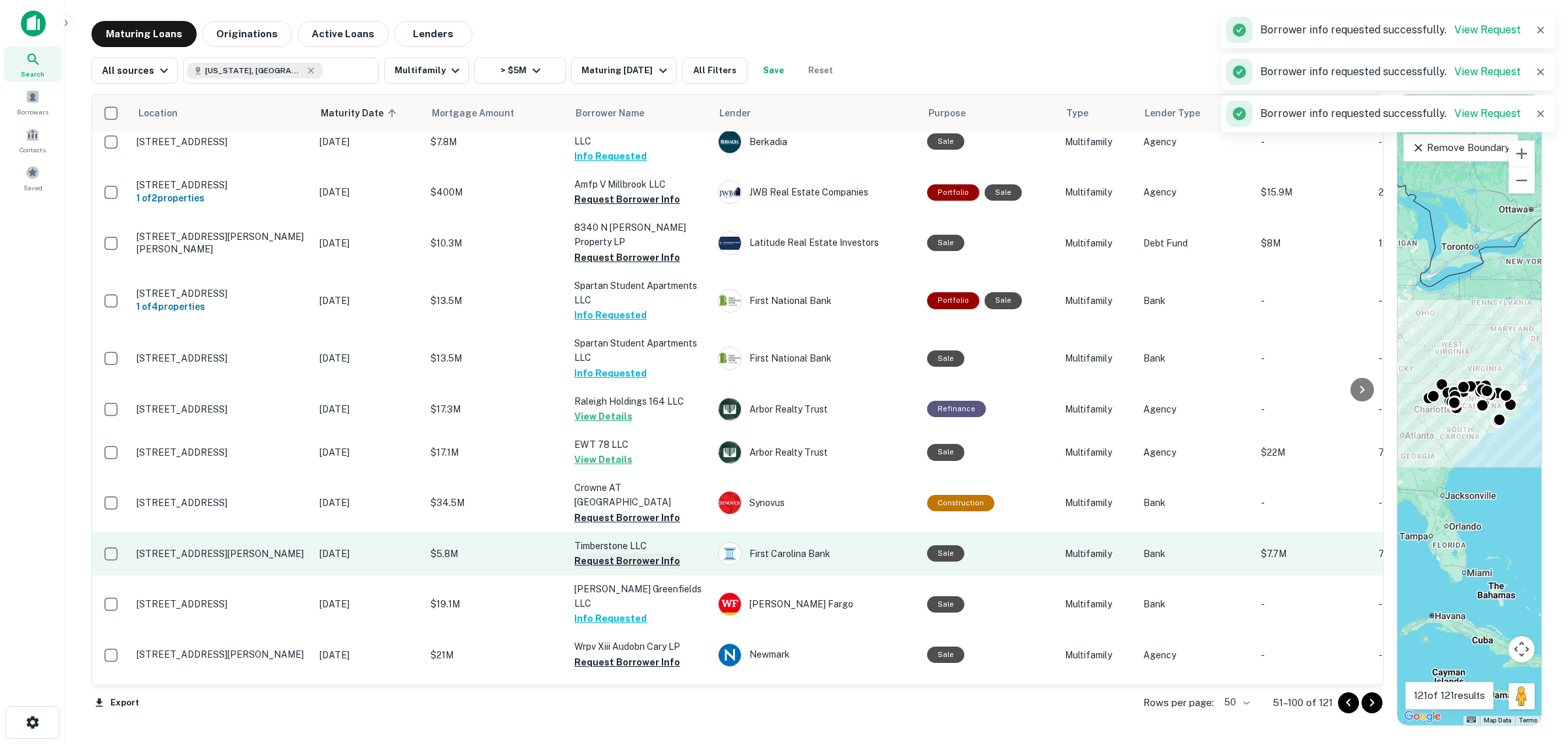
click at [629, 553] on button "Request Borrower Info" at bounding box center [627, 561] width 106 height 15
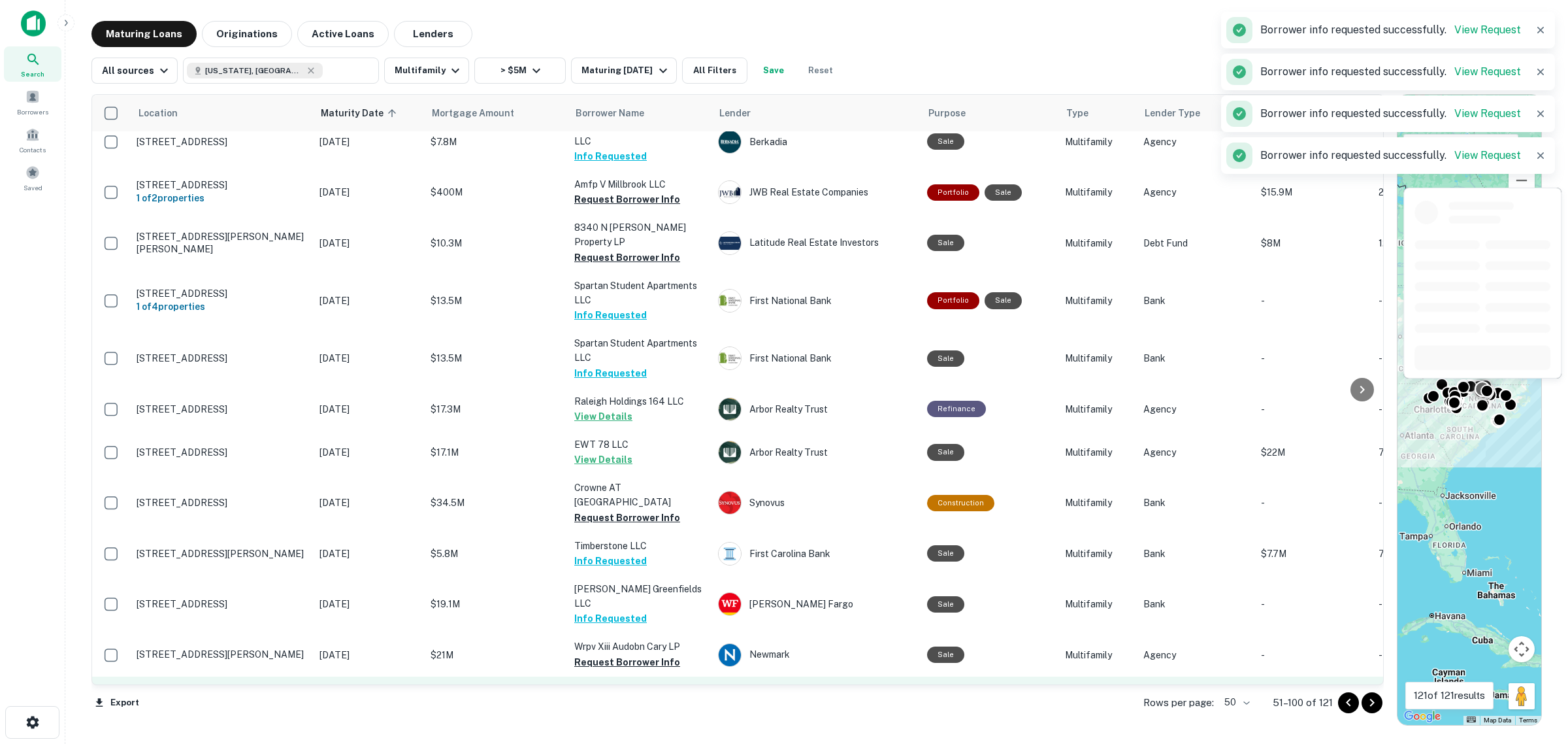
scroll to position [490, 0]
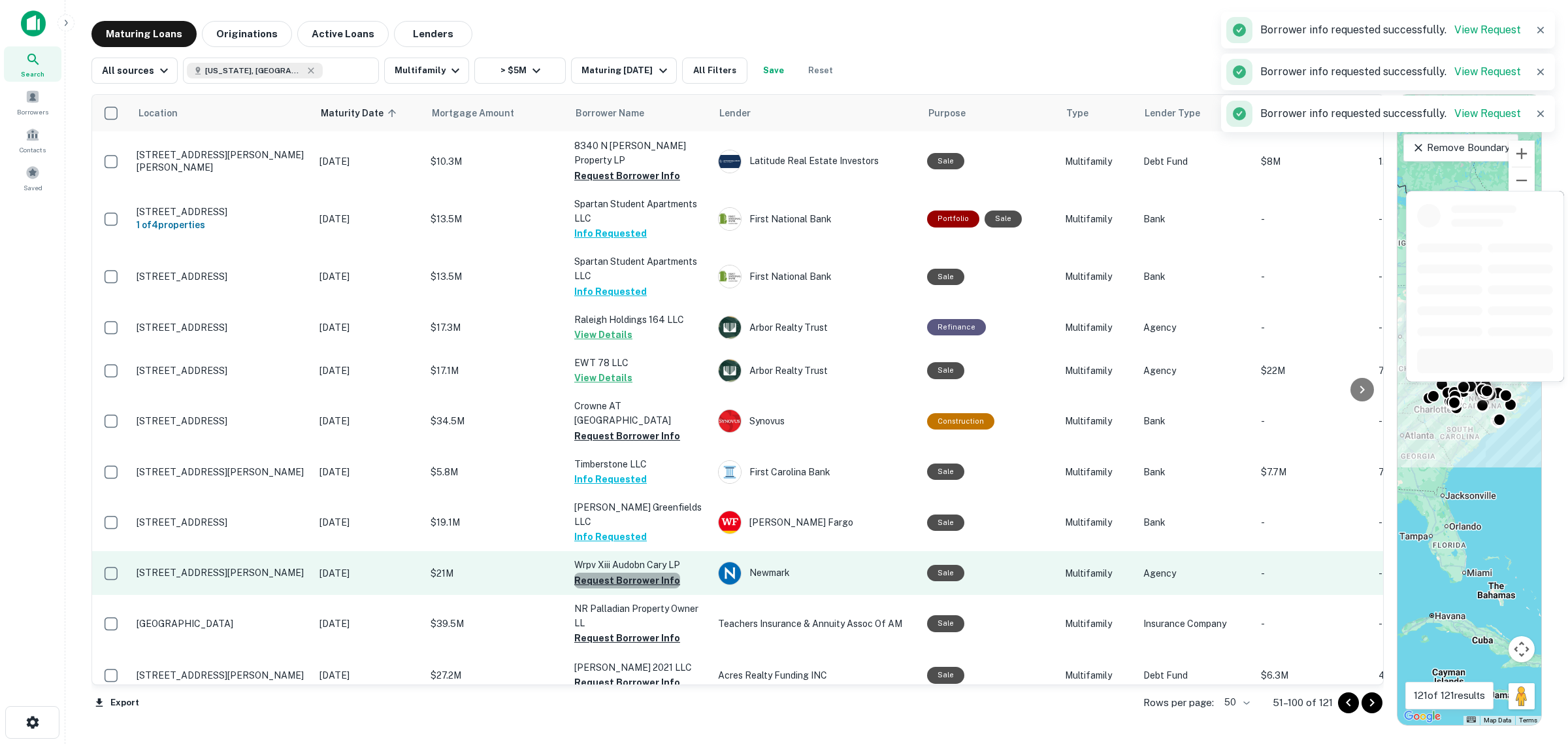
click at [631, 573] on button "Request Borrower Info" at bounding box center [627, 580] width 106 height 15
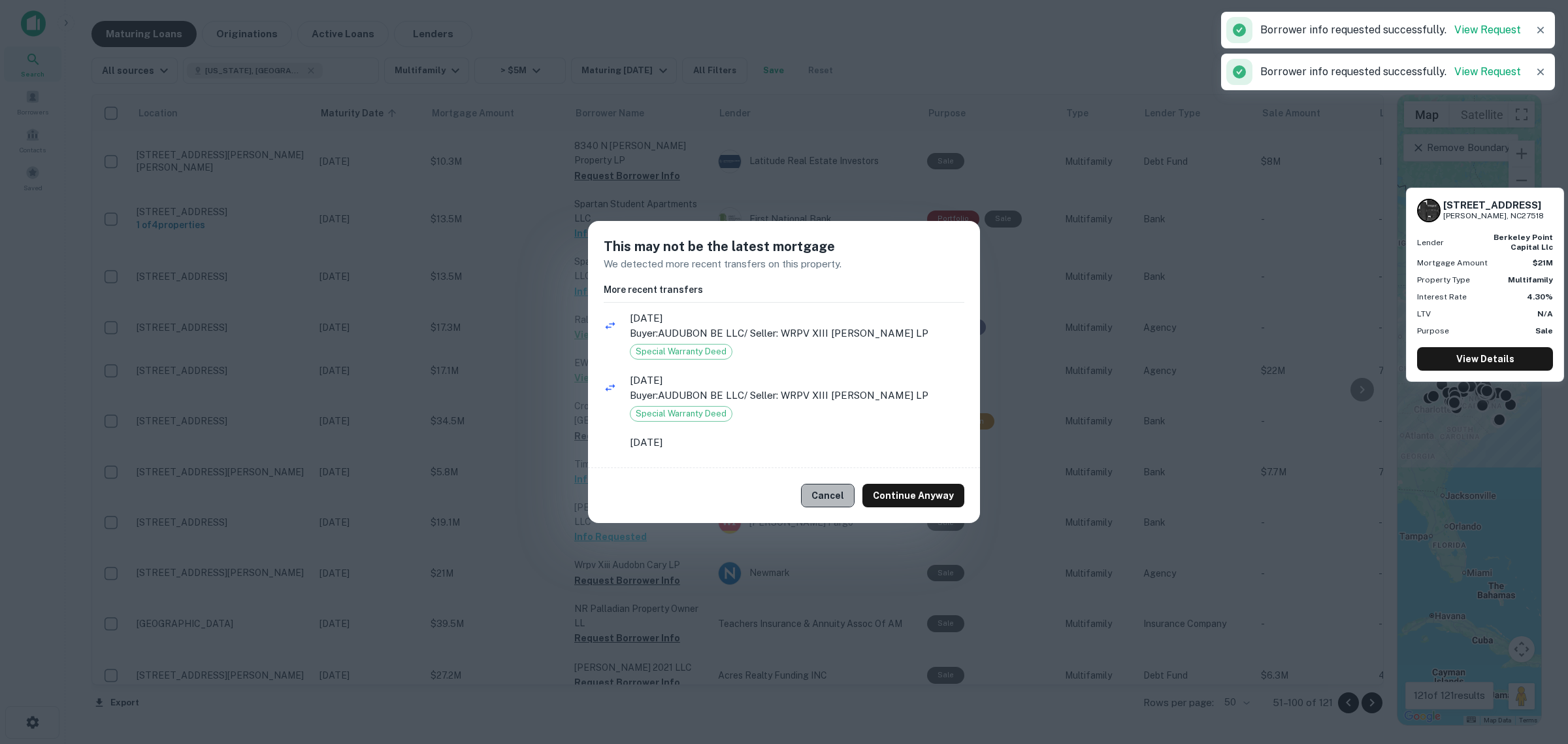
click at [818, 505] on button "Cancel" at bounding box center [828, 496] width 54 height 23
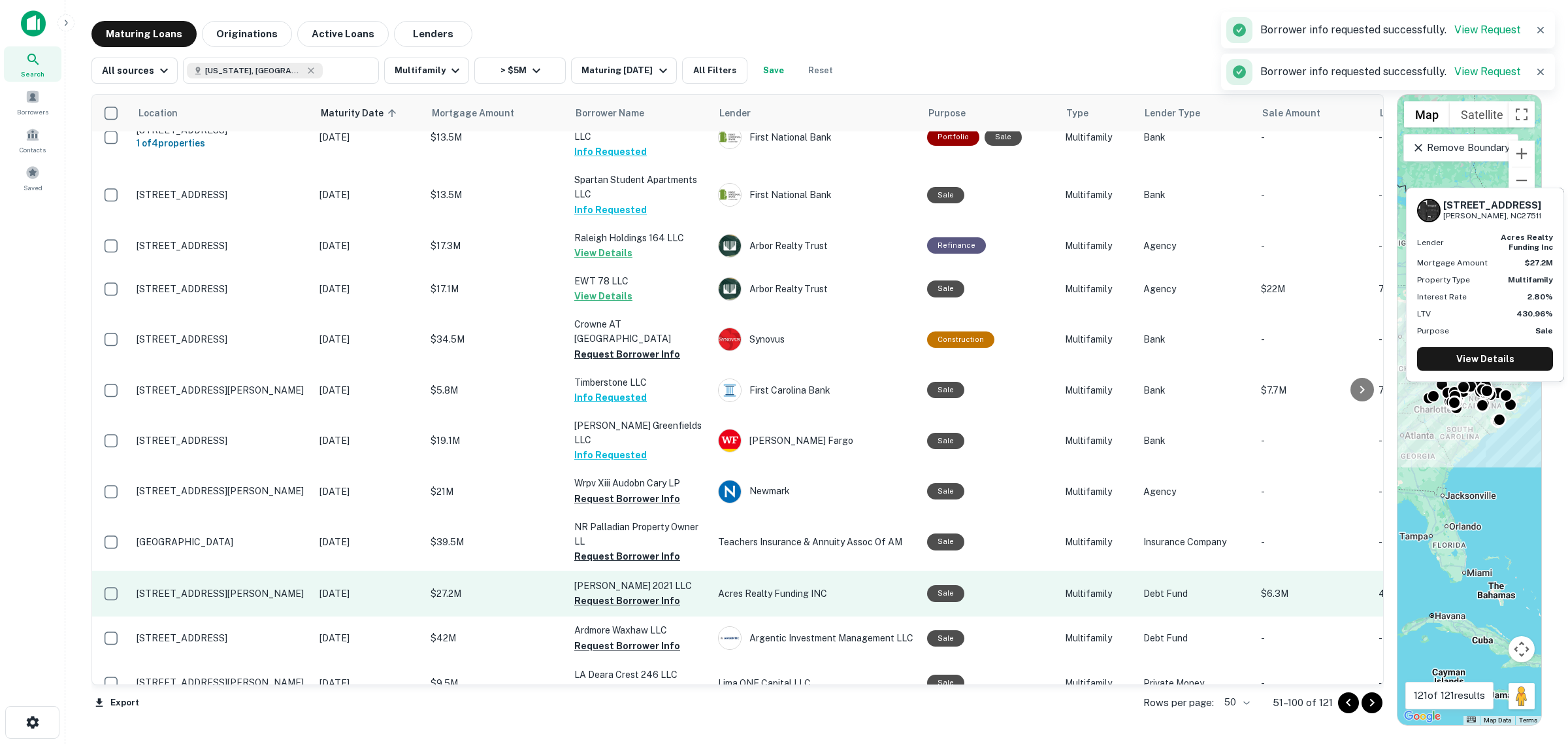
scroll to position [654, 0]
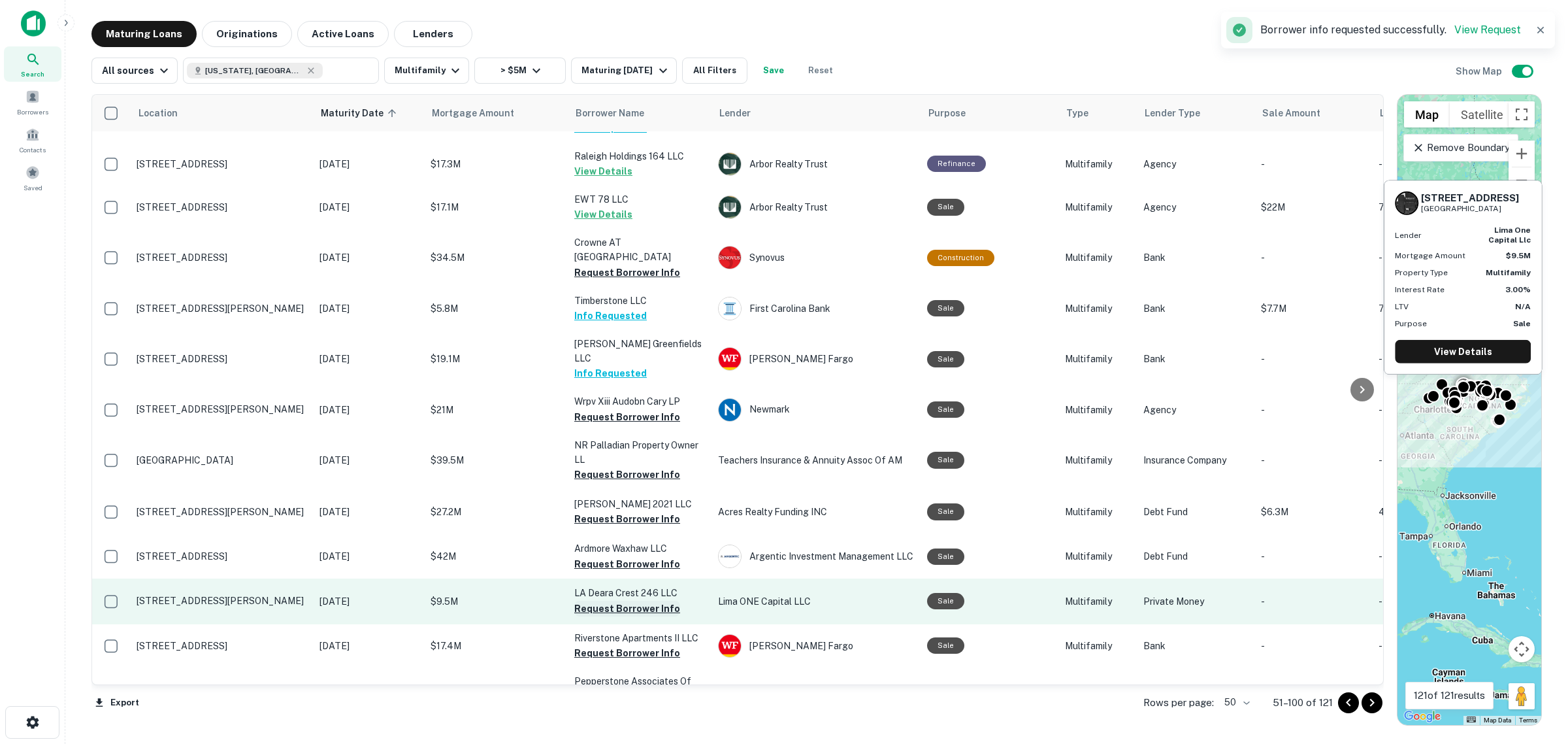
click at [637, 601] on button "Request Borrower Info" at bounding box center [627, 608] width 106 height 15
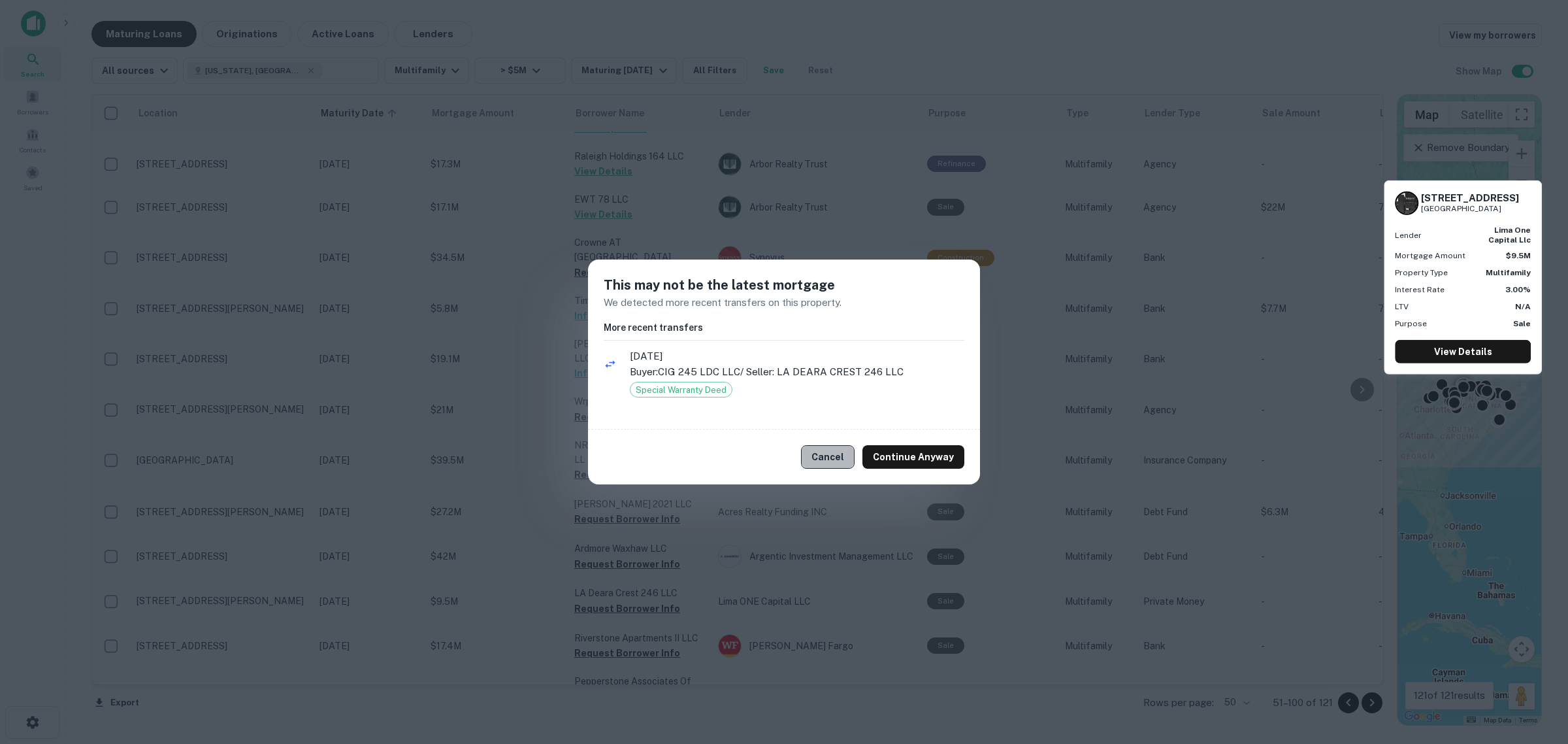
click at [835, 458] on button "Cancel" at bounding box center [828, 457] width 54 height 23
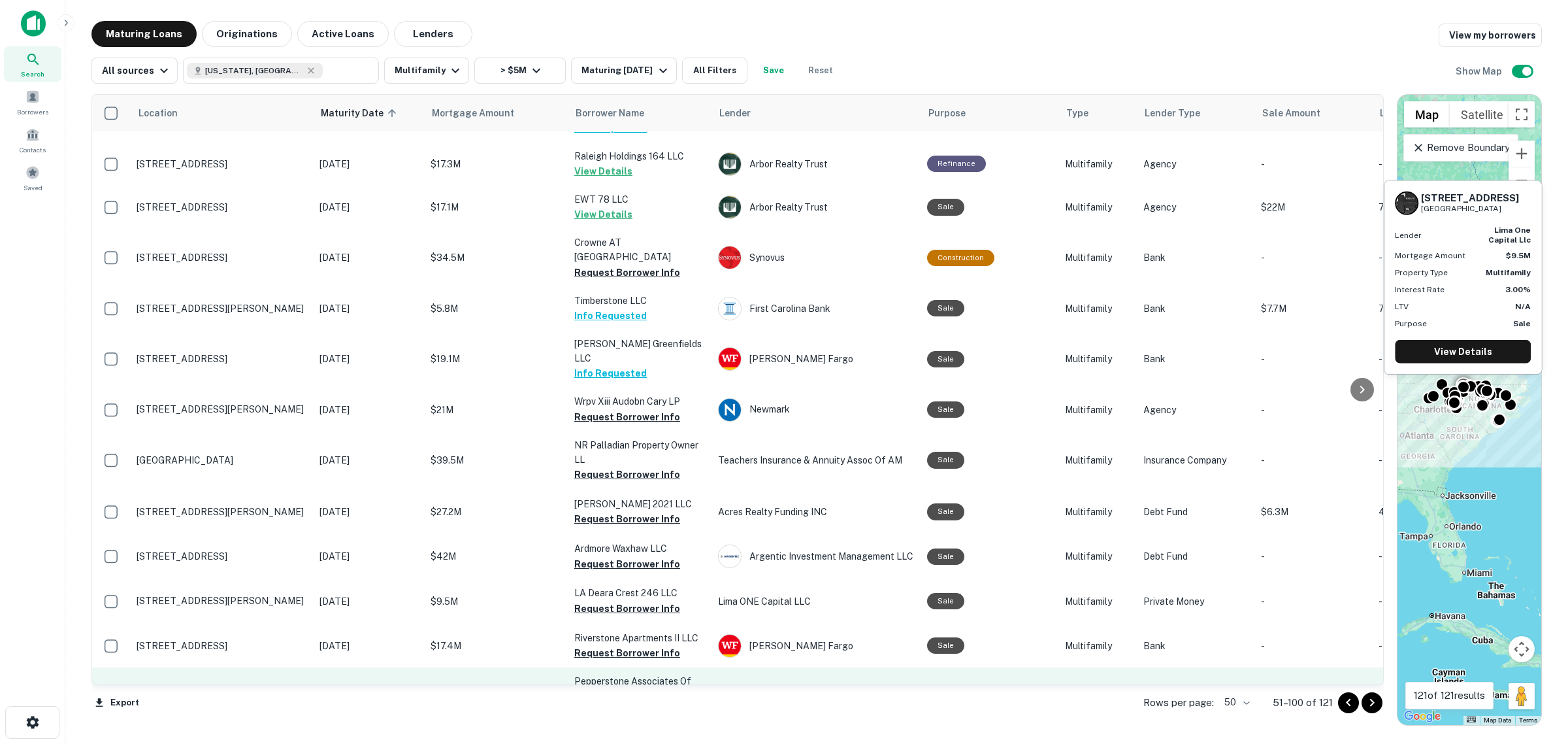
scroll to position [817, 0]
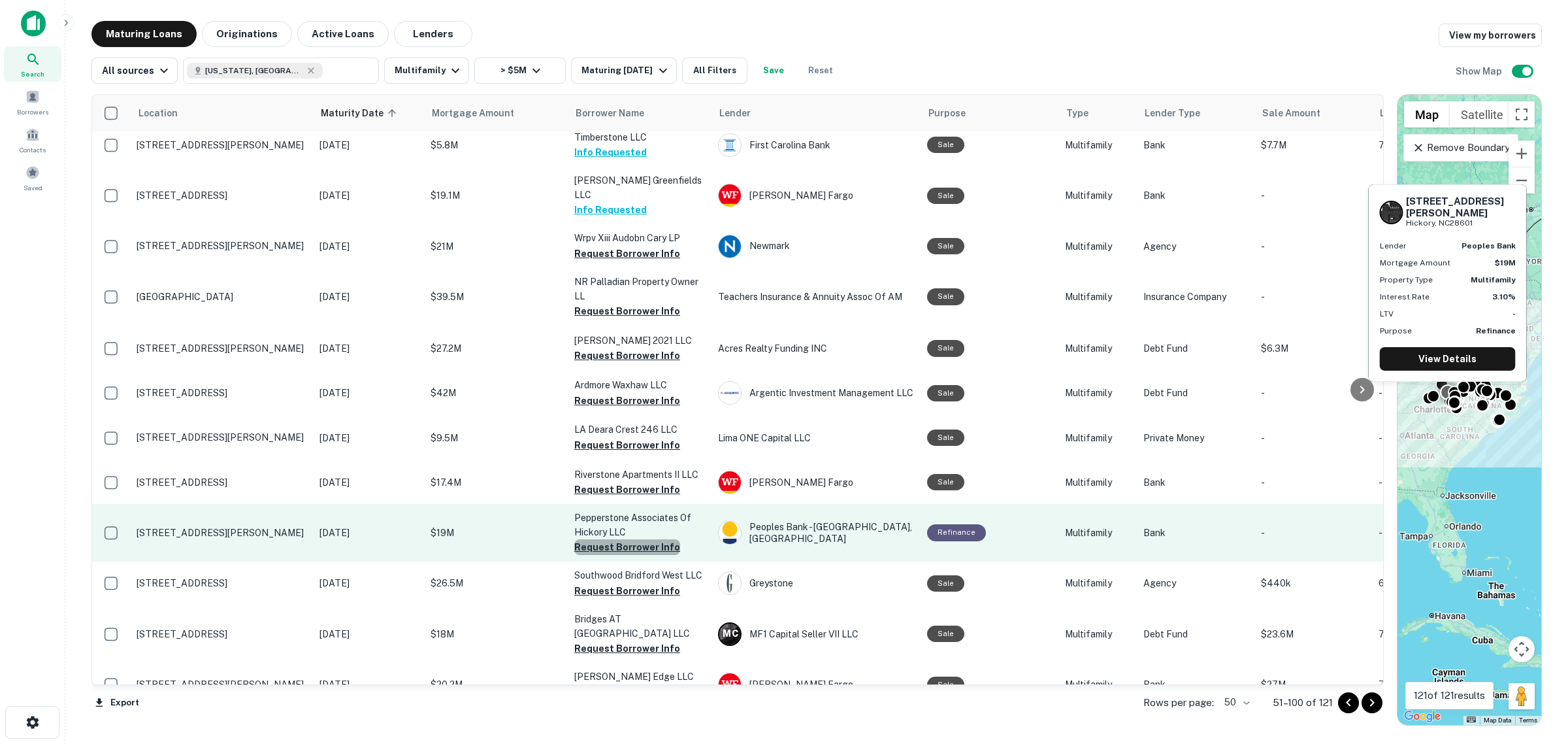
click at [636, 540] on button "Request Borrower Info" at bounding box center [627, 547] width 106 height 15
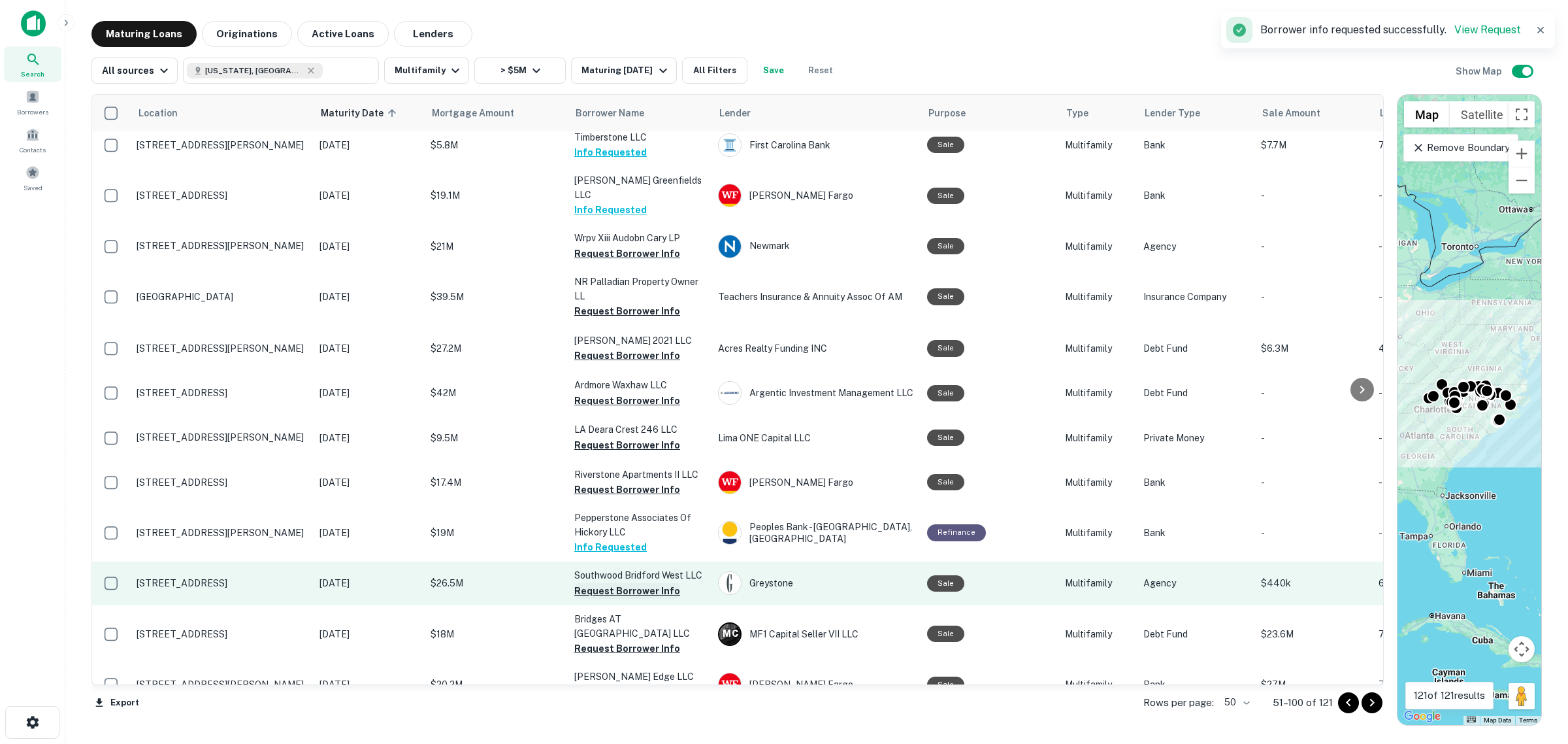
click at [628, 583] on button "Request Borrower Info" at bounding box center [627, 591] width 106 height 15
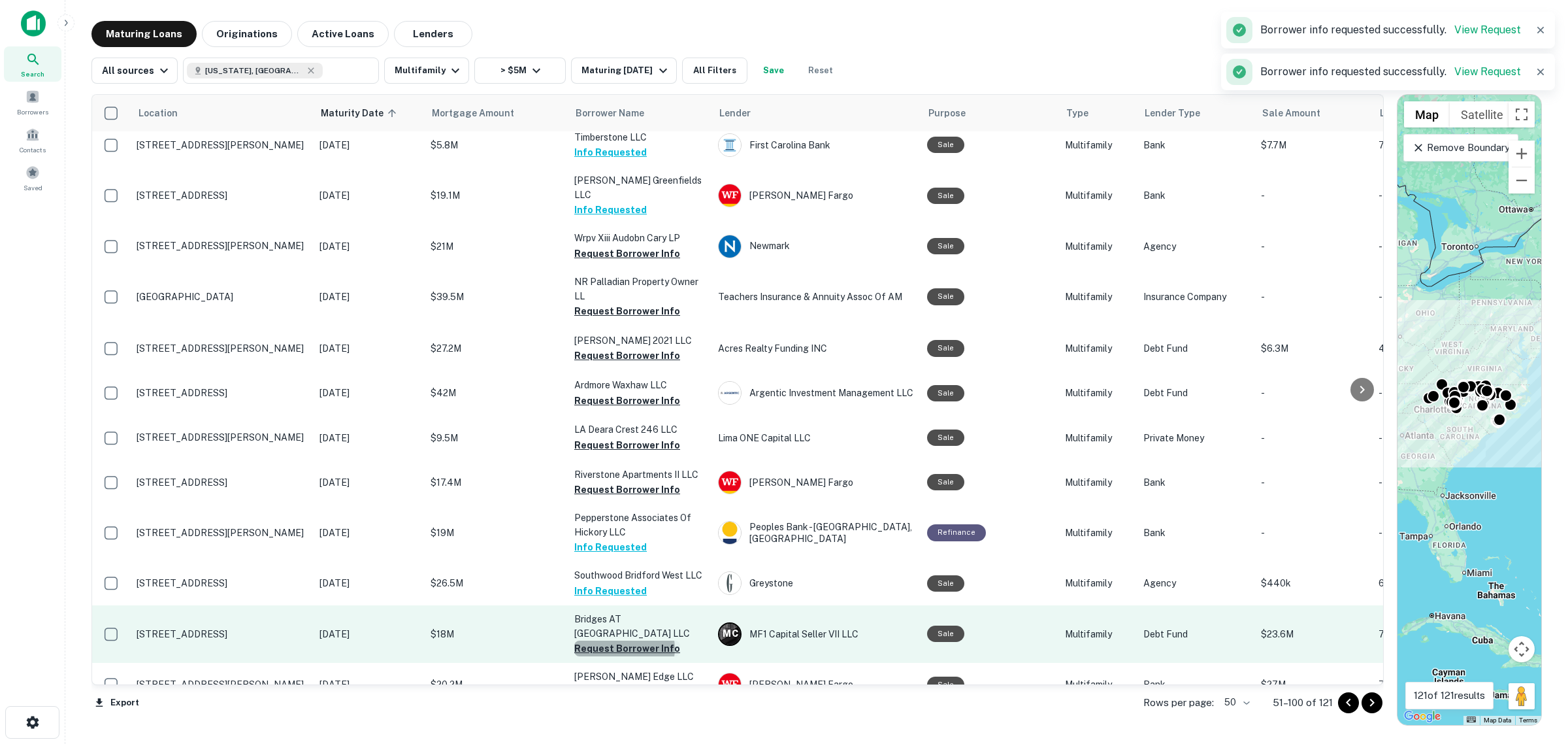
click at [624, 641] on button "Request Borrower Info" at bounding box center [627, 648] width 106 height 15
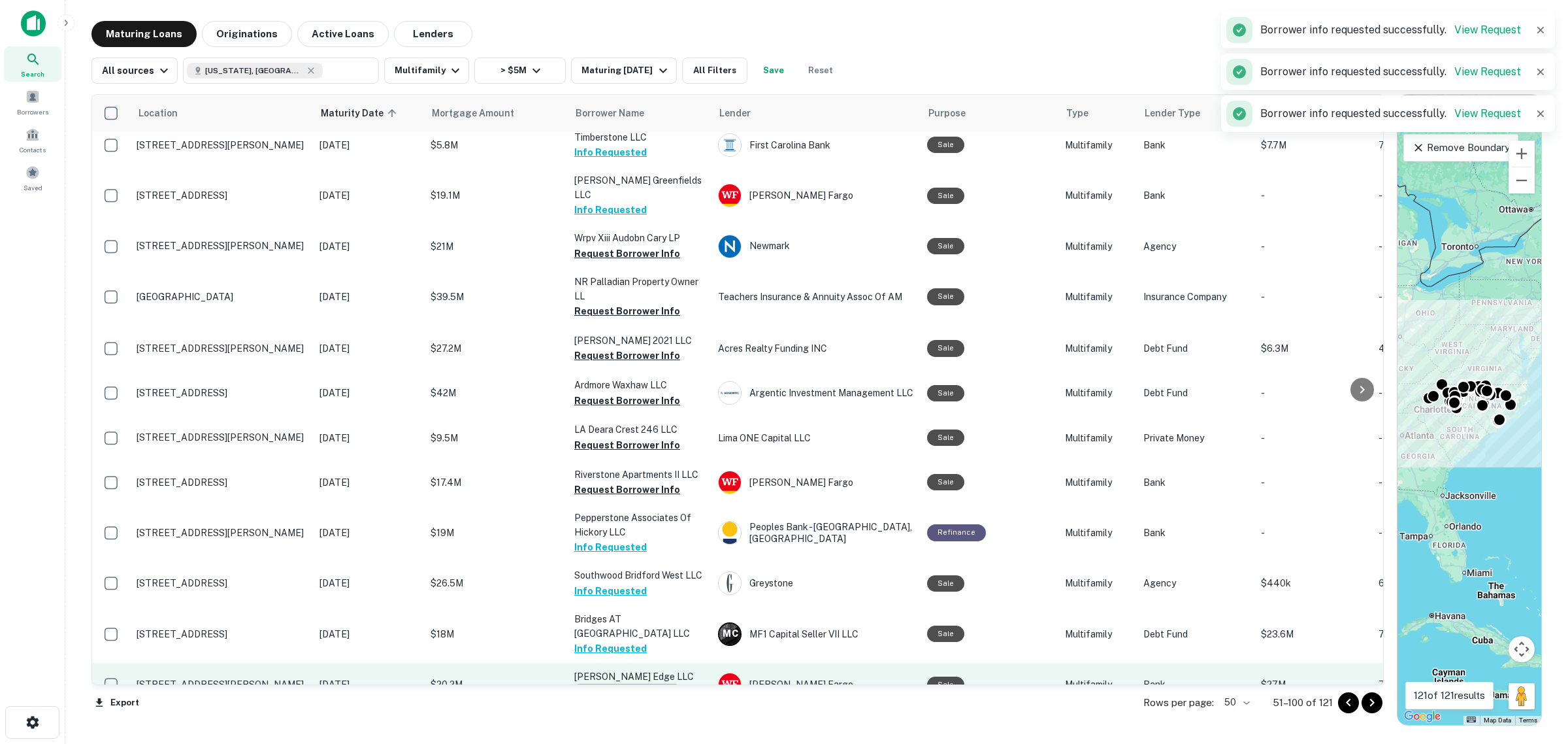
click at [626, 684] on button "Request Borrower Info" at bounding box center [627, 691] width 106 height 15
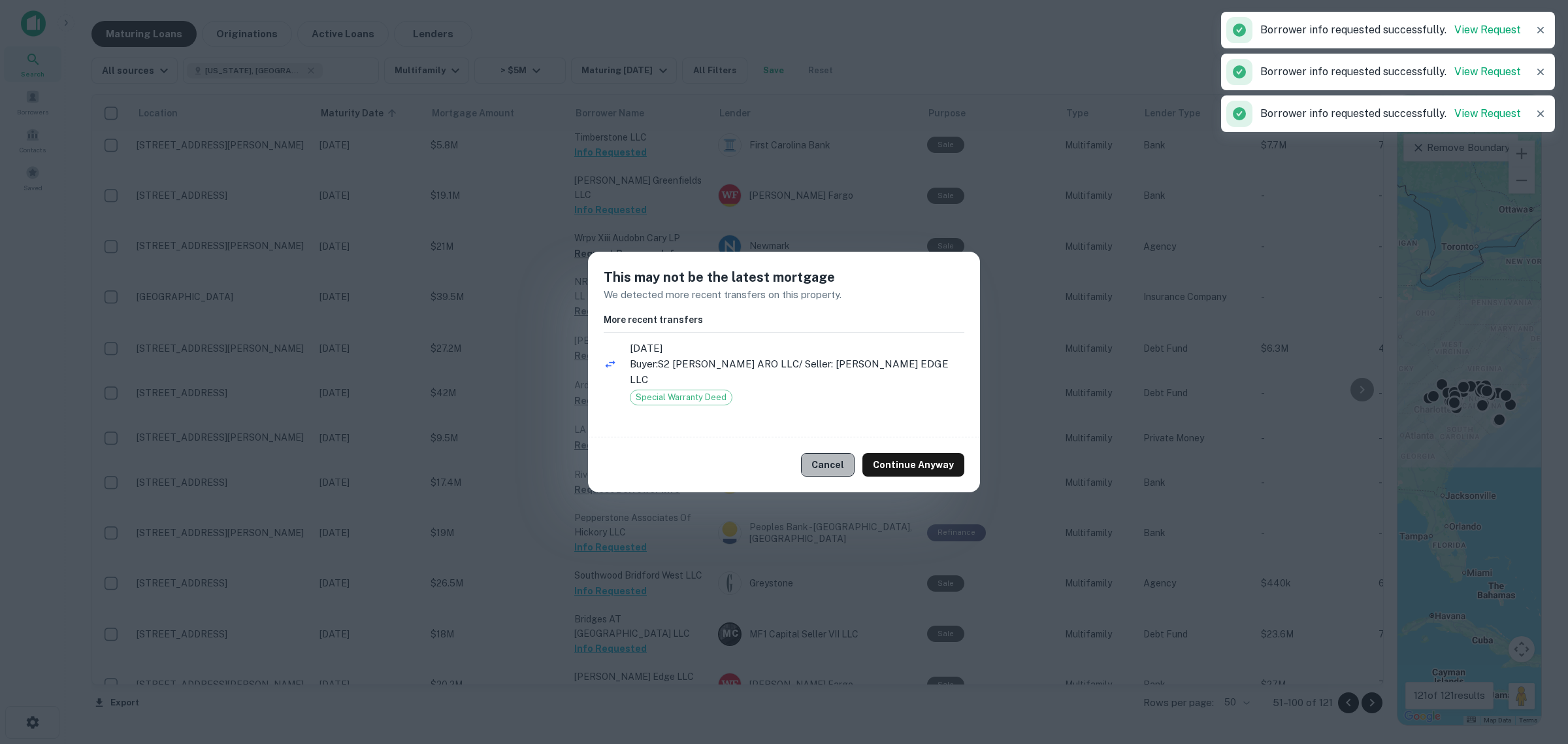
click at [837, 455] on button "Cancel" at bounding box center [828, 465] width 54 height 23
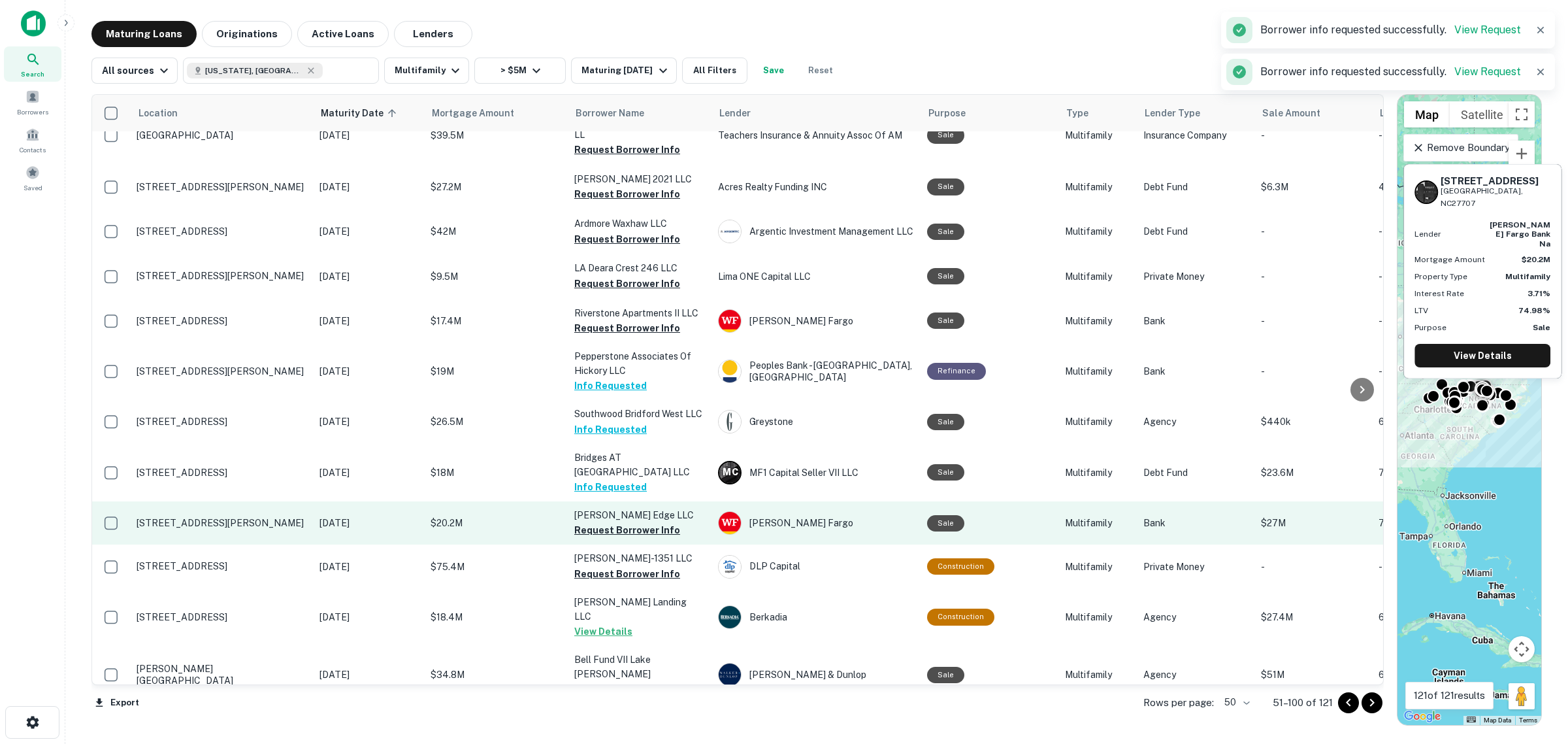
scroll to position [981, 0]
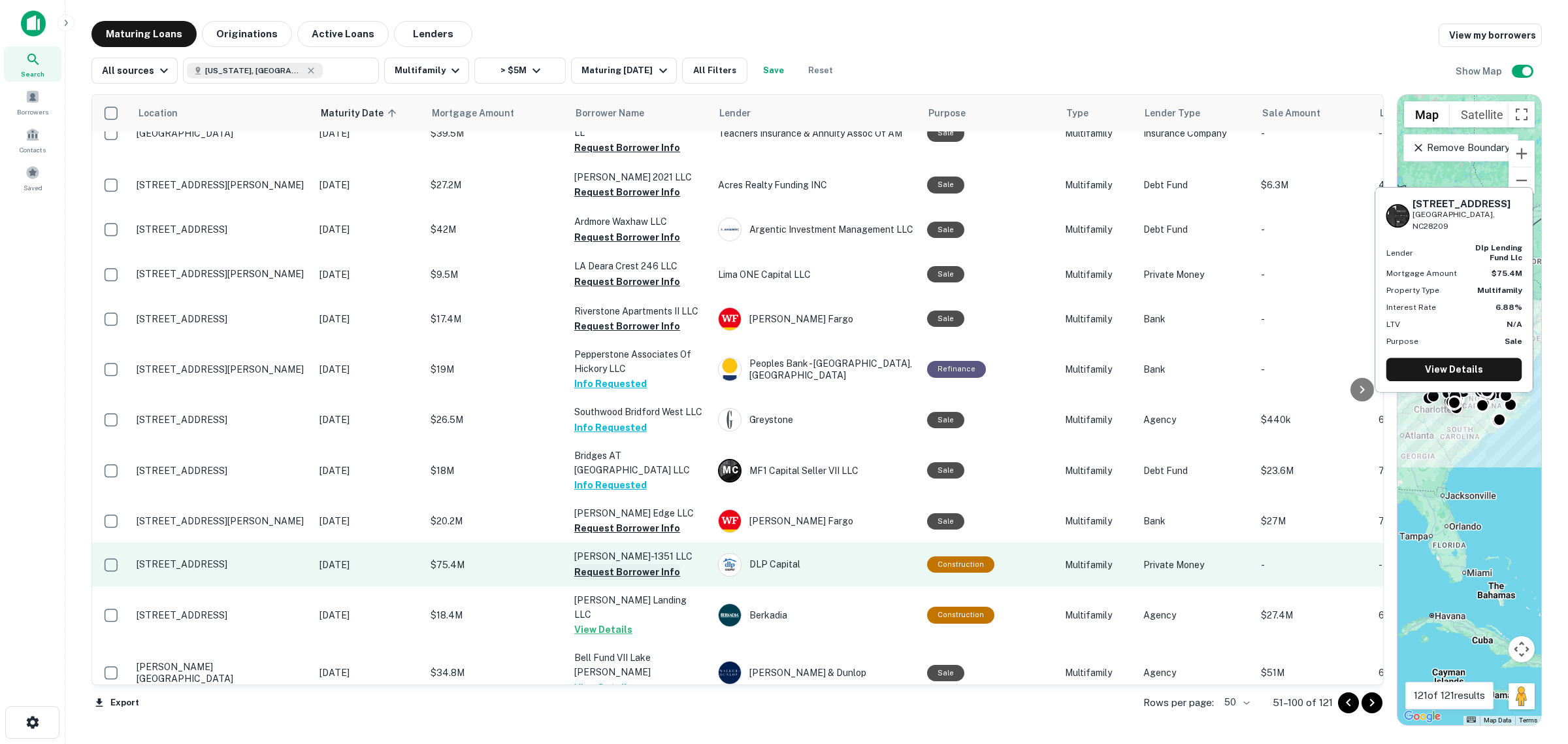
click at [624, 565] on button "Request Borrower Info" at bounding box center [627, 572] width 106 height 15
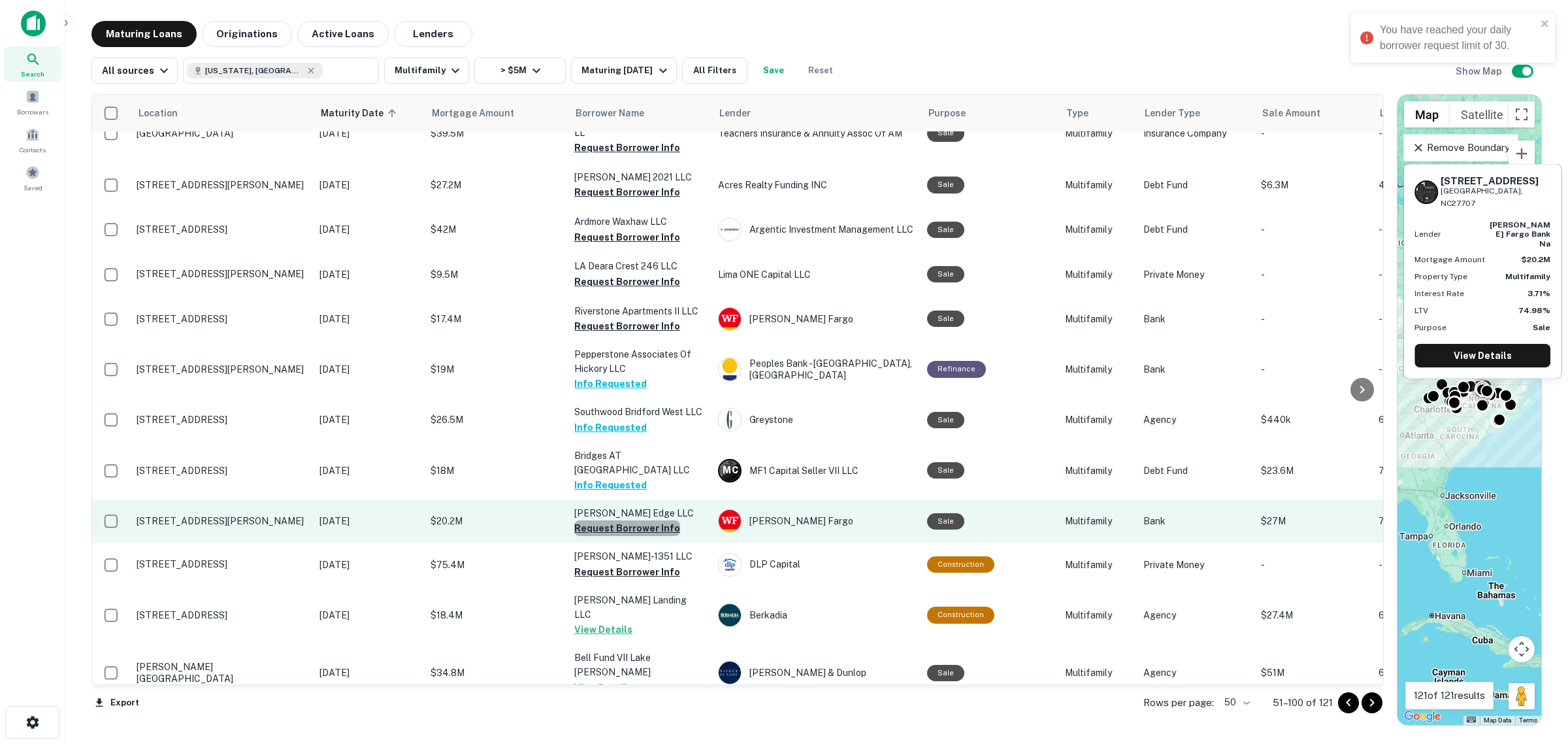
click at [631, 520] on button "Request Borrower Info" at bounding box center [627, 528] width 106 height 15
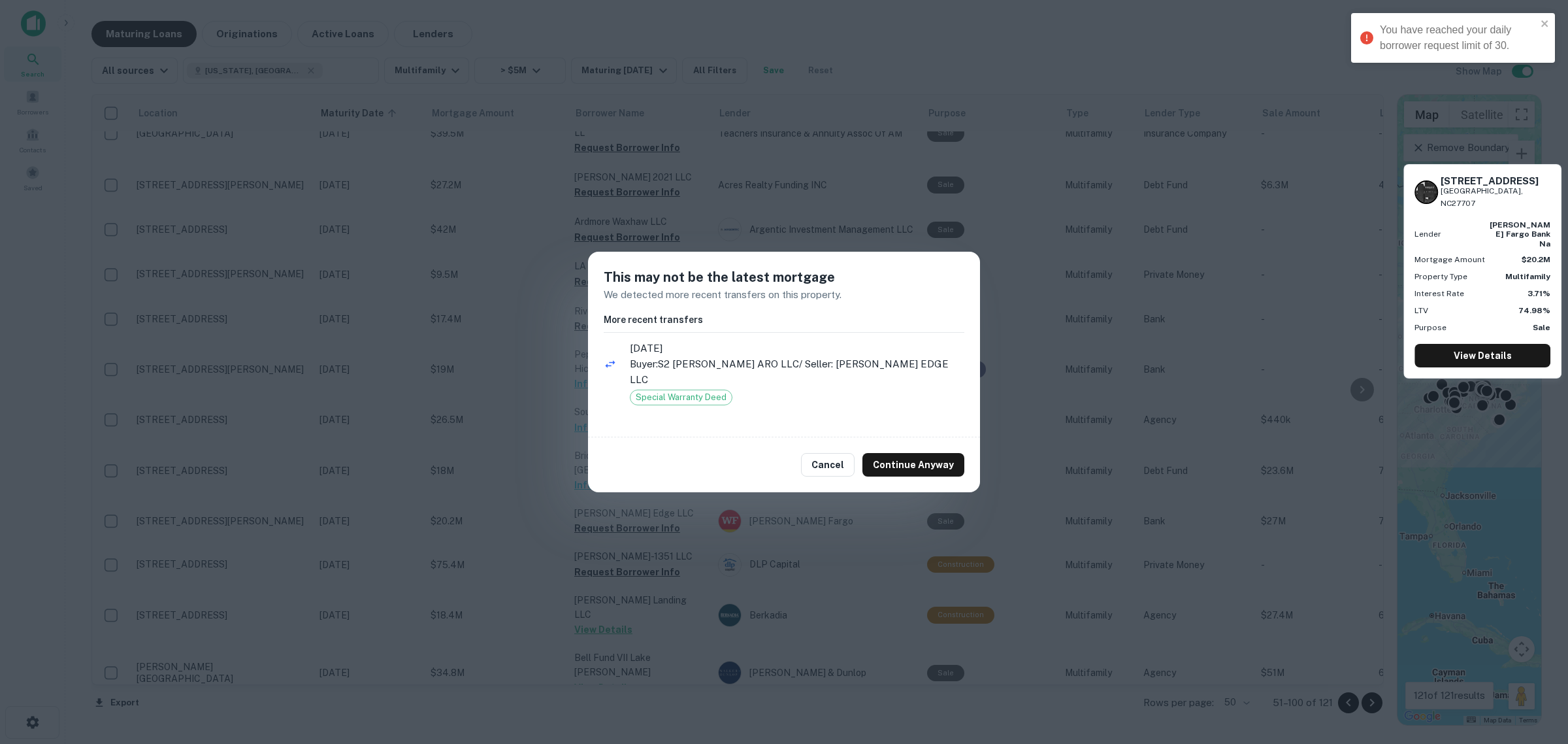
drag, startPoint x: 834, startPoint y: 457, endPoint x: 731, endPoint y: 448, distance: 103.4
click at [731, 448] on div "Cancel Continue Anyway" at bounding box center [784, 465] width 392 height 55
click at [941, 461] on button "Continue Anyway" at bounding box center [913, 465] width 102 height 23
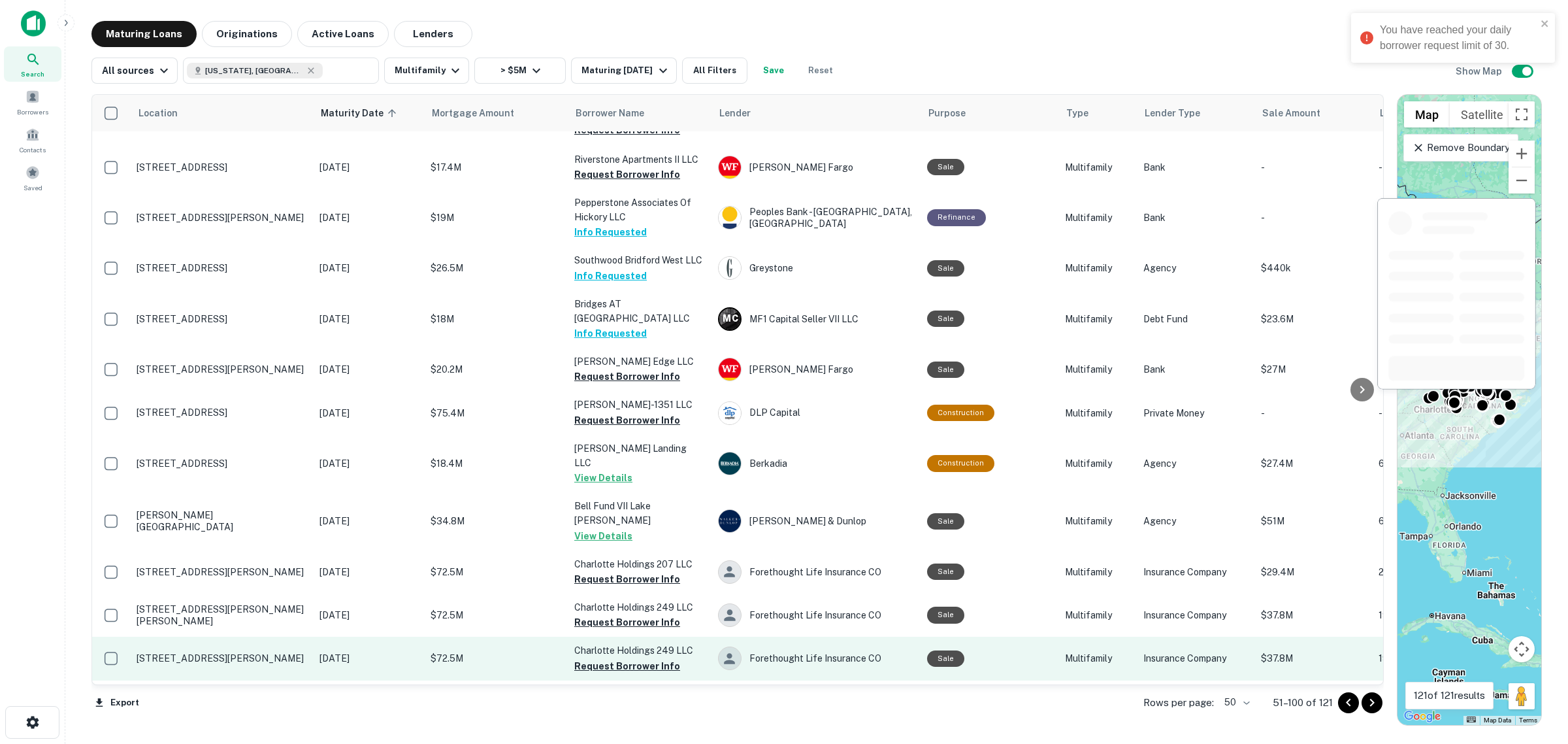
scroll to position [1144, 0]
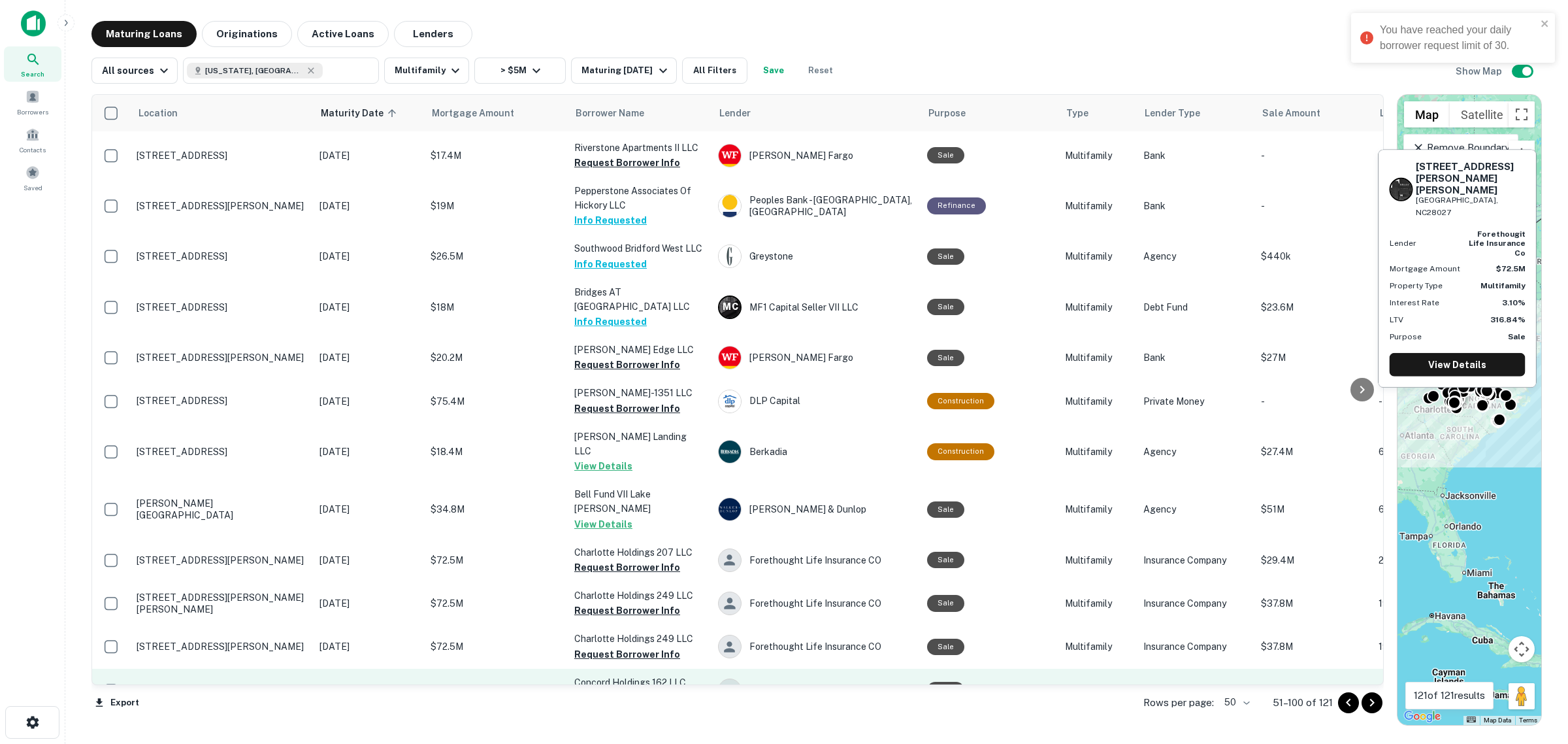
click at [631, 690] on button "Request Borrower Info" at bounding box center [627, 697] width 106 height 15
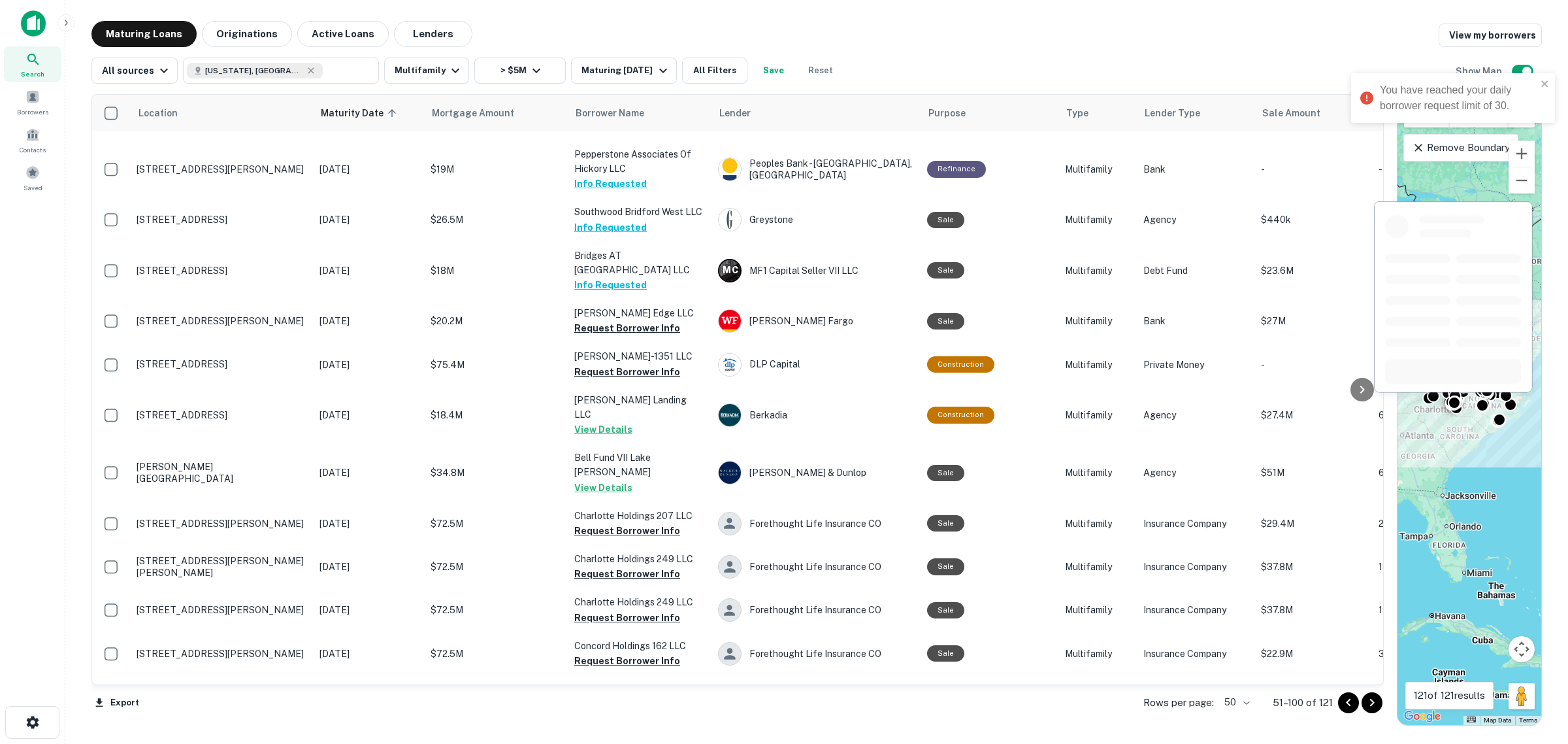
scroll to position [1308, 0]
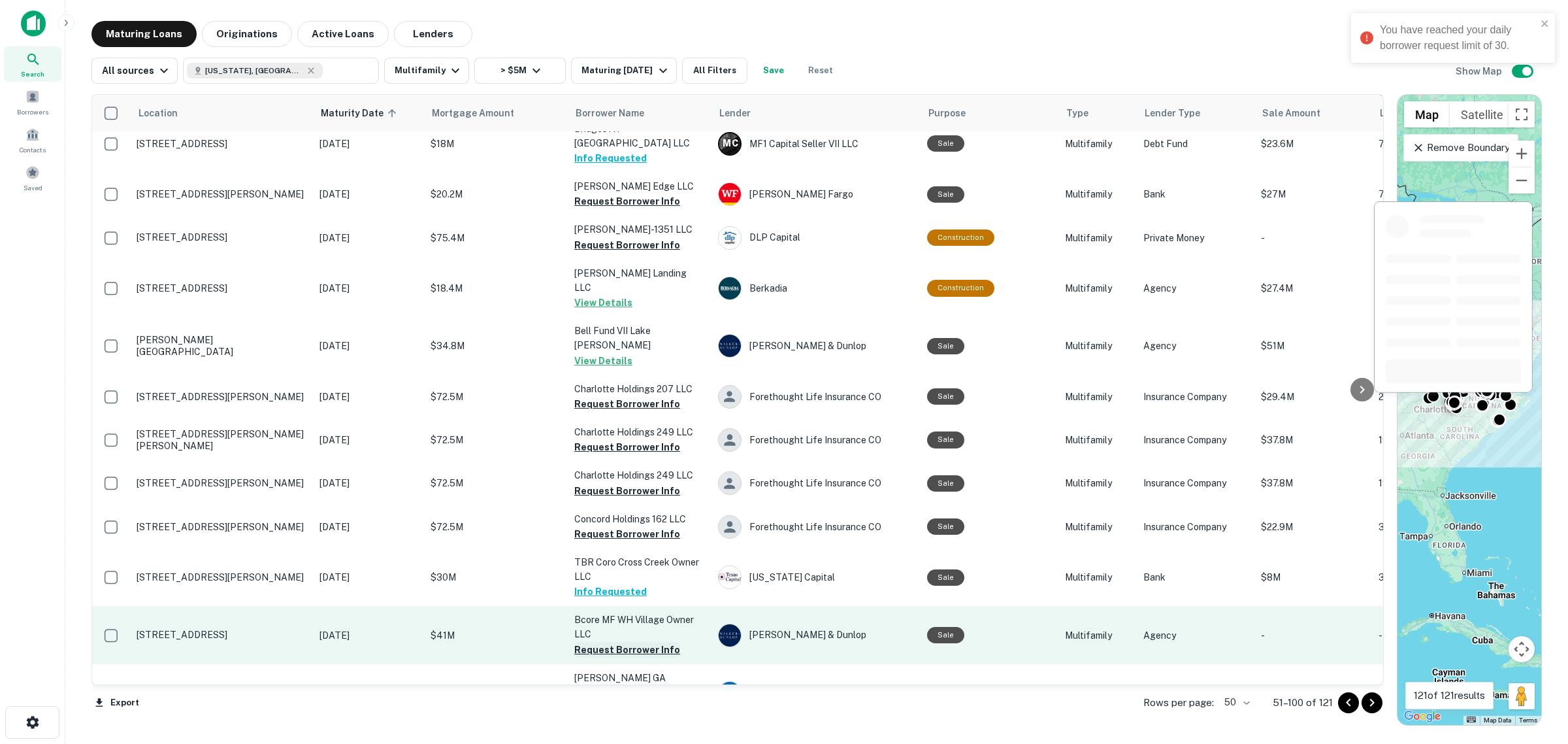
click at [630, 642] on button "Request Borrower Info" at bounding box center [627, 650] width 106 height 15
